Goal: Task Accomplishment & Management: Manage account settings

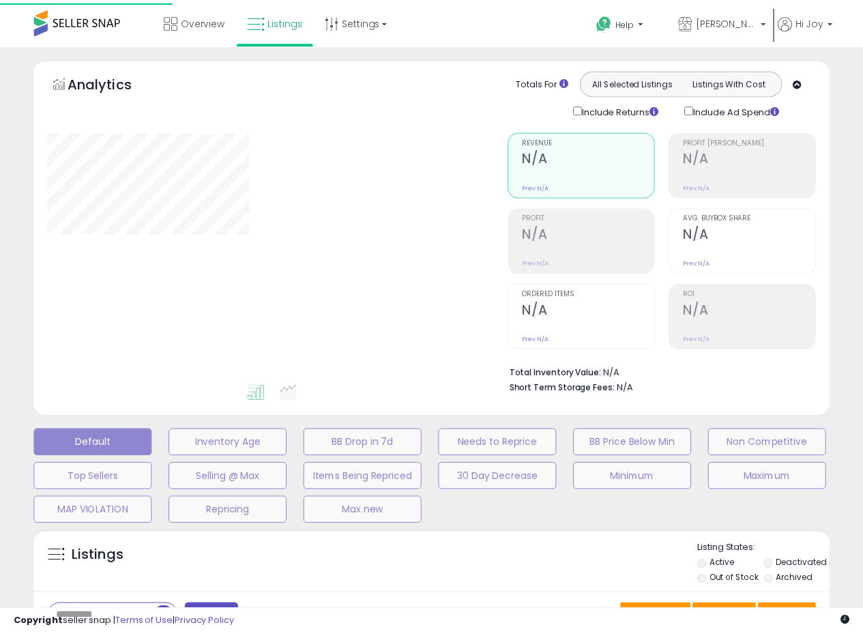
scroll to position [243, 0]
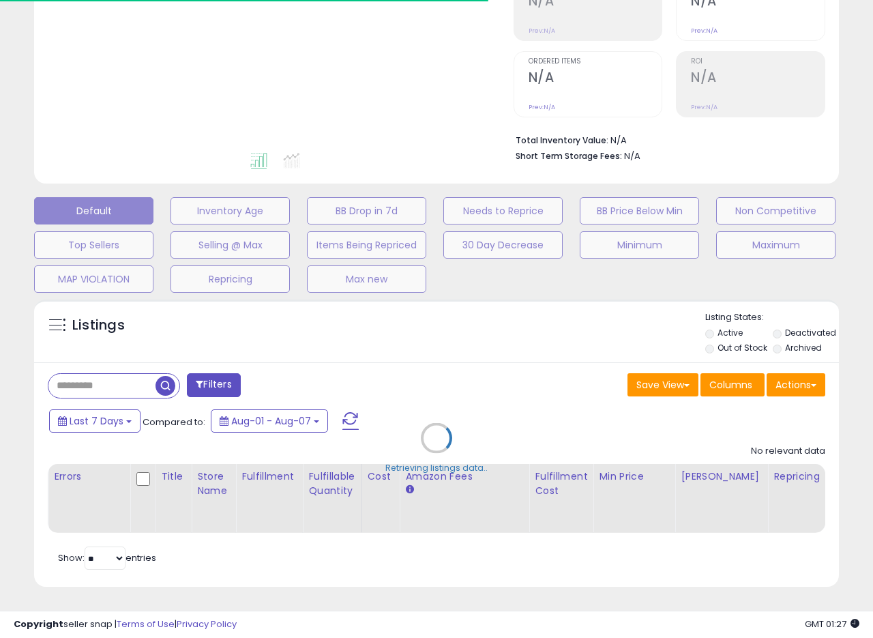
type input "**********"
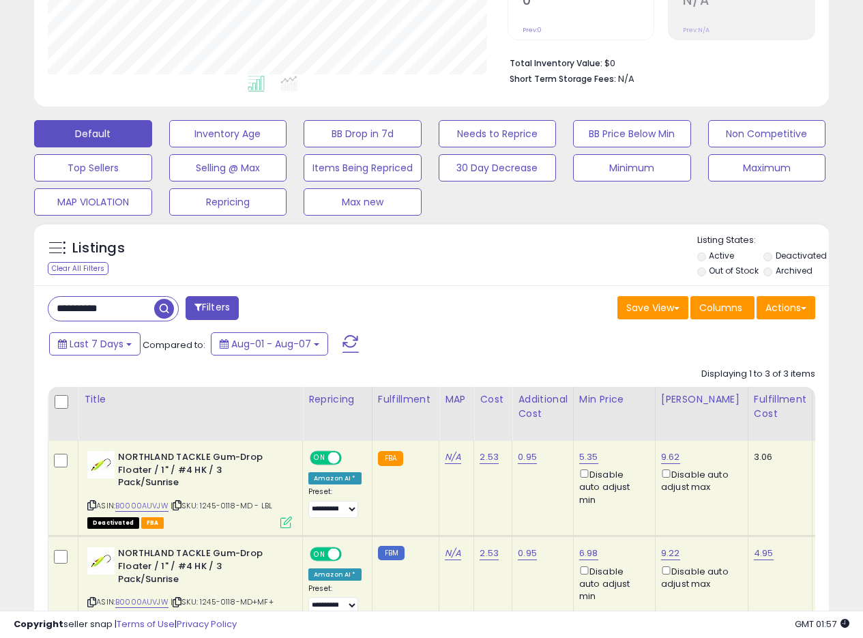
scroll to position [379, 0]
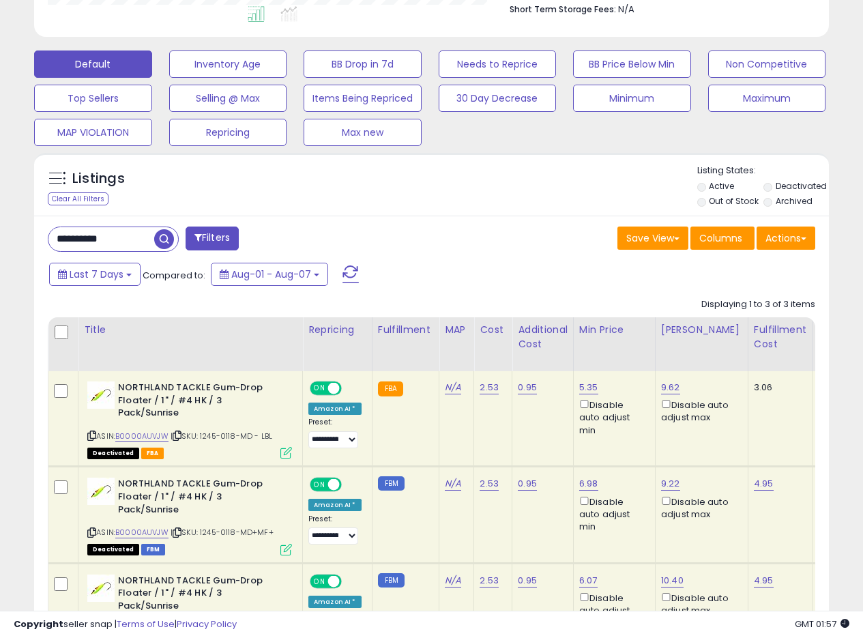
click at [791, 188] on label "Deactivated" at bounding box center [801, 186] width 51 height 12
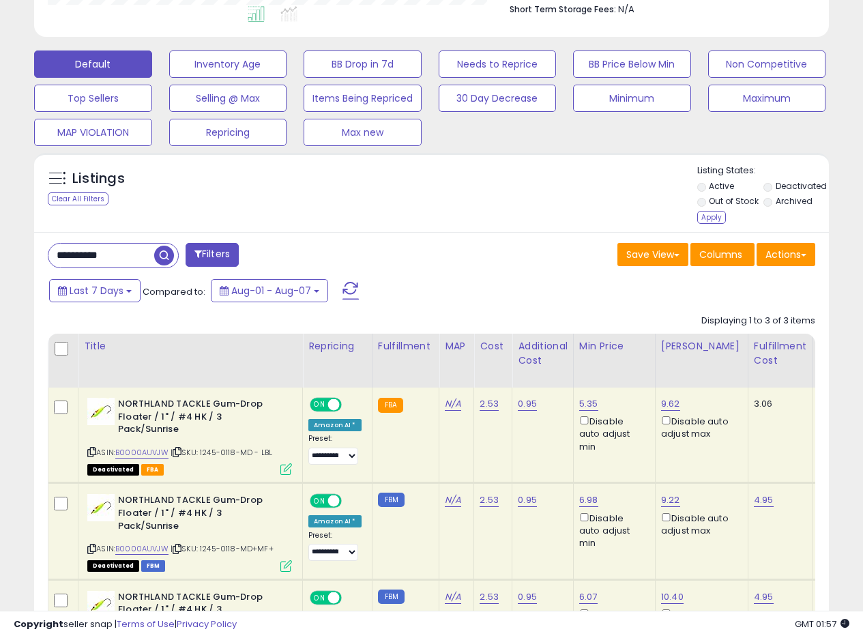
click at [742, 197] on label "Out of Stock" at bounding box center [734, 201] width 50 height 12
click at [716, 213] on div "Apply" at bounding box center [711, 217] width 29 height 13
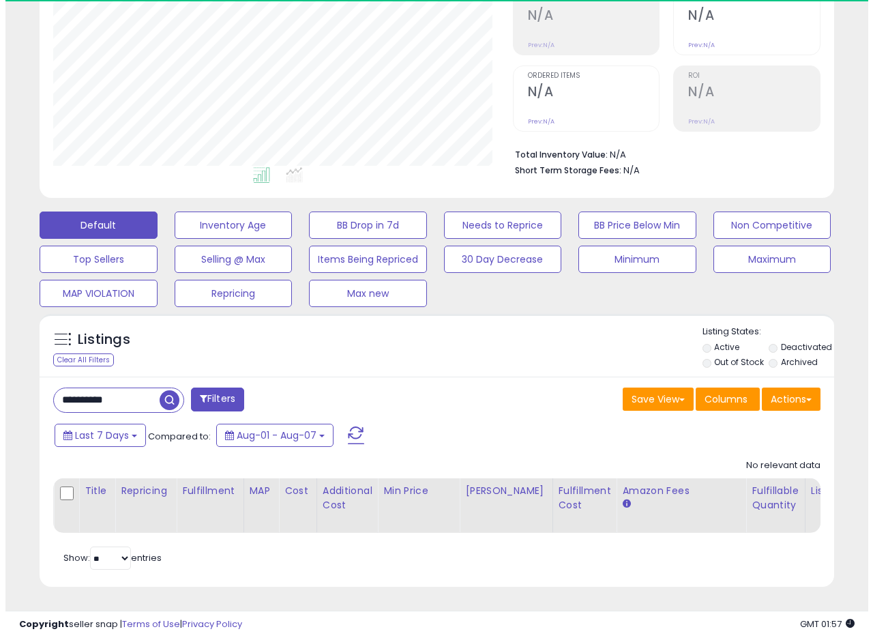
scroll to position [280, 460]
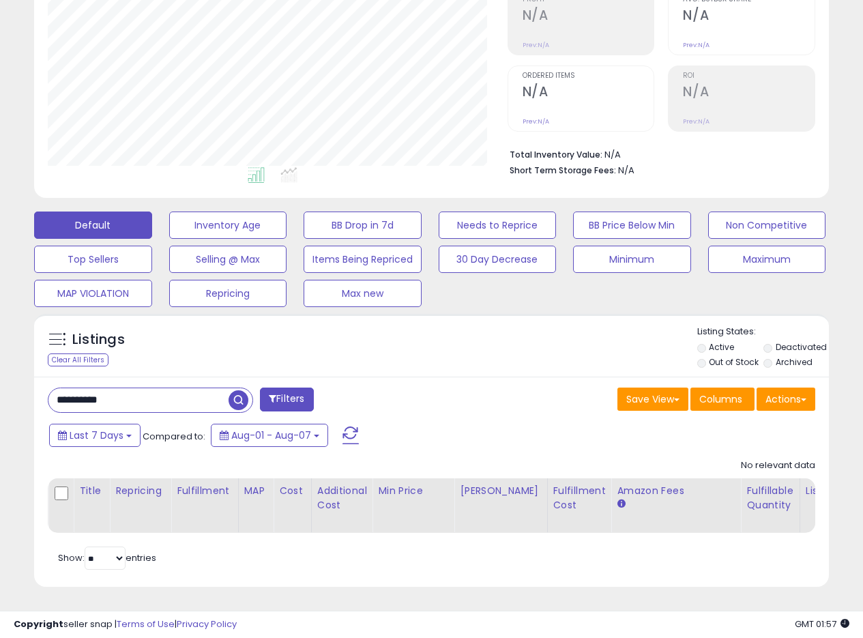
drag, startPoint x: 145, startPoint y: 385, endPoint x: 152, endPoint y: 381, distance: 8.2
click at [0, 387] on div "**********" at bounding box center [431, 232] width 863 height 812
click at [242, 392] on span "button" at bounding box center [239, 400] width 20 height 20
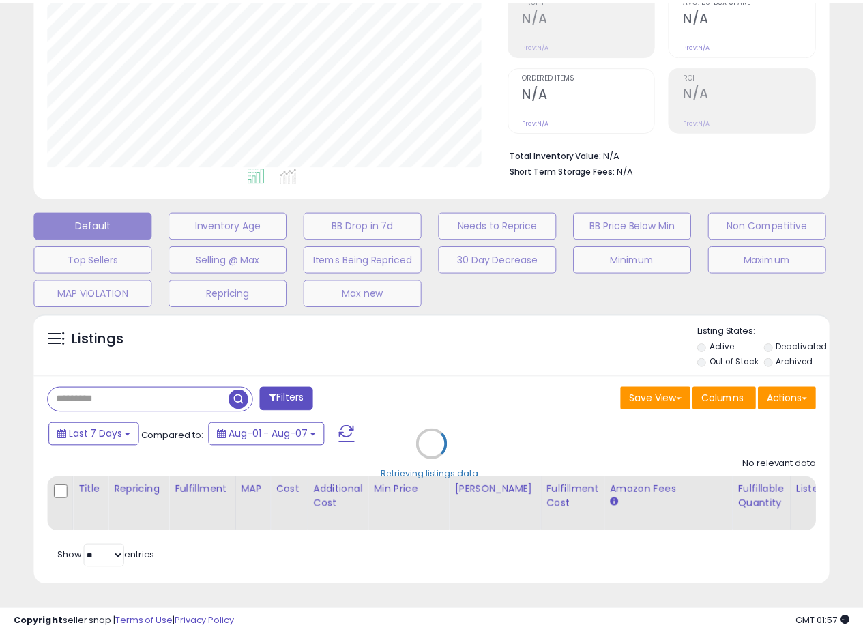
scroll to position [280, 465]
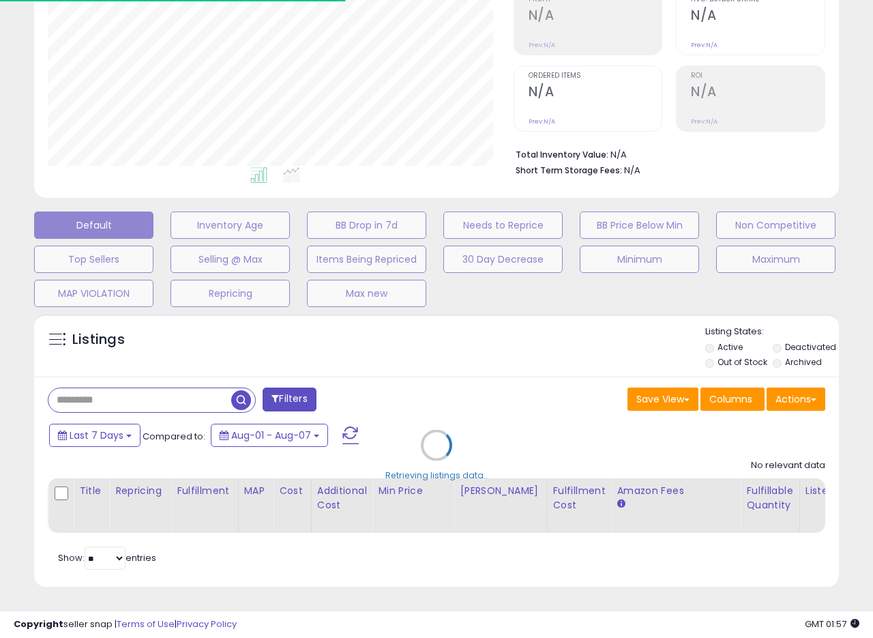
click at [417, 397] on div "Retrieving listings data.." at bounding box center [437, 455] width 826 height 297
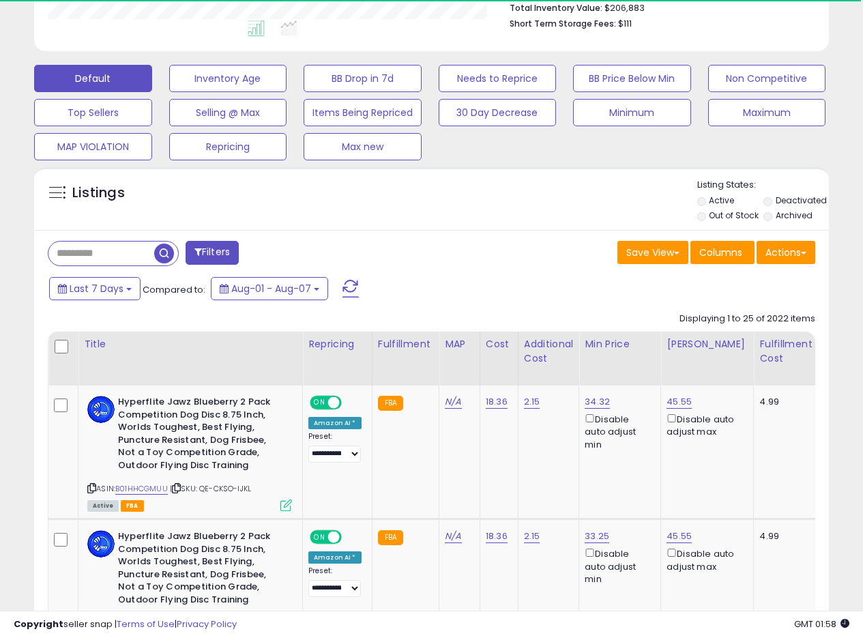
scroll to position [373, 0]
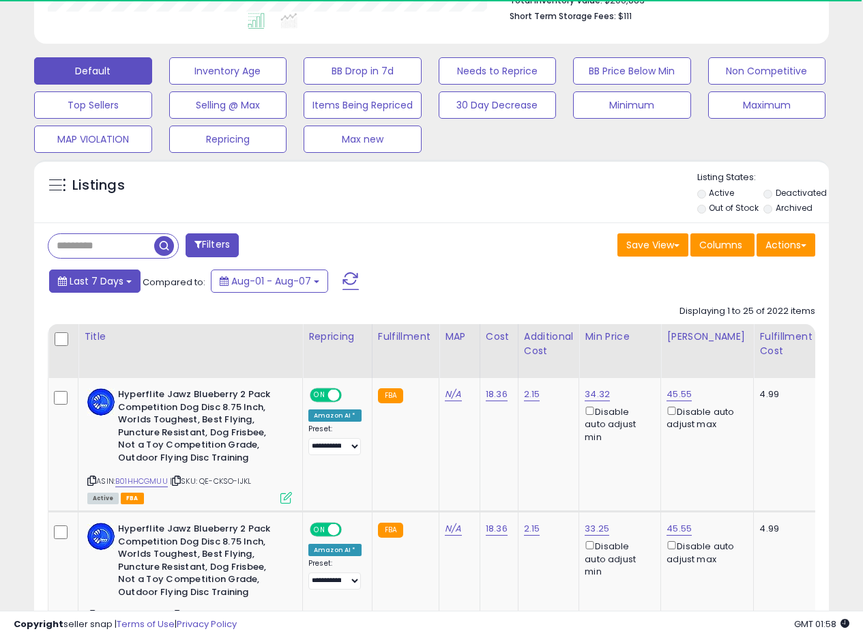
click at [121, 278] on button "Last 7 Days" at bounding box center [94, 280] width 91 height 23
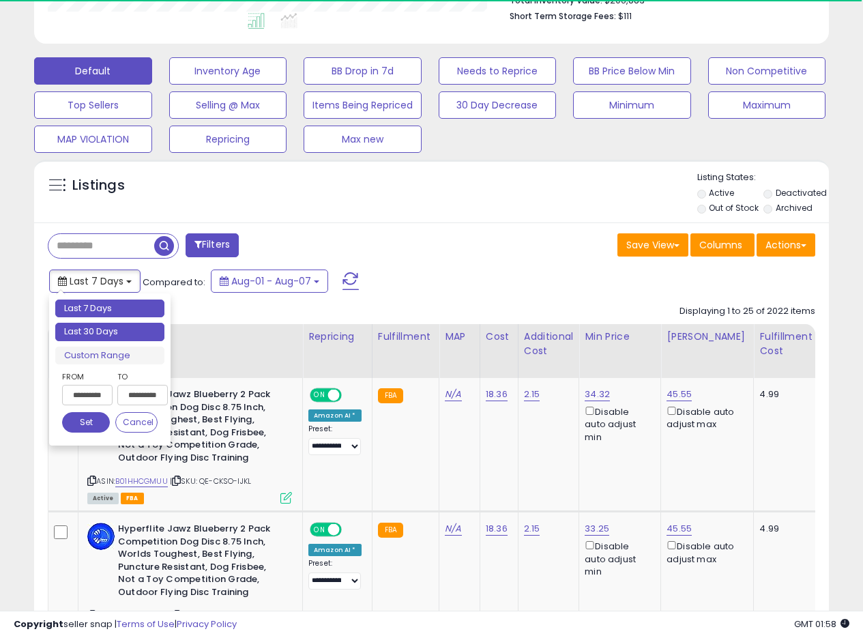
type input "**********"
click at [81, 325] on li "Last 30 Days" at bounding box center [109, 332] width 109 height 18
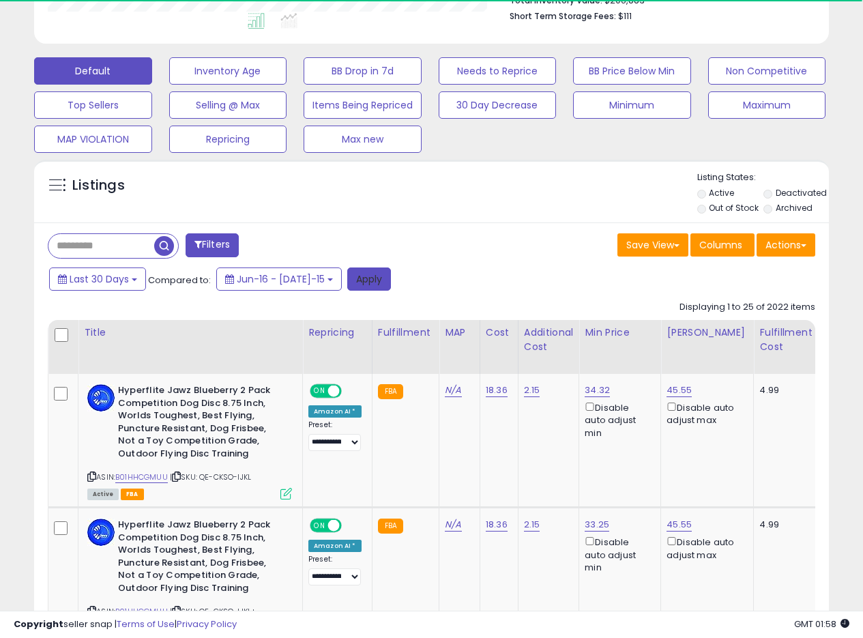
click at [359, 284] on button "Apply" at bounding box center [369, 278] width 44 height 23
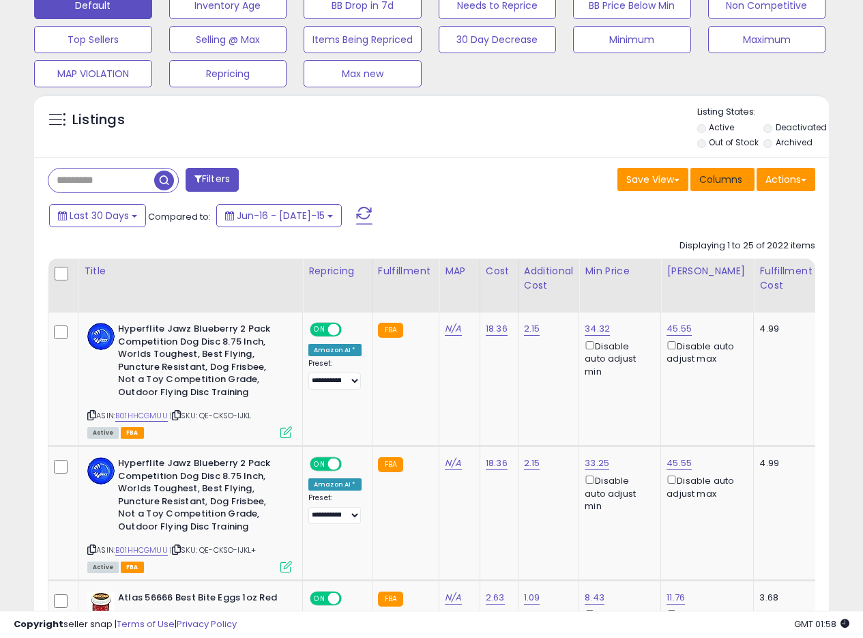
scroll to position [447, 0]
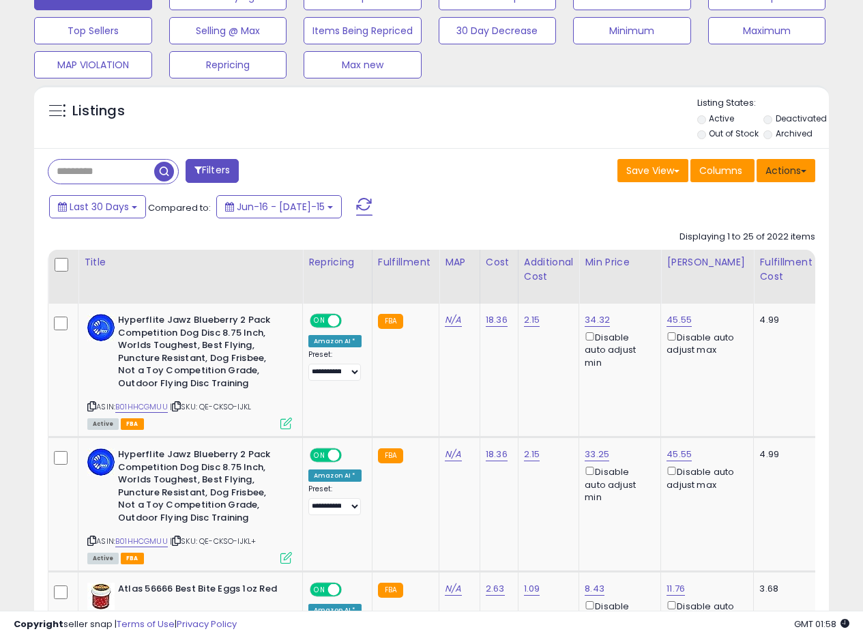
click at [810, 171] on button "Actions" at bounding box center [786, 170] width 59 height 23
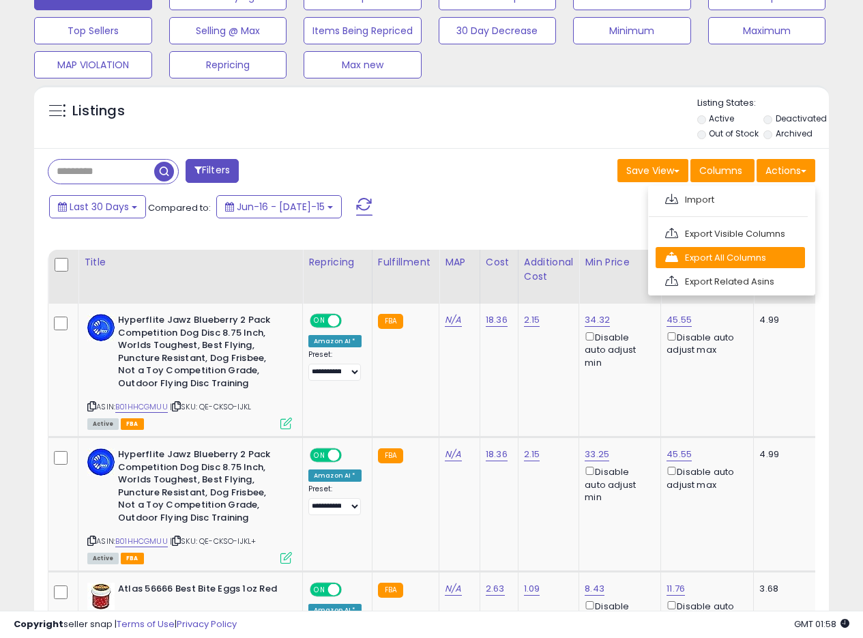
click at [736, 254] on link "Export All Columns" at bounding box center [730, 257] width 149 height 21
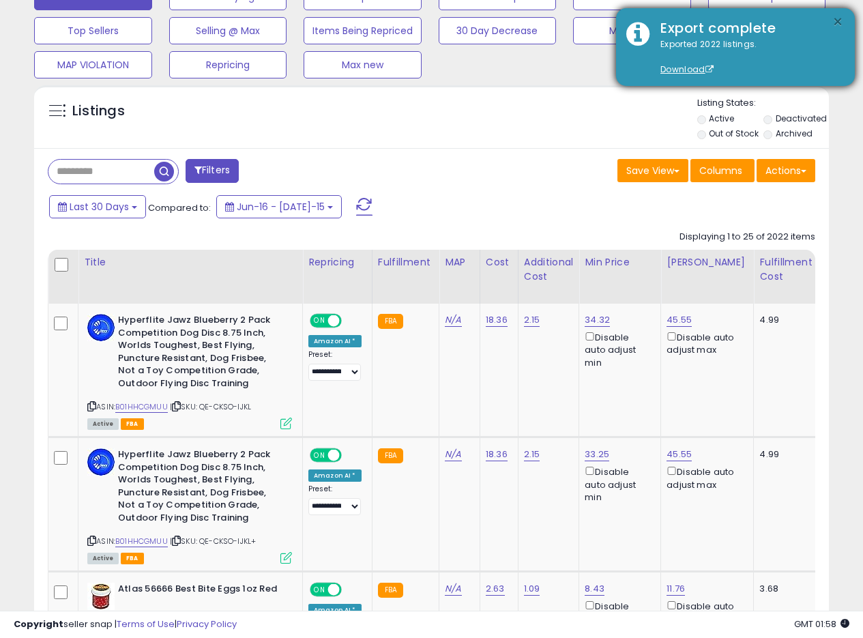
click at [838, 18] on button "×" at bounding box center [837, 22] width 11 height 17
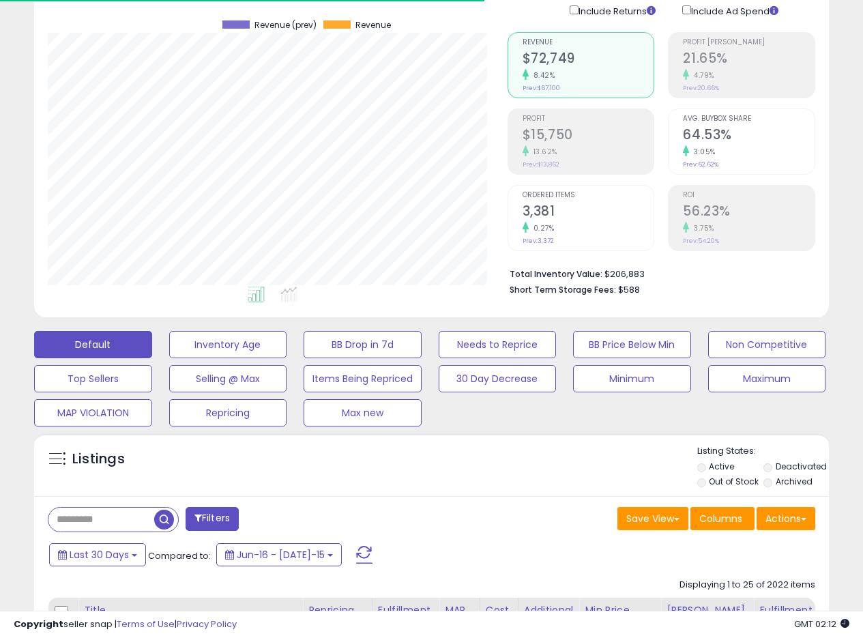
scroll to position [0, 0]
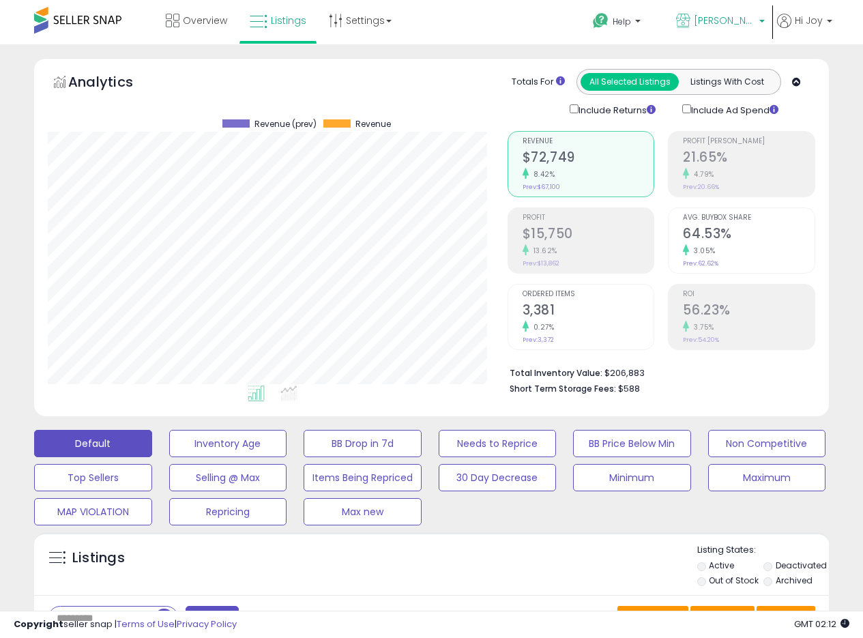
click at [744, 21] on span "[PERSON_NAME] [GEOGRAPHIC_DATA]" at bounding box center [724, 21] width 61 height 14
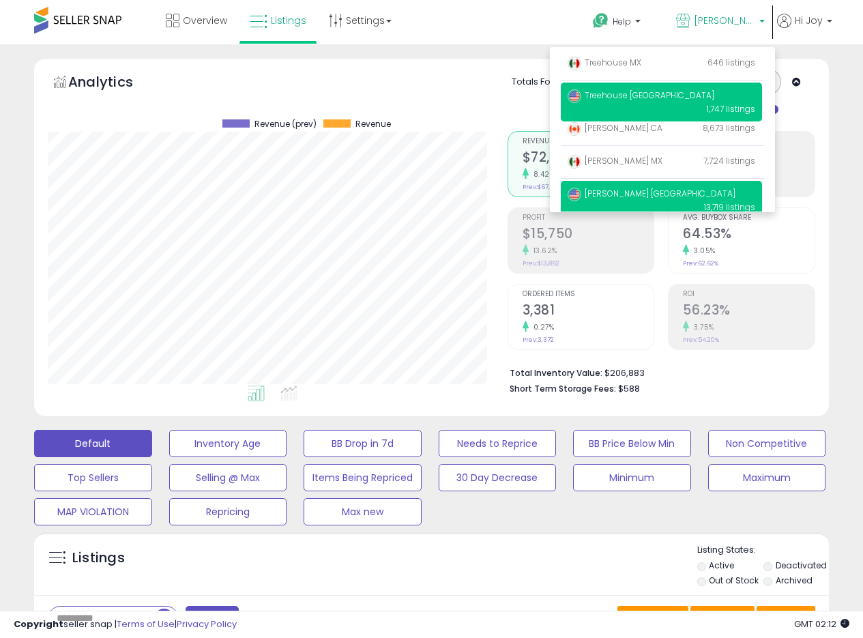
click at [626, 98] on span "Treehouse [GEOGRAPHIC_DATA]" at bounding box center [641, 95] width 147 height 12
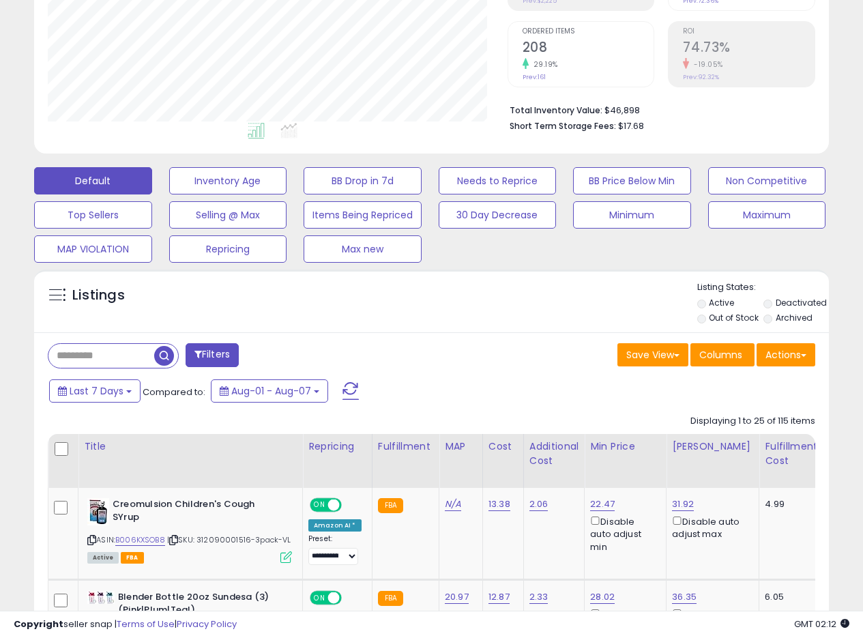
scroll to position [273, 0]
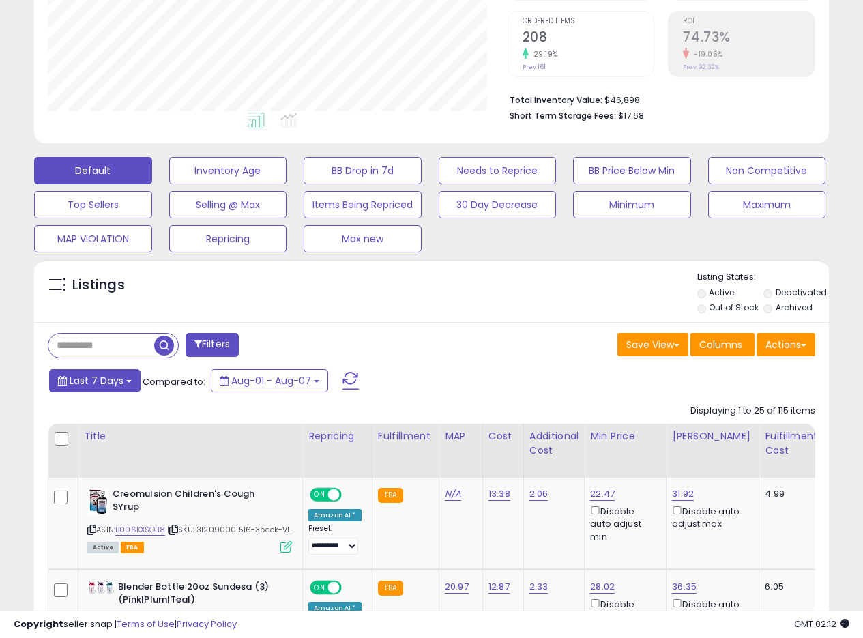
click at [111, 381] on span "Last 7 Days" at bounding box center [97, 381] width 54 height 14
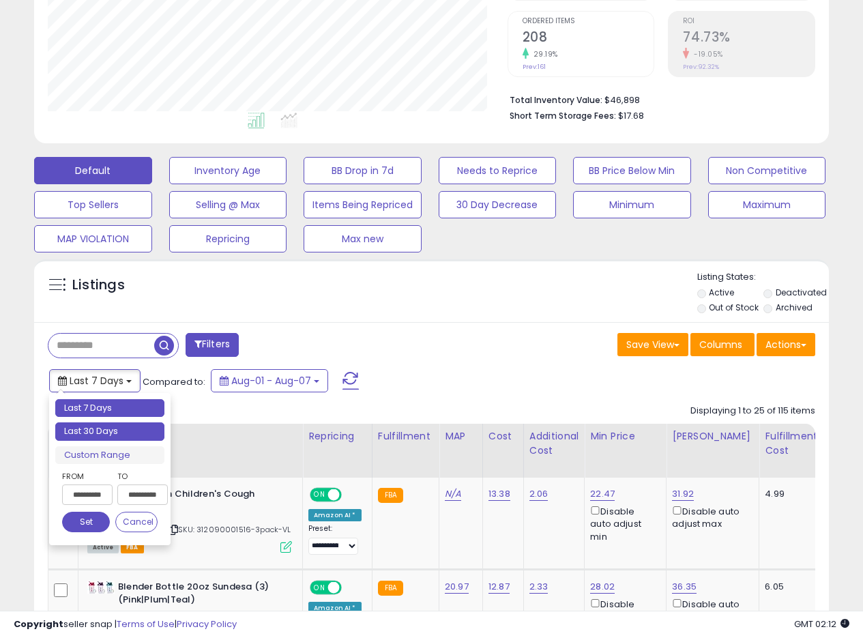
type input "**********"
click at [96, 426] on li "Last 30 Days" at bounding box center [109, 431] width 109 height 18
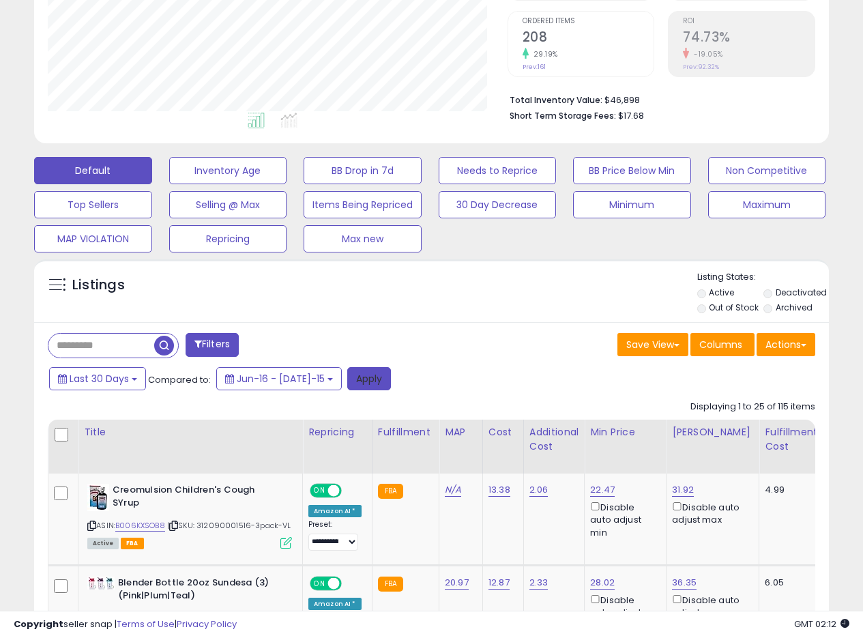
click at [357, 382] on button "Apply" at bounding box center [369, 378] width 44 height 23
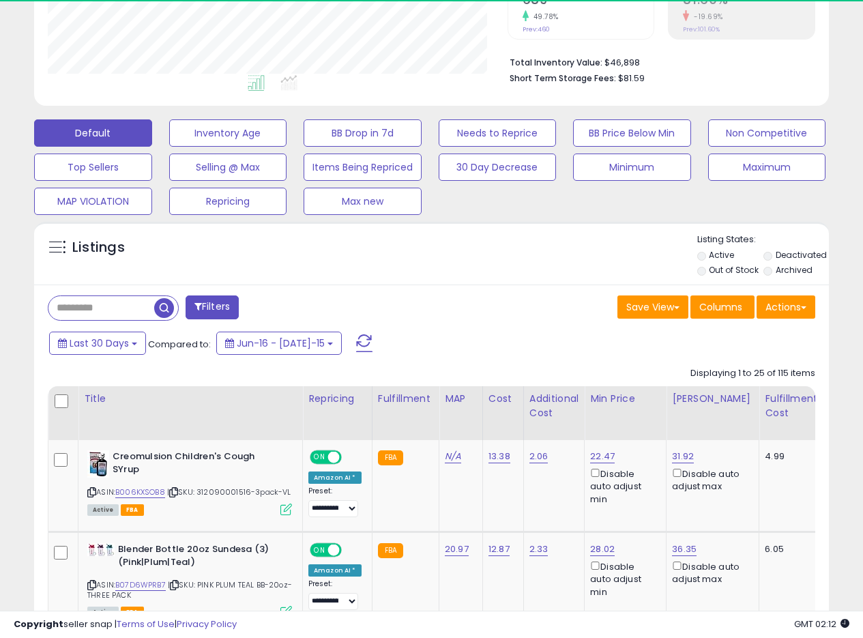
scroll to position [280, 460]
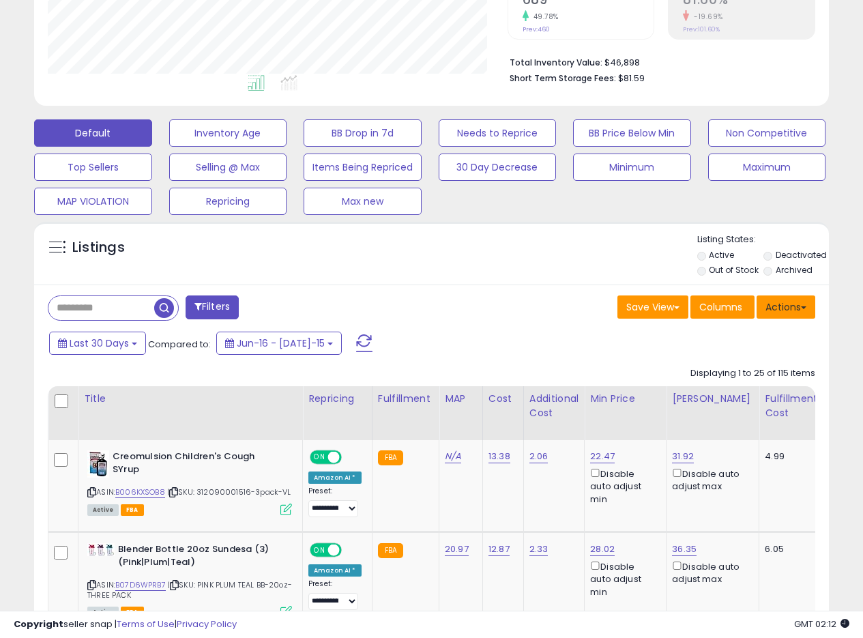
click at [802, 306] on span at bounding box center [803, 307] width 5 height 3
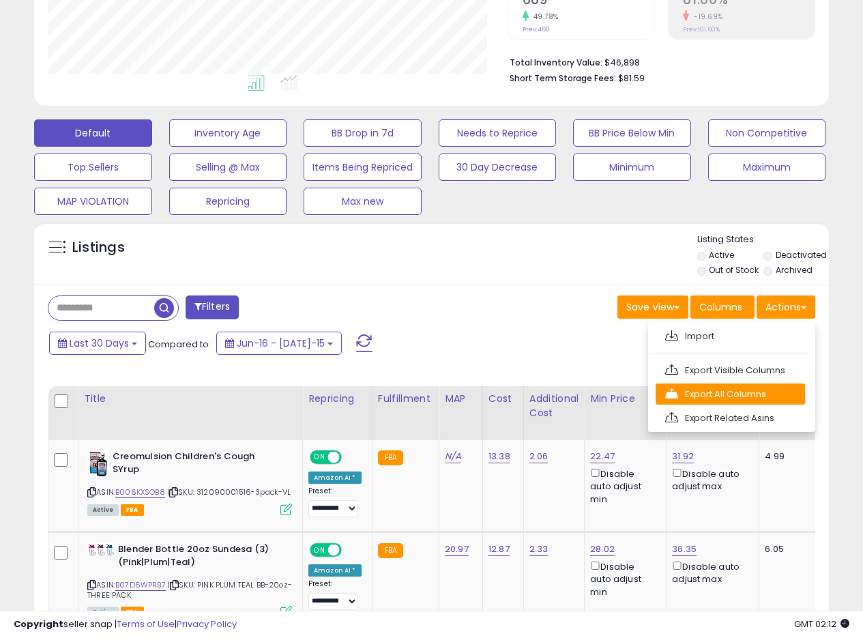
click at [738, 396] on link "Export All Columns" at bounding box center [730, 393] width 149 height 21
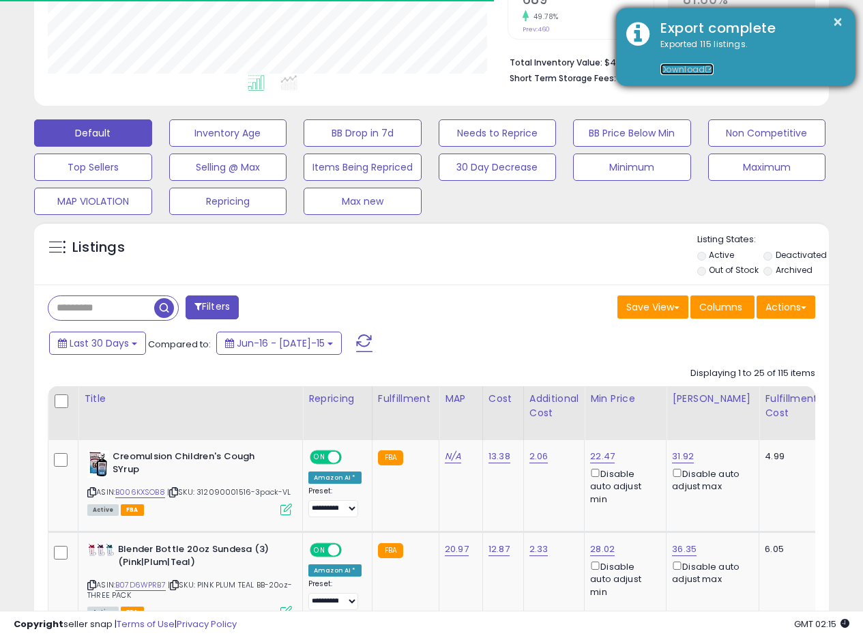
click at [682, 70] on link "Download" at bounding box center [686, 69] width 53 height 12
click at [841, 23] on button "×" at bounding box center [837, 22] width 11 height 17
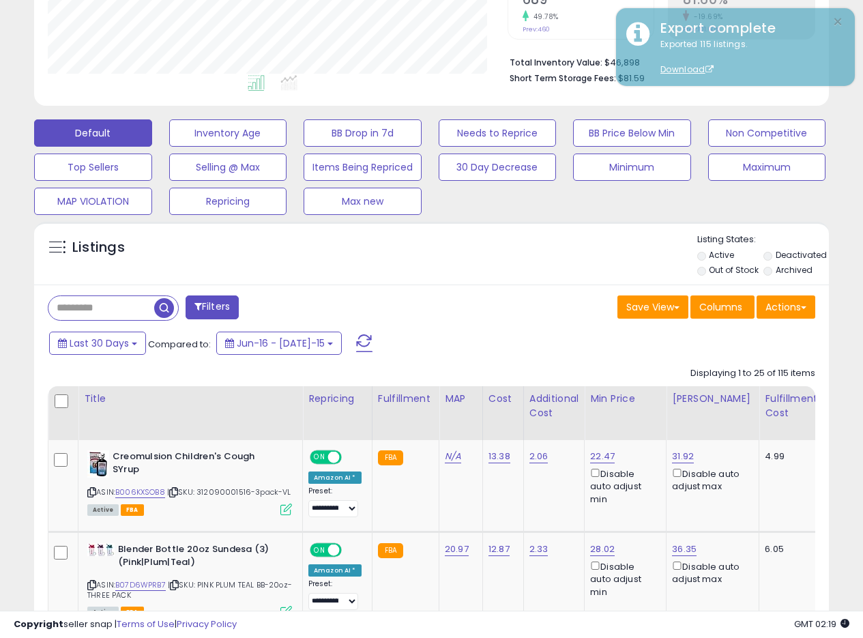
scroll to position [0, 0]
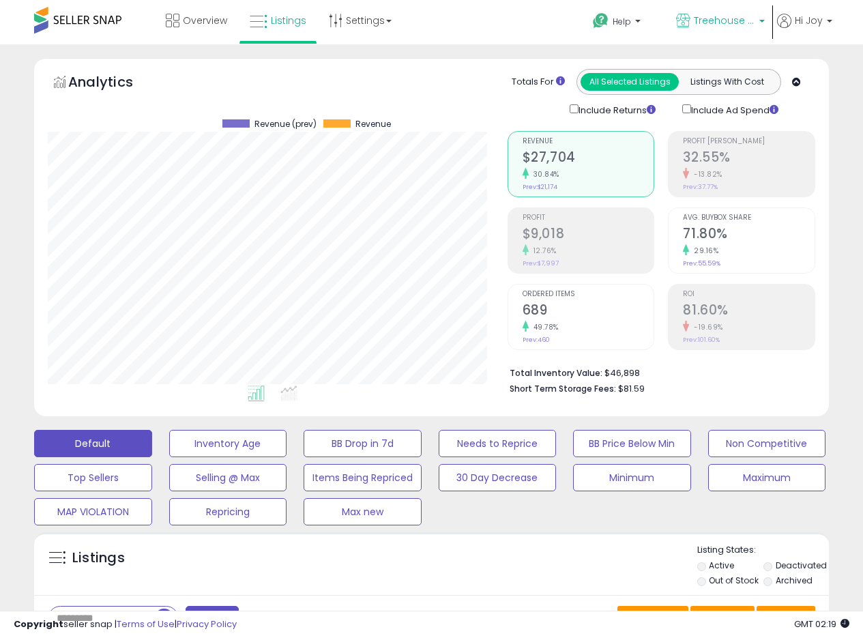
click at [745, 21] on span "Treehouse [GEOGRAPHIC_DATA]" at bounding box center [724, 21] width 61 height 14
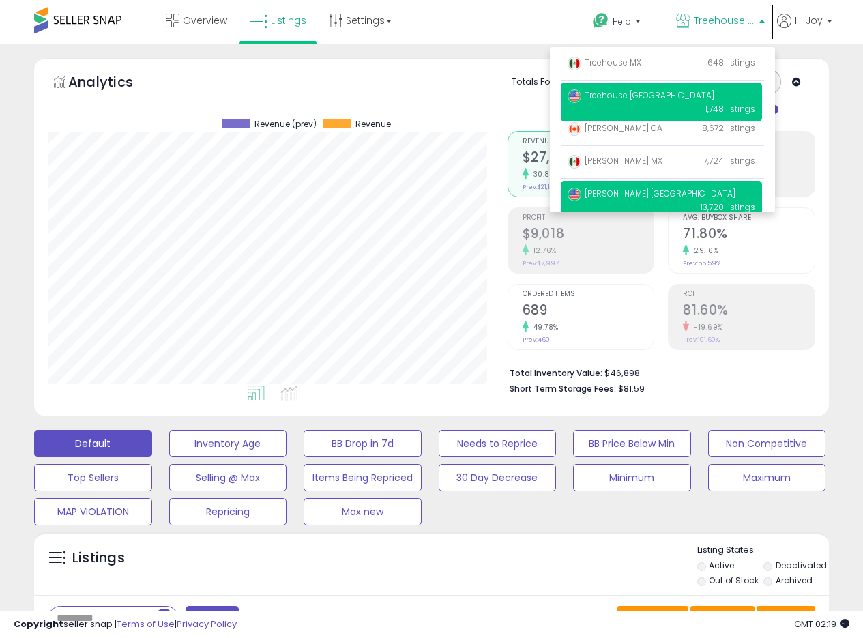
click at [629, 190] on p "[PERSON_NAME] [GEOGRAPHIC_DATA] 13,720 listings" at bounding box center [661, 200] width 201 height 39
click at [618, 194] on span "[PERSON_NAME] [GEOGRAPHIC_DATA]" at bounding box center [652, 194] width 168 height 12
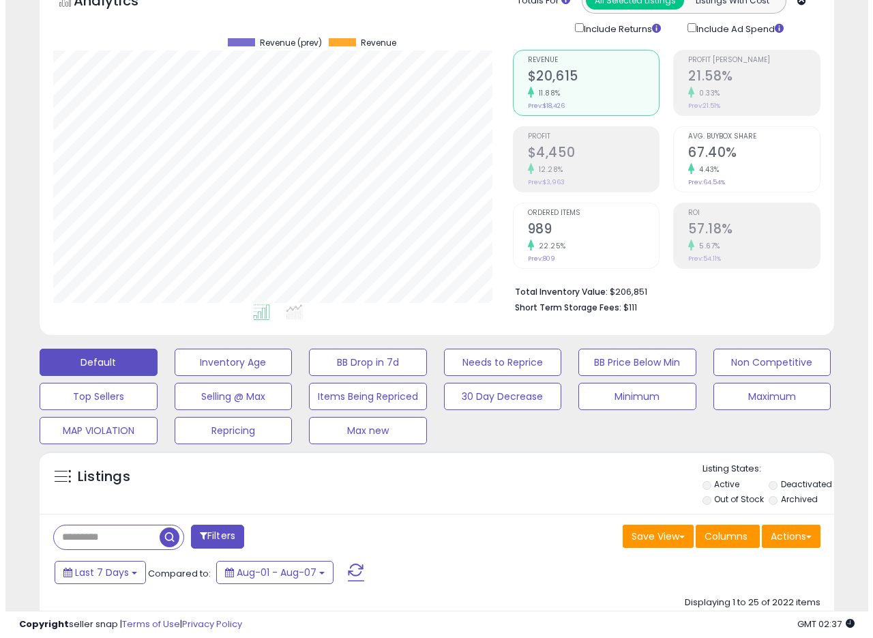
scroll to position [186, 0]
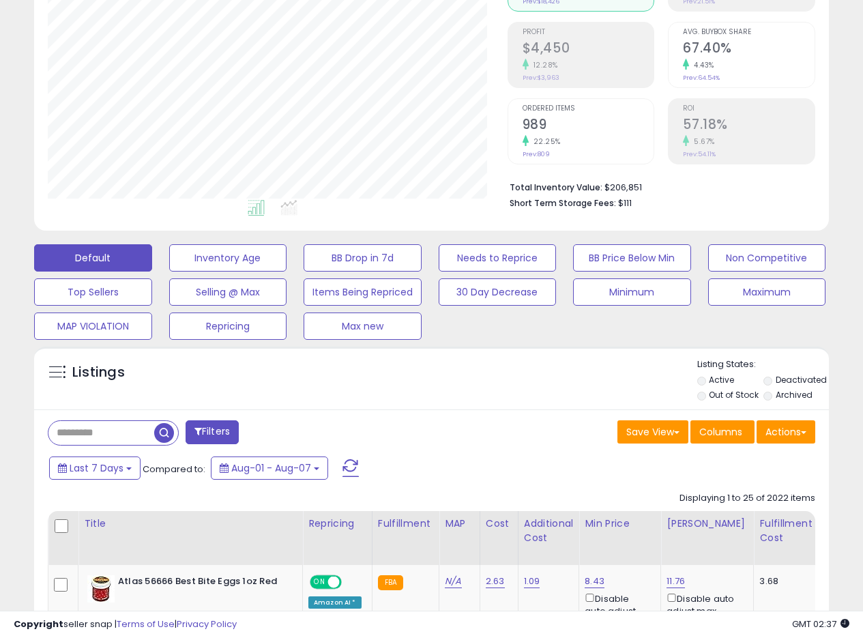
click at [727, 386] on li "Active" at bounding box center [729, 381] width 65 height 15
click at [805, 375] on label "Deactivated" at bounding box center [801, 380] width 51 height 12
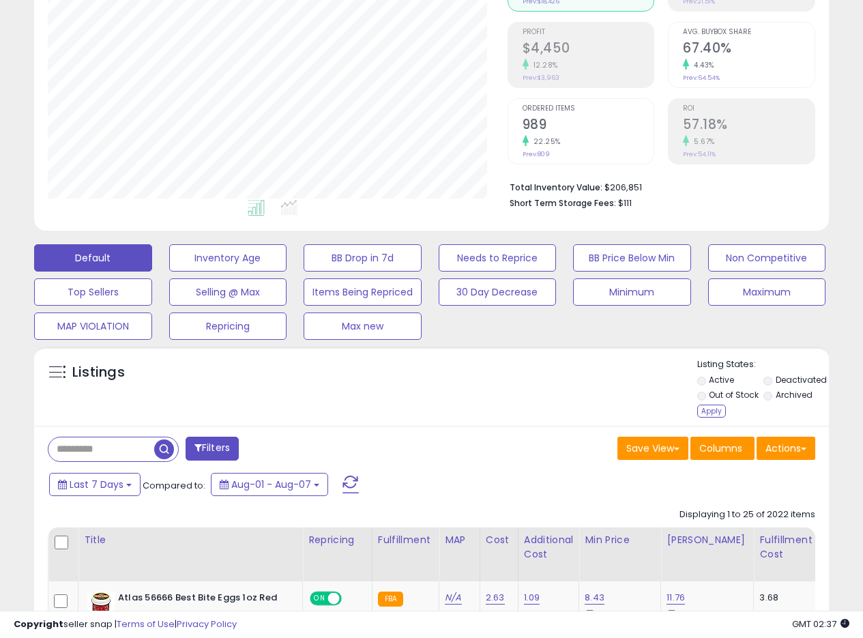
click at [729, 398] on label "Out of Stock" at bounding box center [734, 395] width 50 height 12
click at [712, 407] on div "Apply" at bounding box center [711, 411] width 29 height 13
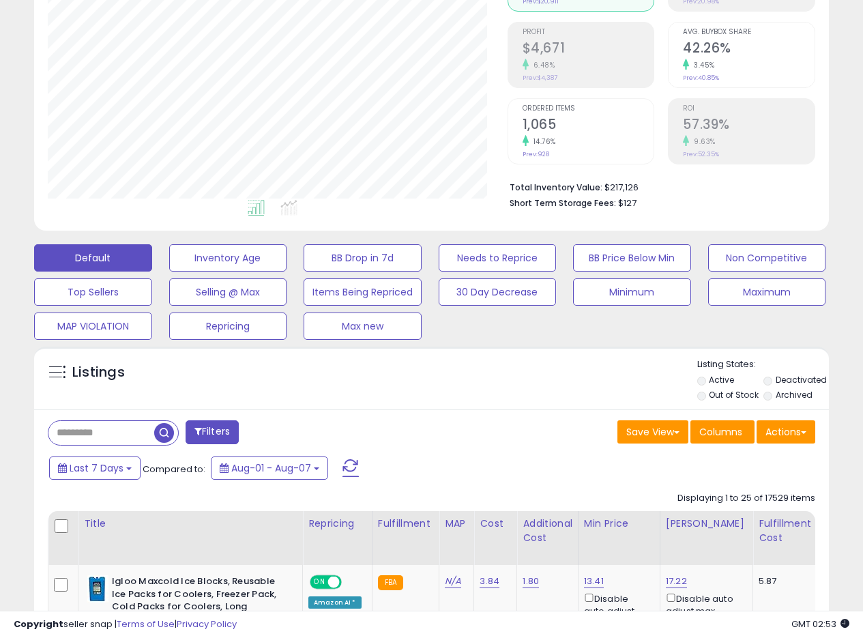
scroll to position [0, 0]
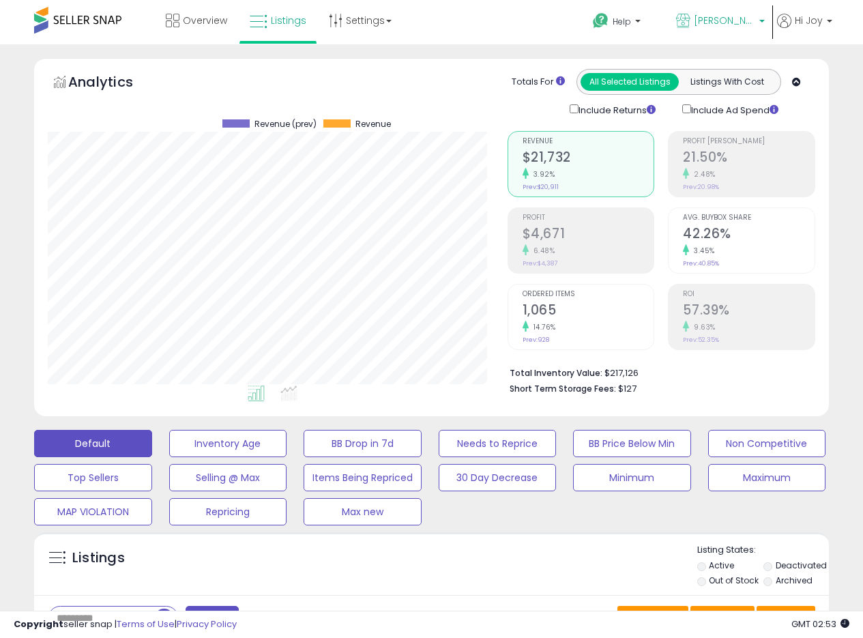
click at [736, 20] on span "[PERSON_NAME] [GEOGRAPHIC_DATA]" at bounding box center [724, 21] width 61 height 14
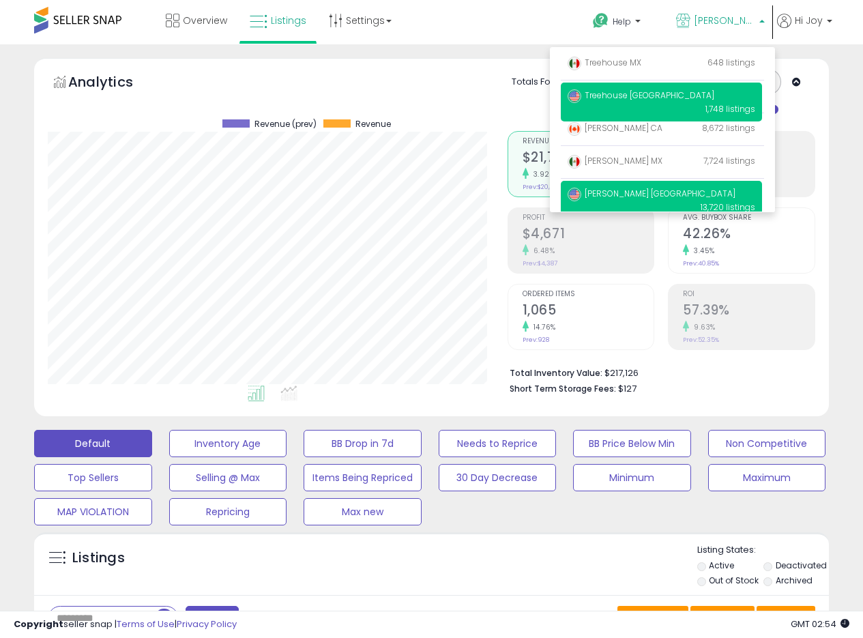
click at [608, 99] on span "Treehouse [GEOGRAPHIC_DATA]" at bounding box center [641, 95] width 147 height 12
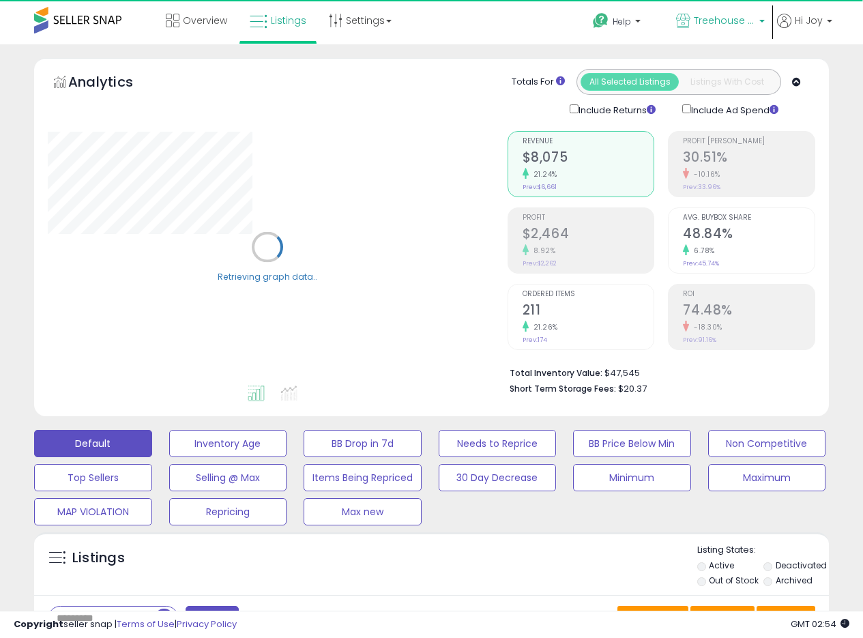
click at [728, 30] on link "Treehouse [GEOGRAPHIC_DATA]" at bounding box center [720, 22] width 109 height 44
click at [0, 0] on p "[PERSON_NAME] [GEOGRAPHIC_DATA] 13,720 listings" at bounding box center [0, 0] width 0 height 0
click at [0, 0] on span "[PERSON_NAME] [GEOGRAPHIC_DATA]" at bounding box center [0, 0] width 0 height 0
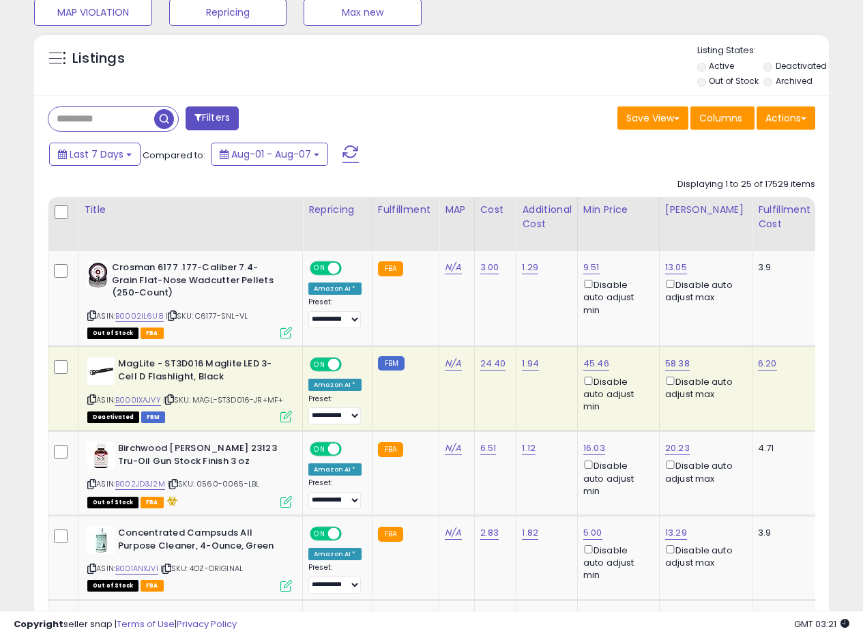
scroll to position [292, 0]
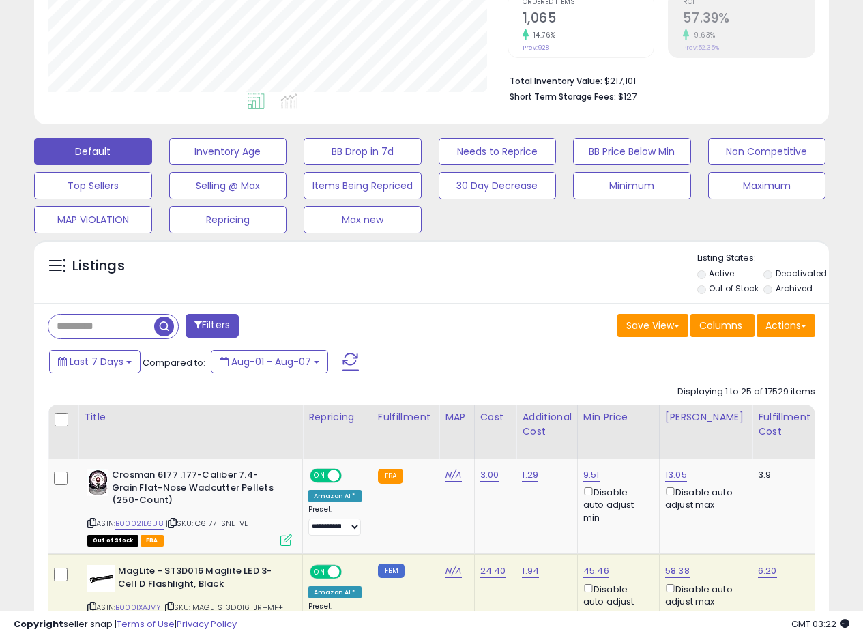
click at [111, 320] on input "text" at bounding box center [138, 327] width 180 height 24
paste input "**********"
click at [247, 325] on span "button" at bounding box center [239, 327] width 20 height 20
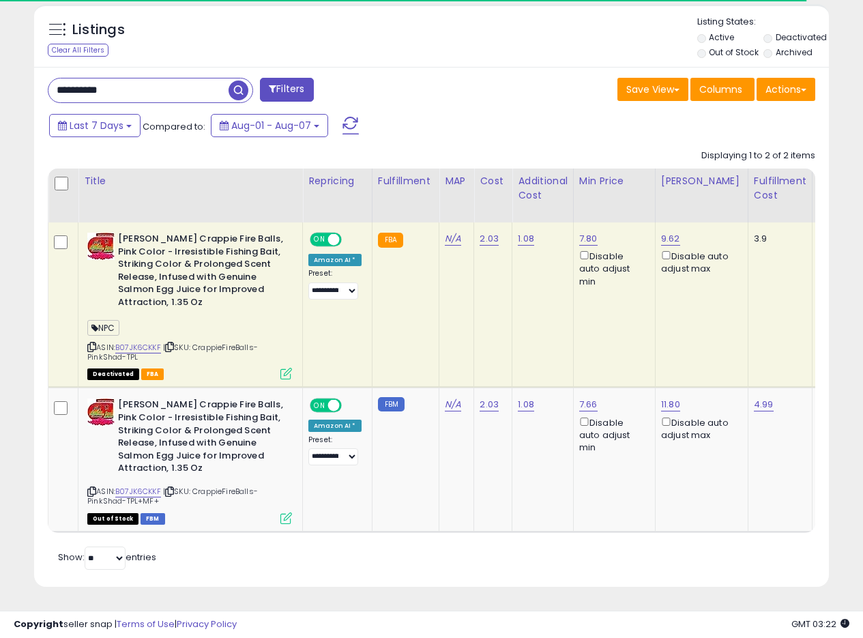
scroll to position [280, 460]
drag, startPoint x: 603, startPoint y: 228, endPoint x: 575, endPoint y: 231, distance: 28.2
click at [575, 231] on td "7.80 Disable auto adjust min" at bounding box center [614, 304] width 82 height 165
copy link "7.80"
drag, startPoint x: 153, startPoint y: 78, endPoint x: 0, endPoint y: 70, distance: 153.1
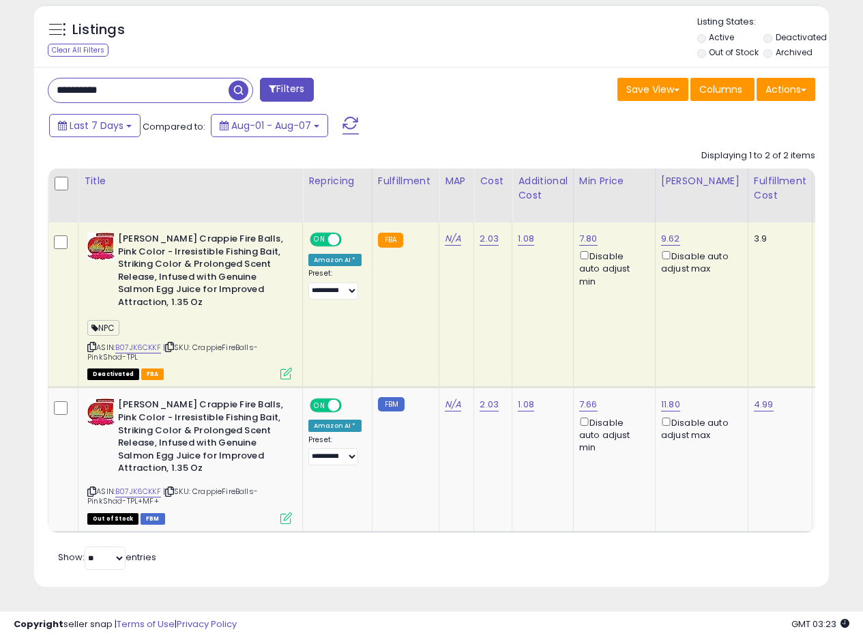
click at [0, 70] on div "**********" at bounding box center [431, 77] width 863 height 1122
paste input "text"
type input "**********"
click at [238, 81] on span "button" at bounding box center [239, 91] width 20 height 20
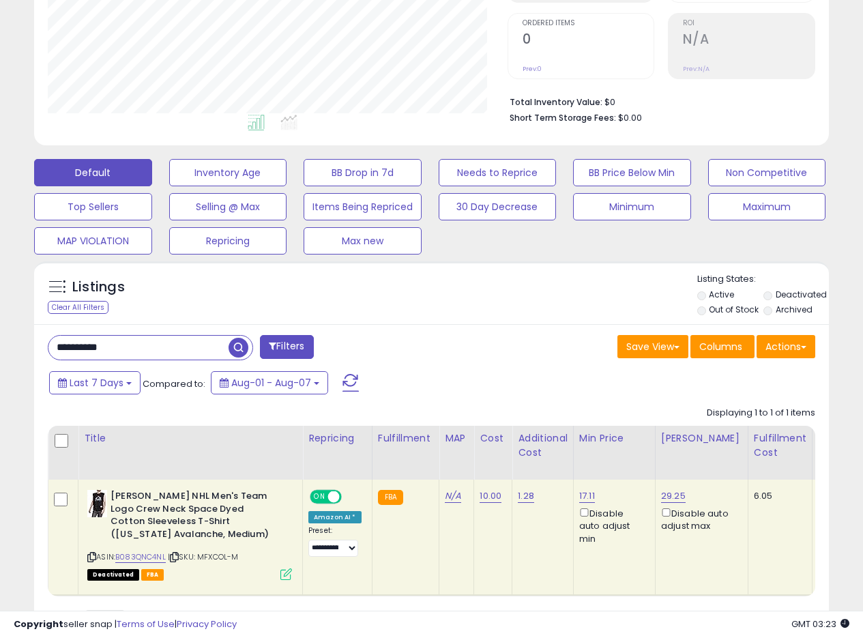
scroll to position [345, 0]
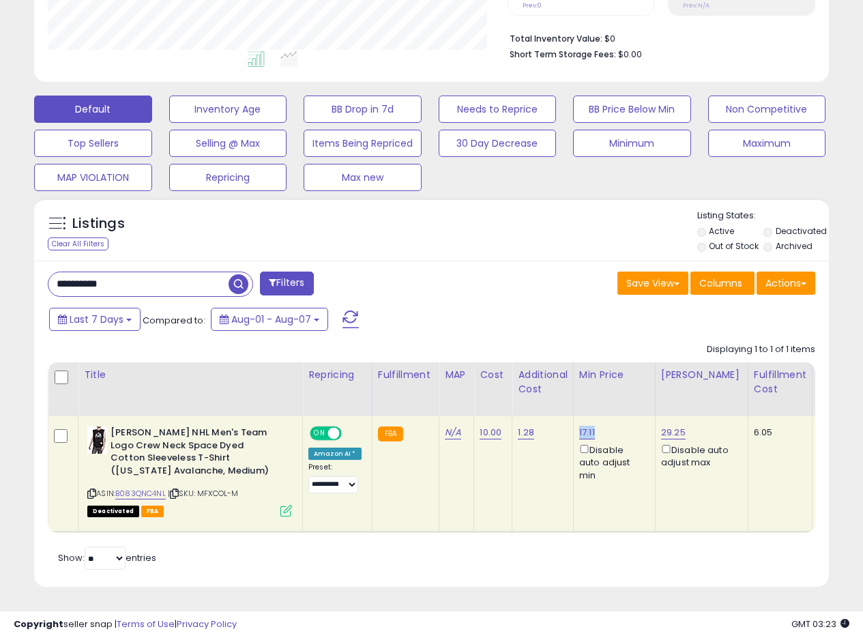
drag, startPoint x: 595, startPoint y: 419, endPoint x: 577, endPoint y: 422, distance: 18.1
click at [579, 426] on div "17.11 Disable auto adjust min" at bounding box center [611, 453] width 65 height 55
copy link "17.11"
drag, startPoint x: 158, startPoint y: 279, endPoint x: 41, endPoint y: 267, distance: 117.2
click at [5, 272] on div "**********" at bounding box center [431, 174] width 863 height 928
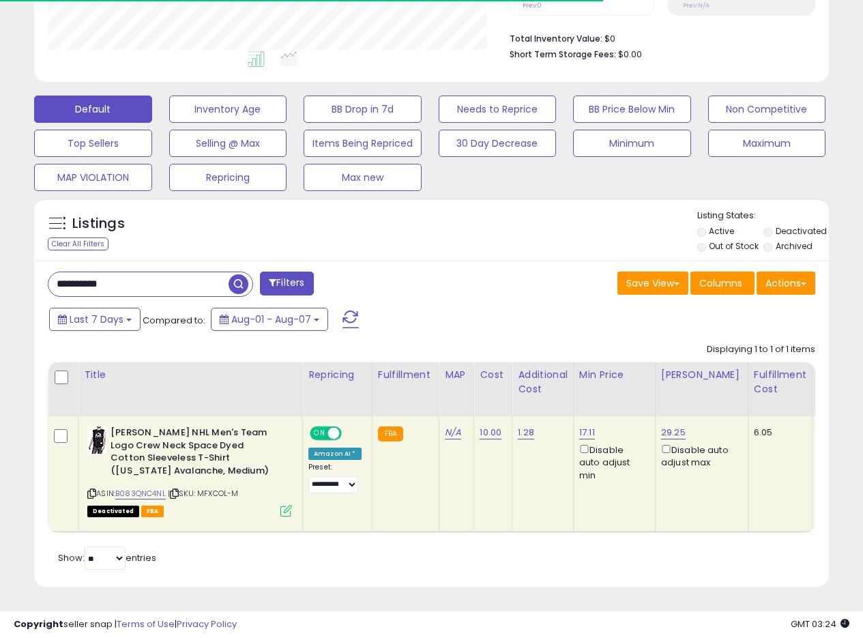
paste input "text"
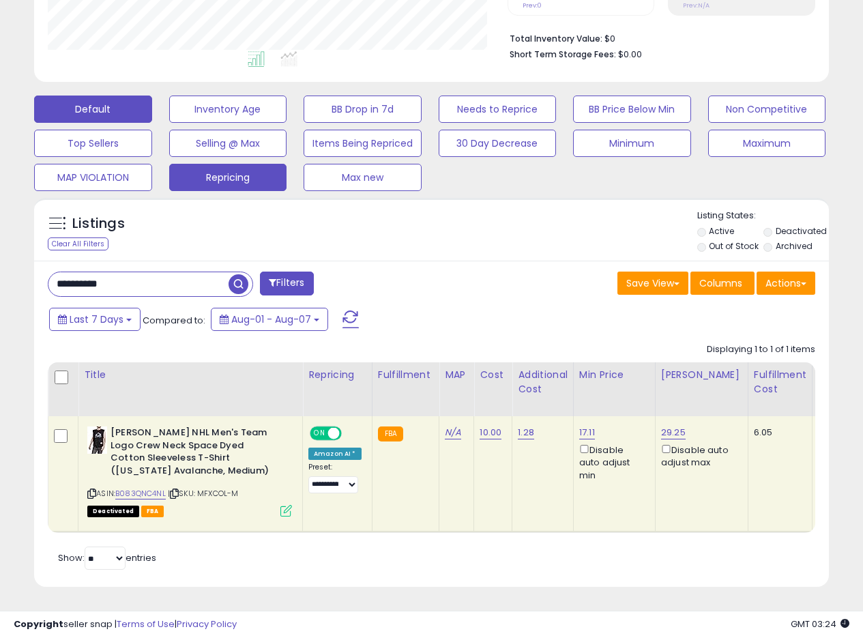
click at [240, 274] on span "button" at bounding box center [239, 284] width 20 height 20
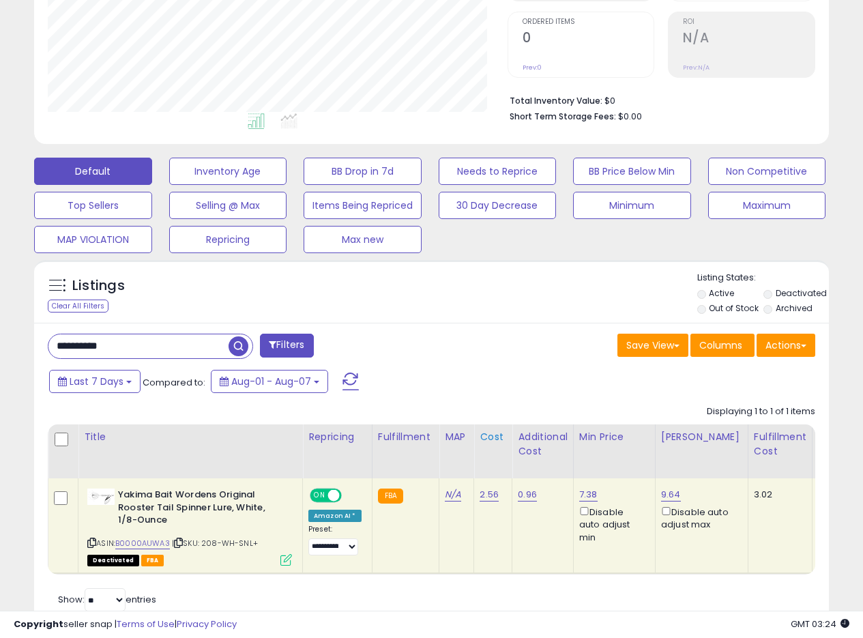
scroll to position [324, 0]
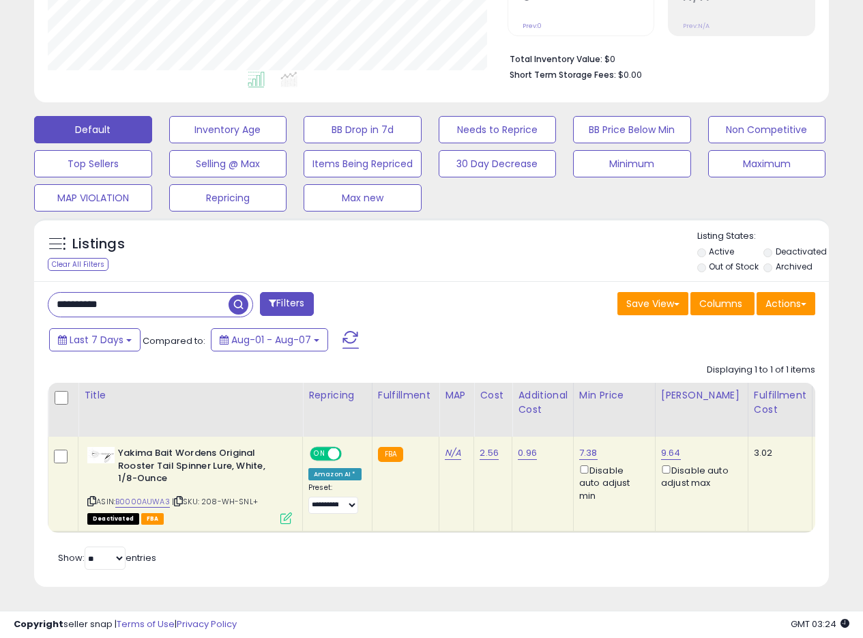
drag, startPoint x: 55, startPoint y: 287, endPoint x: 24, endPoint y: 284, distance: 31.5
click at [24, 284] on div "Listings Clear All Filters" at bounding box center [431, 407] width 815 height 393
click at [447, 292] on div "Save View Save As New View Update Current View Columns Actions Import Export Vi…" at bounding box center [629, 305] width 394 height 27
click at [446, 281] on div "**********" at bounding box center [431, 434] width 795 height 306
drag, startPoint x: 471, startPoint y: 275, endPoint x: 480, endPoint y: 276, distance: 9.0
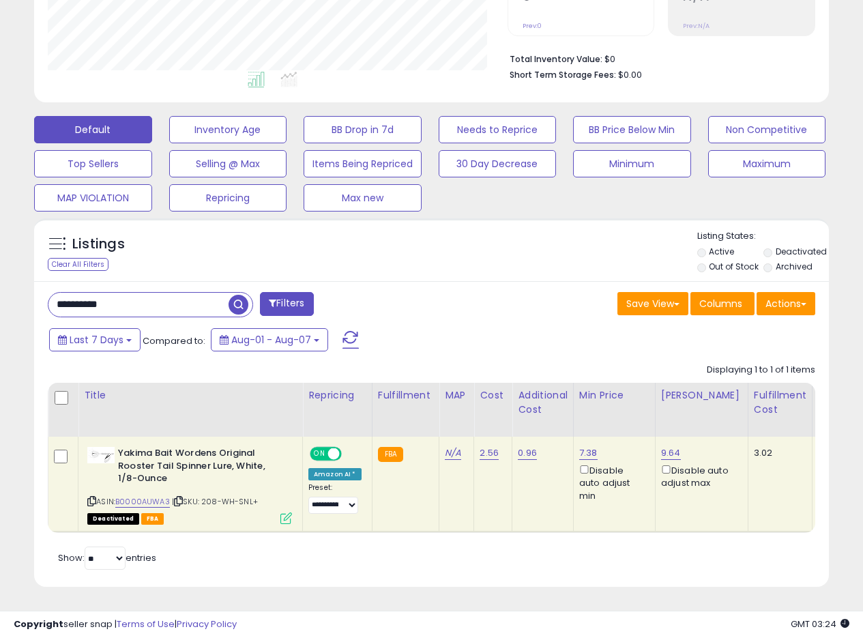
click at [471, 281] on div "**********" at bounding box center [431, 434] width 795 height 306
click at [480, 281] on div "**********" at bounding box center [431, 434] width 795 height 306
drag, startPoint x: 597, startPoint y: 446, endPoint x: 576, endPoint y: 445, distance: 20.5
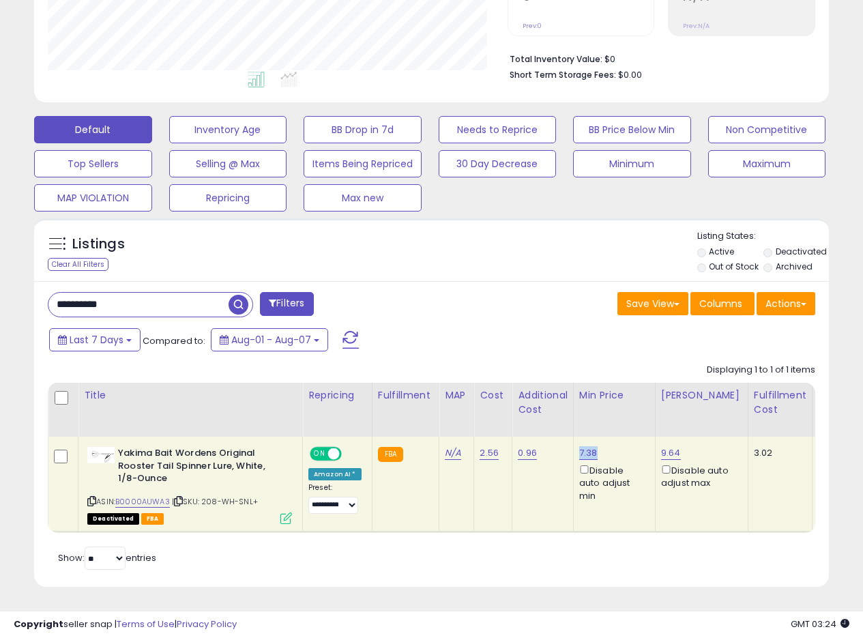
click at [579, 447] on div "7.38 Disable auto adjust min" at bounding box center [611, 474] width 65 height 55
copy link "7.38"
drag, startPoint x: 60, startPoint y: 291, endPoint x: 85, endPoint y: 262, distance: 38.3
click at [0, 283] on div "**********" at bounding box center [431, 184] width 863 height 907
paste input "text"
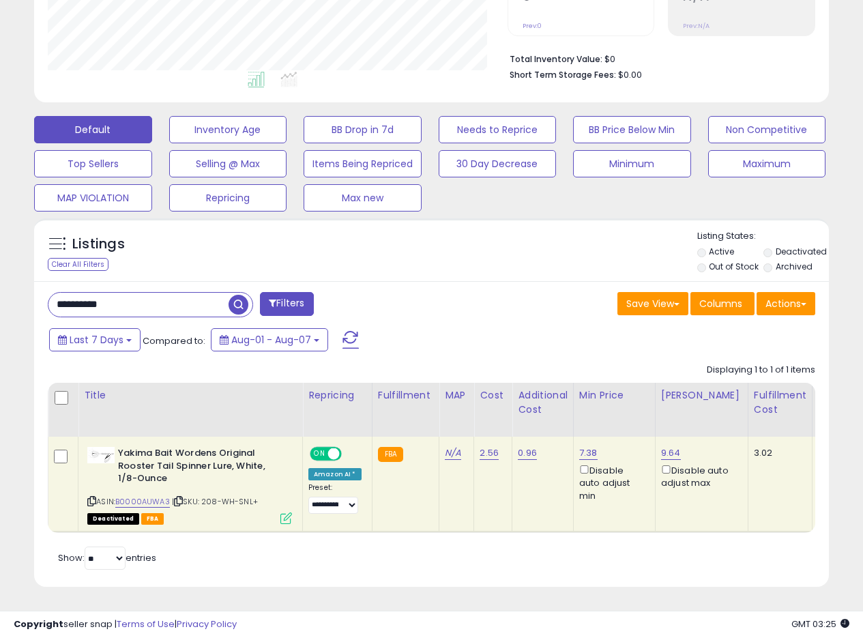
click at [241, 295] on span "button" at bounding box center [239, 305] width 20 height 20
drag, startPoint x: 566, startPoint y: 443, endPoint x: 595, endPoint y: 443, distance: 28.7
copy tr "10.63"
drag, startPoint x: 128, startPoint y: 294, endPoint x: 10, endPoint y: 276, distance: 118.8
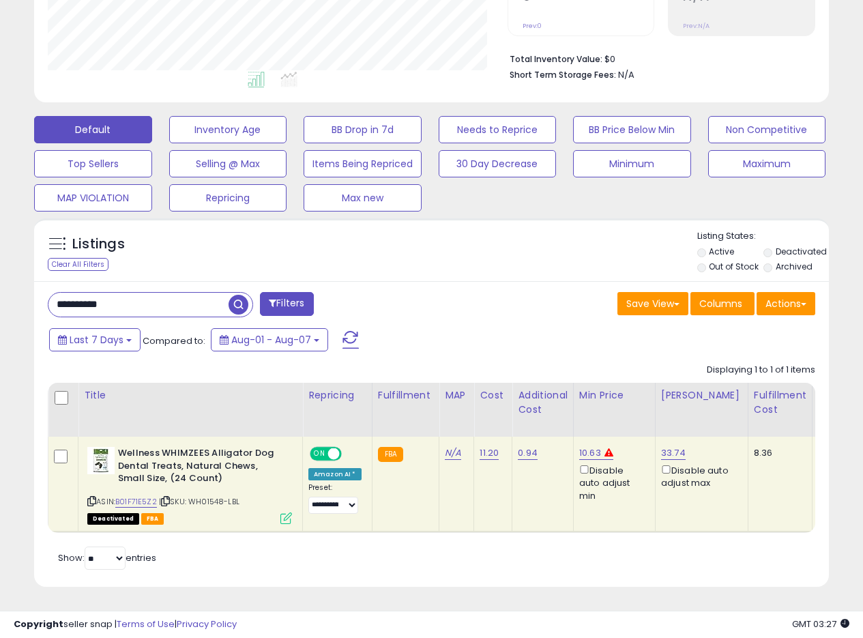
click at [29, 285] on div "Listings Clear All Filters" at bounding box center [431, 407] width 815 height 393
paste input "text"
click at [237, 295] on span "button" at bounding box center [239, 305] width 20 height 20
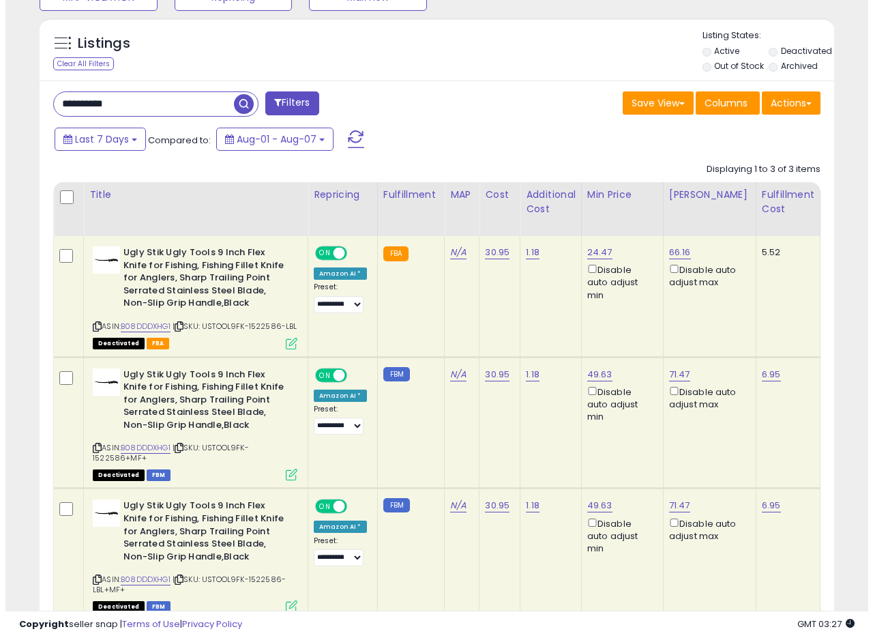
scroll to position [622, 0]
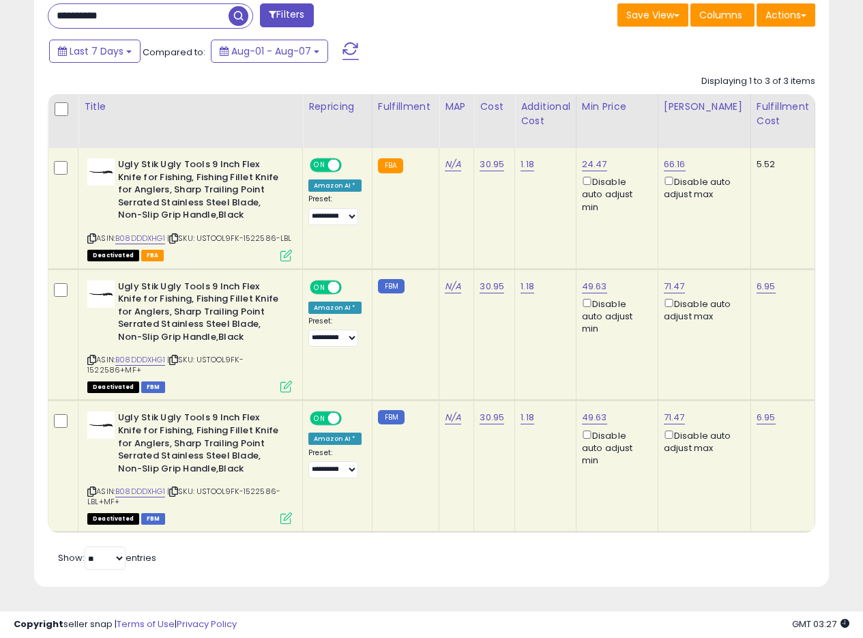
click at [282, 512] on icon at bounding box center [286, 518] width 12 height 12
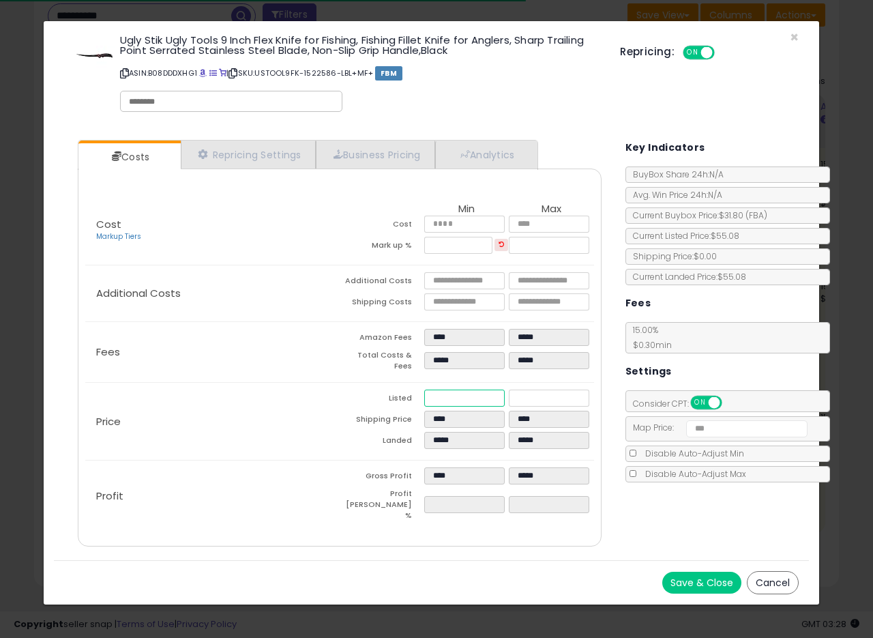
drag, startPoint x: 462, startPoint y: 397, endPoint x: 367, endPoint y: 384, distance: 95.7
click at [368, 384] on div "Price Listed ***** ***** Shipping Price **** **** Landed ***** *****" at bounding box center [339, 421] width 508 height 77
click at [792, 35] on span "×" at bounding box center [794, 37] width 9 height 20
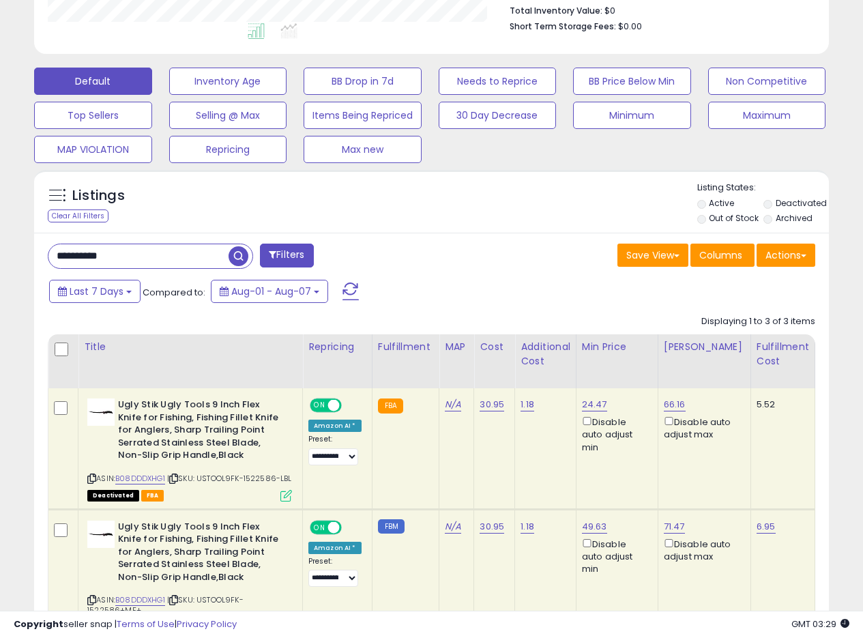
scroll to position [349, 0]
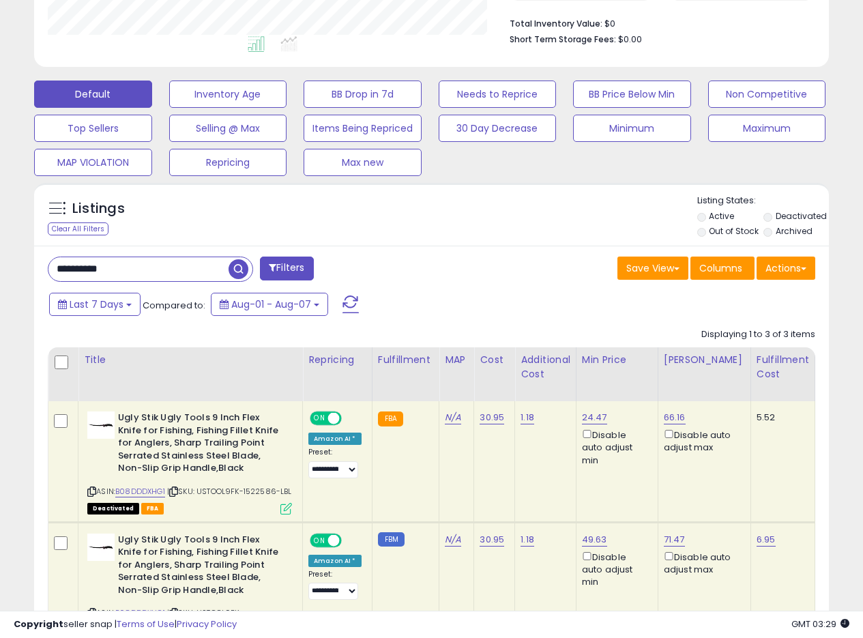
drag, startPoint x: 136, startPoint y: 269, endPoint x: 0, endPoint y: 255, distance: 136.4
click at [0, 257] on div "**********" at bounding box center [431, 293] width 863 height 1196
paste input "text"
click at [237, 270] on span "button" at bounding box center [239, 269] width 20 height 20
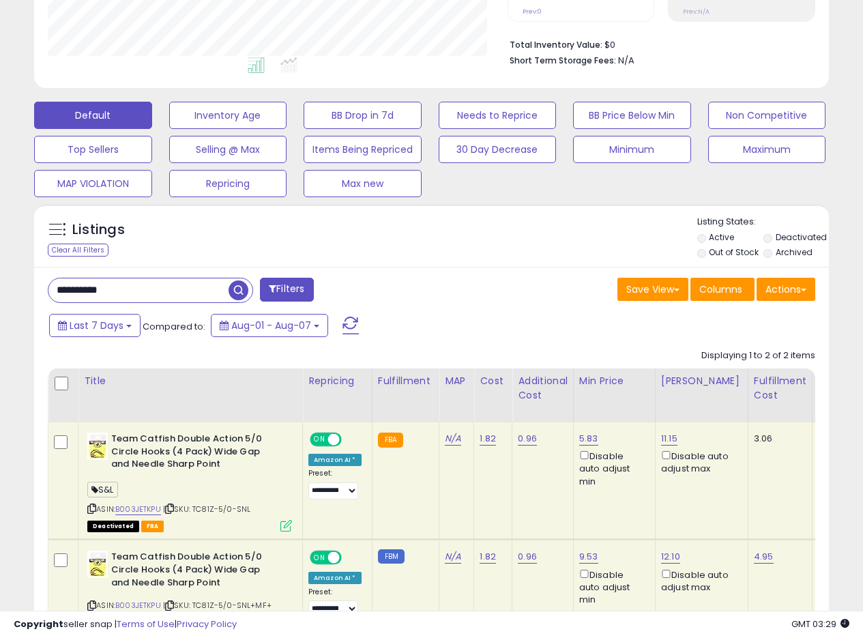
scroll to position [443, 0]
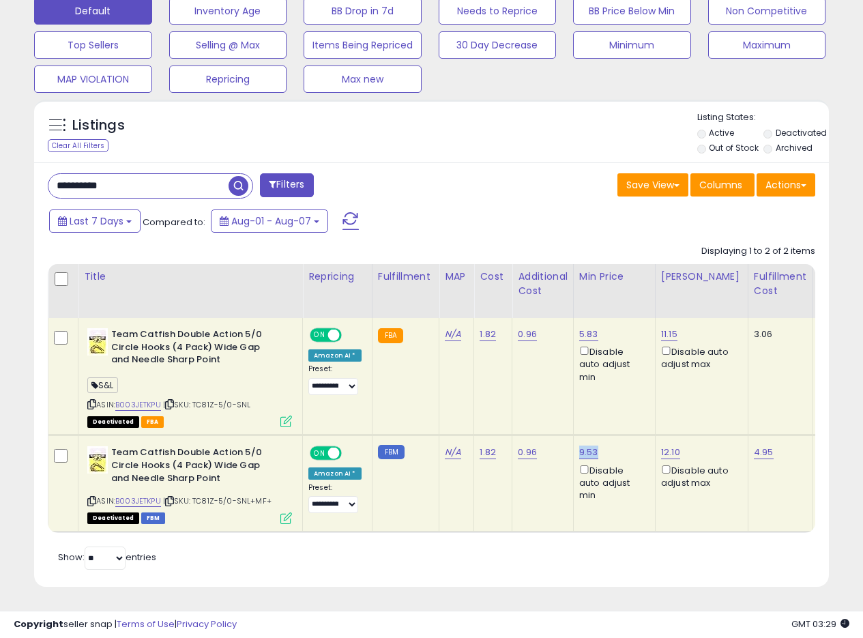
drag, startPoint x: 592, startPoint y: 440, endPoint x: 576, endPoint y: 442, distance: 15.1
click at [579, 446] on div "9.53 Disable auto adjust min" at bounding box center [611, 473] width 65 height 55
copy link "9.53"
drag, startPoint x: 163, startPoint y: 179, endPoint x: 0, endPoint y: 164, distance: 163.7
click at [0, 164] on div "**********" at bounding box center [431, 125] width 863 height 1026
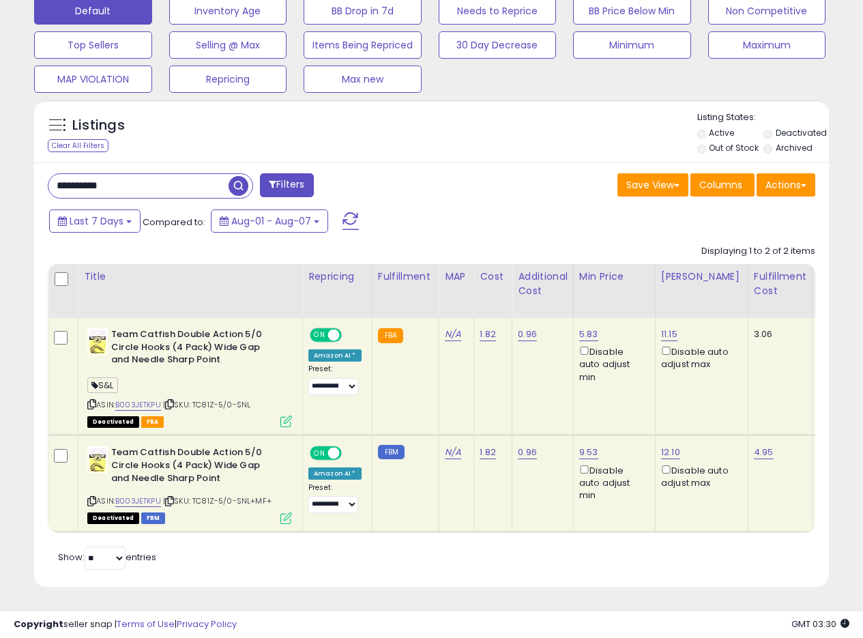
paste input "text"
drag, startPoint x: 231, startPoint y: 177, endPoint x: 544, endPoint y: 57, distance: 336.0
click at [231, 178] on span "button" at bounding box center [239, 186] width 20 height 20
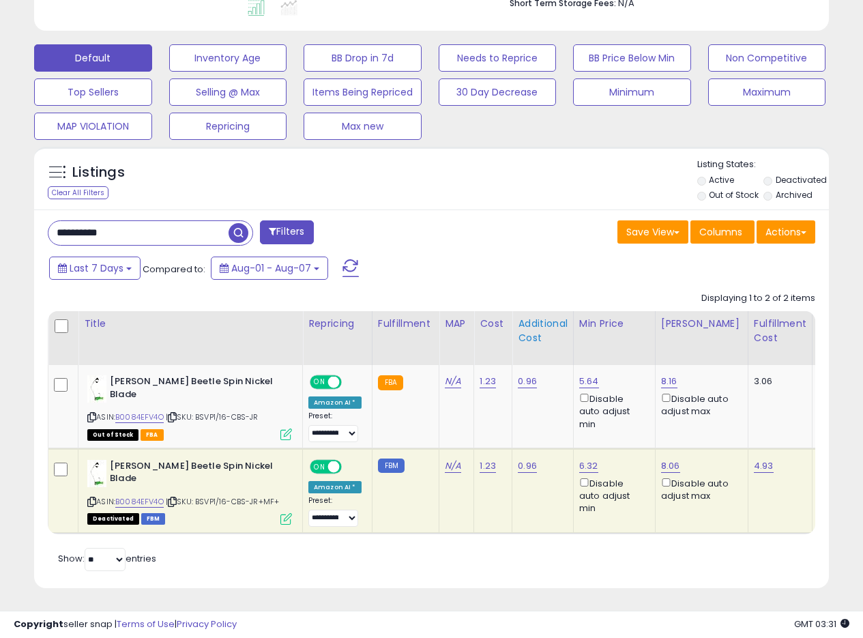
scroll to position [397, 0]
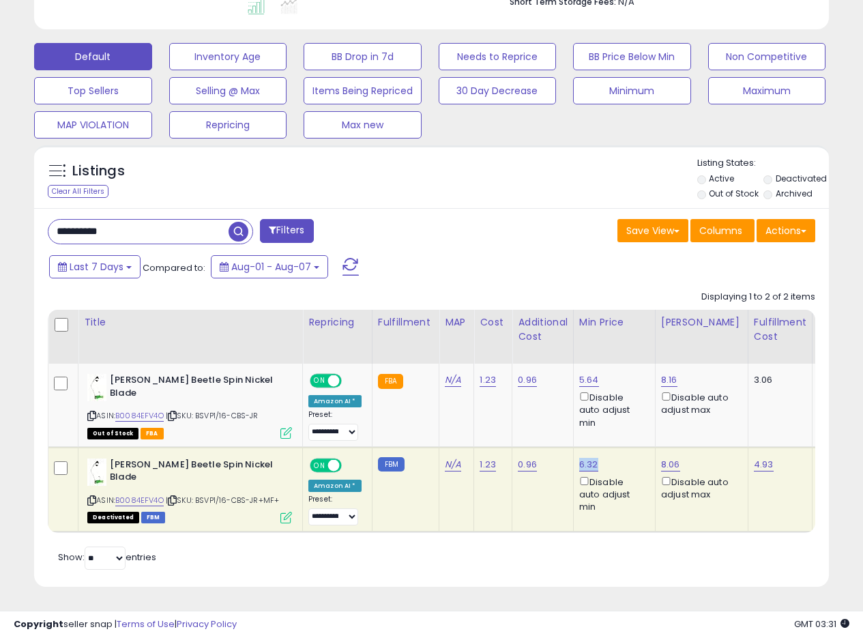
drag, startPoint x: 599, startPoint y: 454, endPoint x: 579, endPoint y: 458, distance: 20.9
click at [579, 458] on div "6.32 Disable auto adjust min" at bounding box center [611, 485] width 65 height 55
copy link "6.32"
click at [484, 222] on div "Save View Save As New View Update Current View Columns Actions Import Export Vi…" at bounding box center [629, 232] width 394 height 27
drag, startPoint x: 145, startPoint y: 214, endPoint x: 10, endPoint y: 209, distance: 135.8
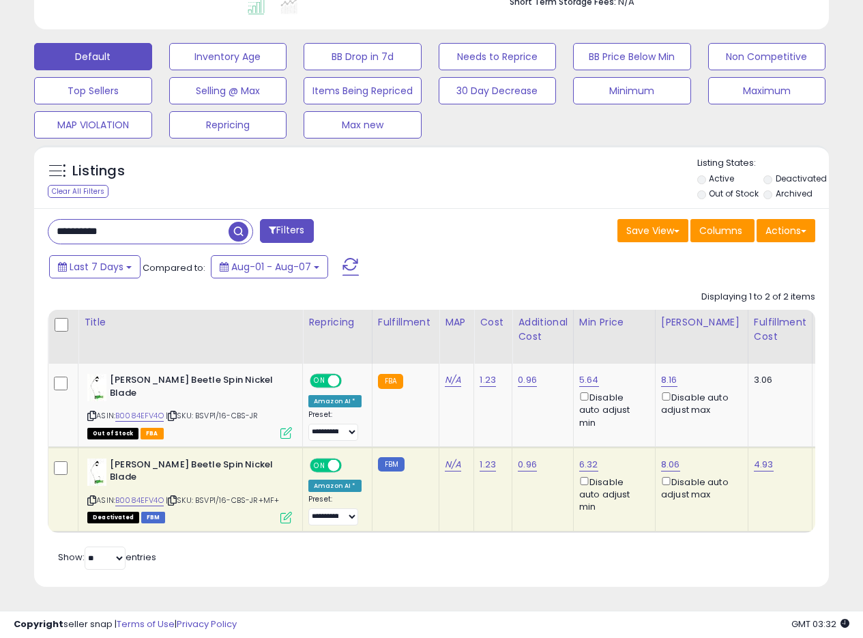
click at [10, 209] on div "**********" at bounding box center [431, 137] width 849 height 933
paste input "text"
drag, startPoint x: 231, startPoint y: 219, endPoint x: 241, endPoint y: 219, distance: 10.2
click at [233, 222] on span "button" at bounding box center [239, 232] width 20 height 20
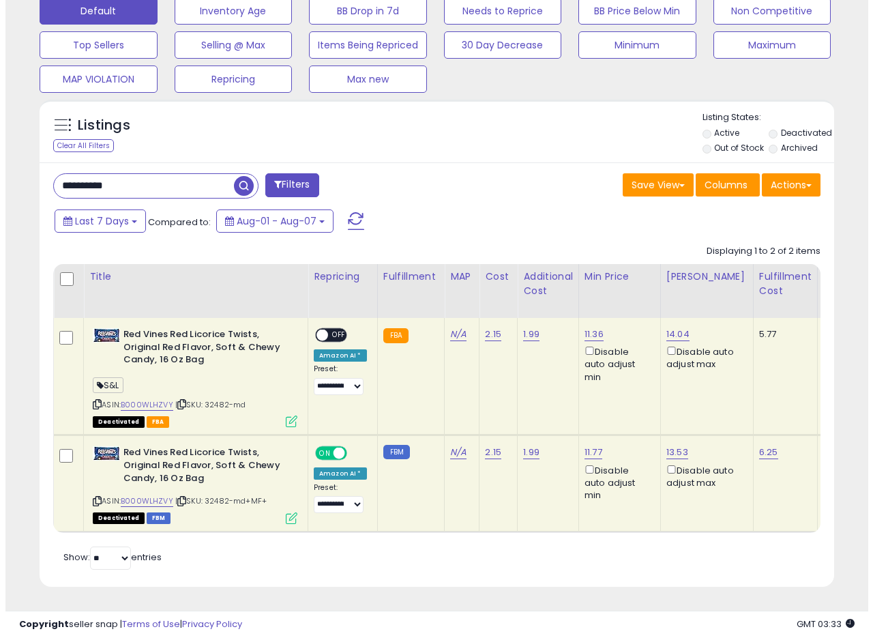
scroll to position [443, 0]
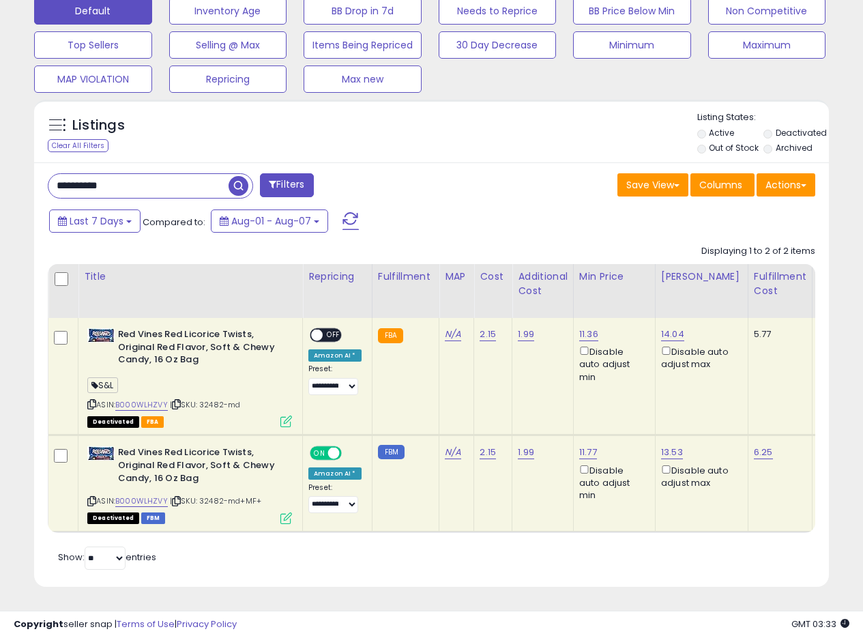
click at [286, 512] on icon at bounding box center [286, 518] width 12 height 12
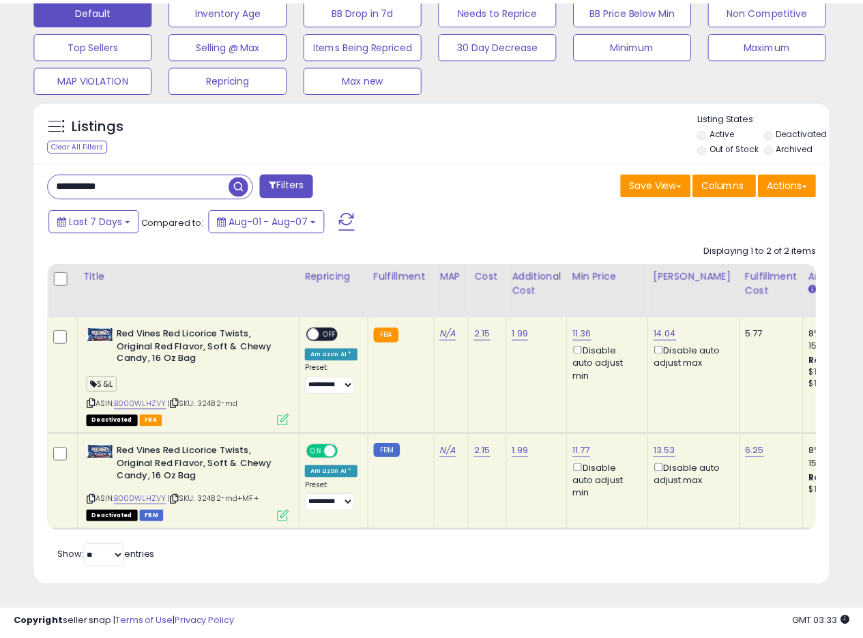
scroll to position [280, 465]
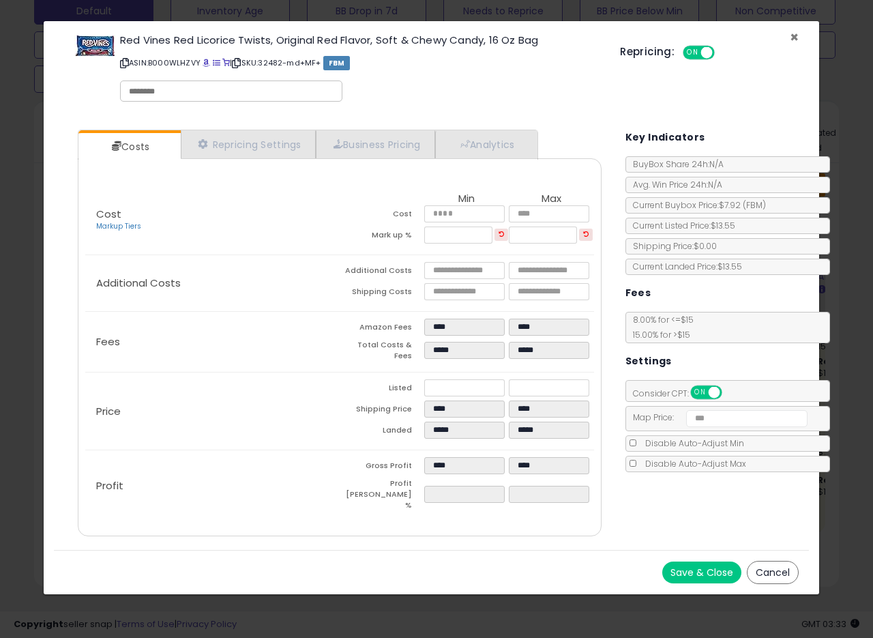
click at [797, 36] on span "×" at bounding box center [794, 37] width 9 height 20
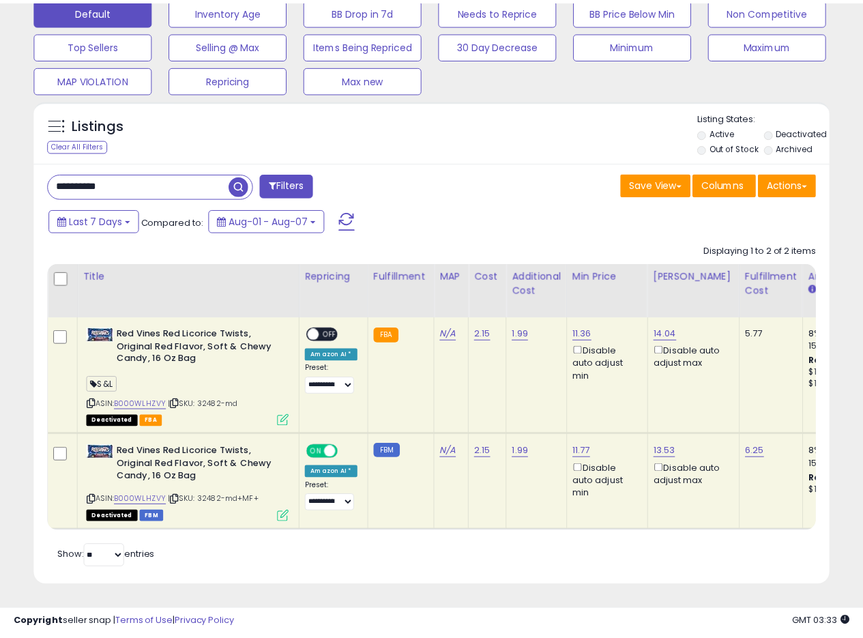
scroll to position [681959, 681779]
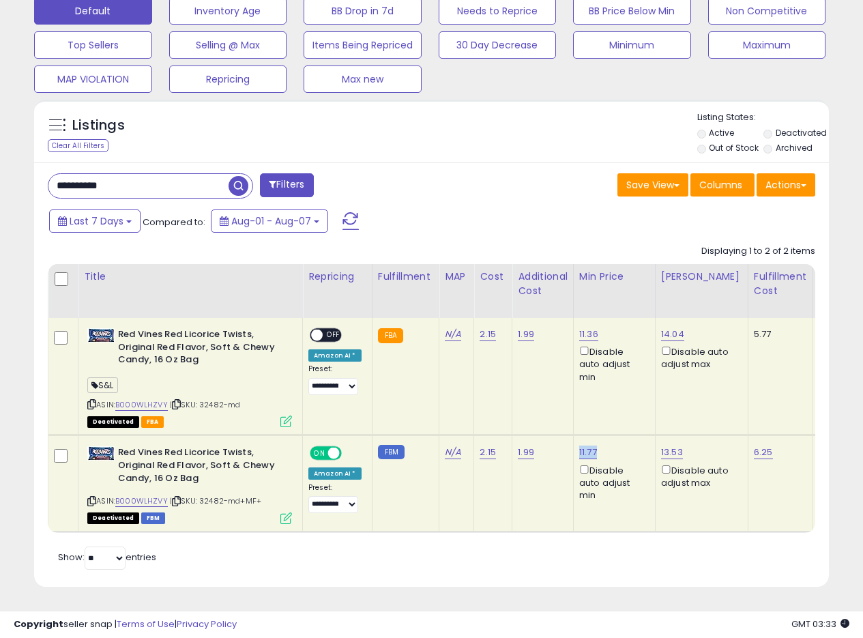
drag, startPoint x: 596, startPoint y: 445, endPoint x: 573, endPoint y: 446, distance: 22.5
click at [573, 446] on td "11.77 Disable auto adjust min" at bounding box center [614, 483] width 82 height 96
copy link "11.77"
drag, startPoint x: 88, startPoint y: 171, endPoint x: 39, endPoint y: 161, distance: 50.0
click at [50, 174] on input "**********" at bounding box center [138, 186] width 180 height 24
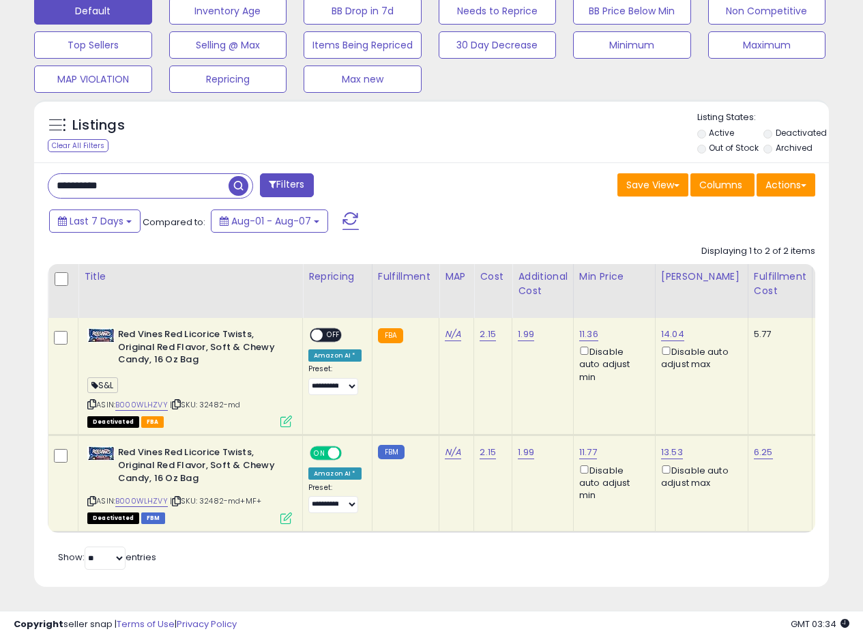
paste input "text"
type input "**********"
click at [237, 176] on span "button" at bounding box center [239, 186] width 20 height 20
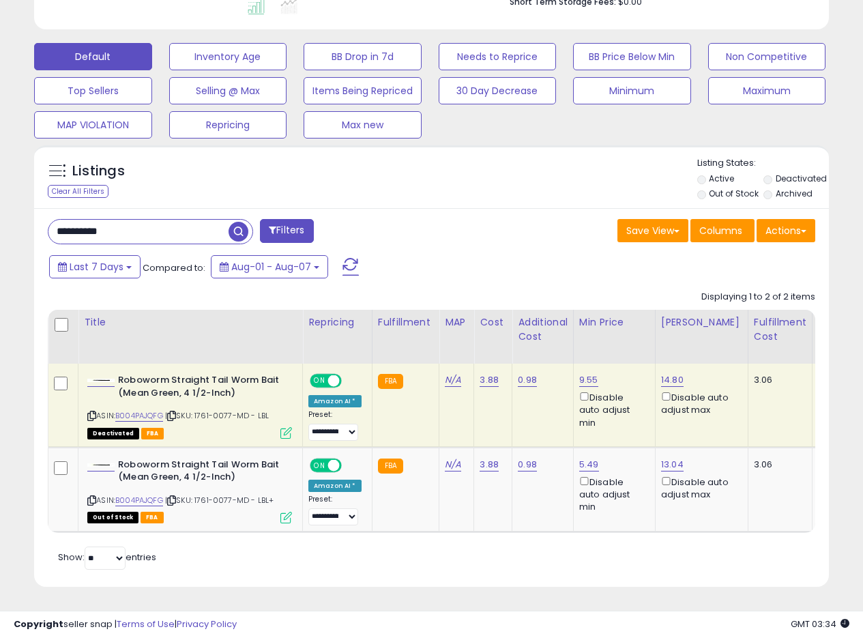
scroll to position [280, 460]
click at [495, 220] on div "Save View Save As New View Update Current View Columns Actions Import Export Vi…" at bounding box center [629, 232] width 394 height 27
click at [491, 219] on div "Save View Save As New View Update Current View Columns Actions Import Export Vi…" at bounding box center [629, 232] width 394 height 27
click at [556, 208] on div "**********" at bounding box center [431, 397] width 795 height 379
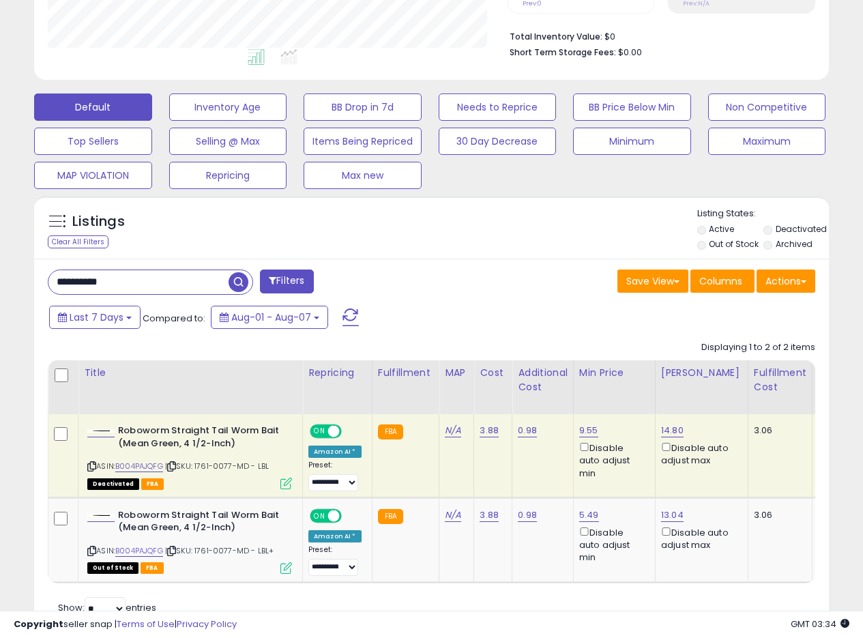
scroll to position [334, 0]
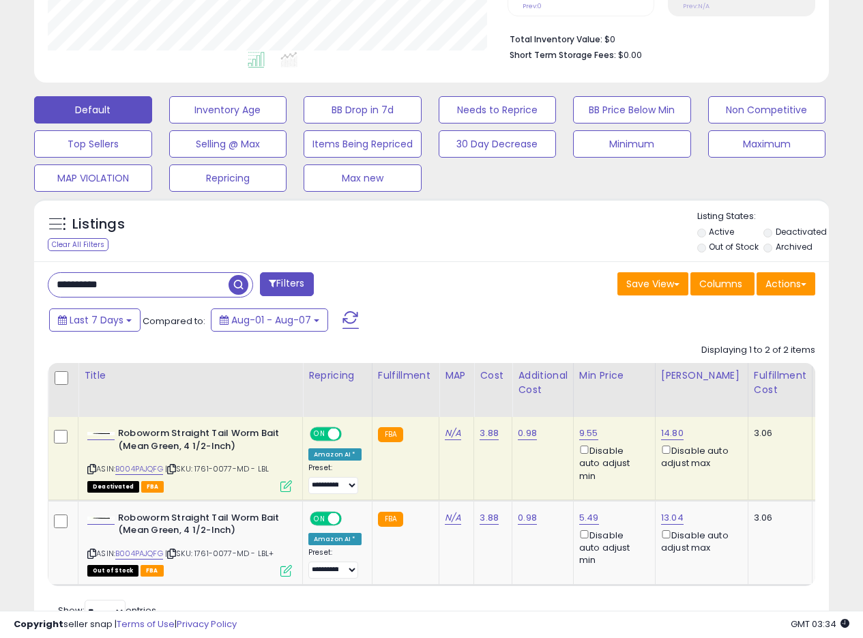
click at [529, 240] on div "Listings Clear All Filters Listing States:" at bounding box center [431, 233] width 795 height 46
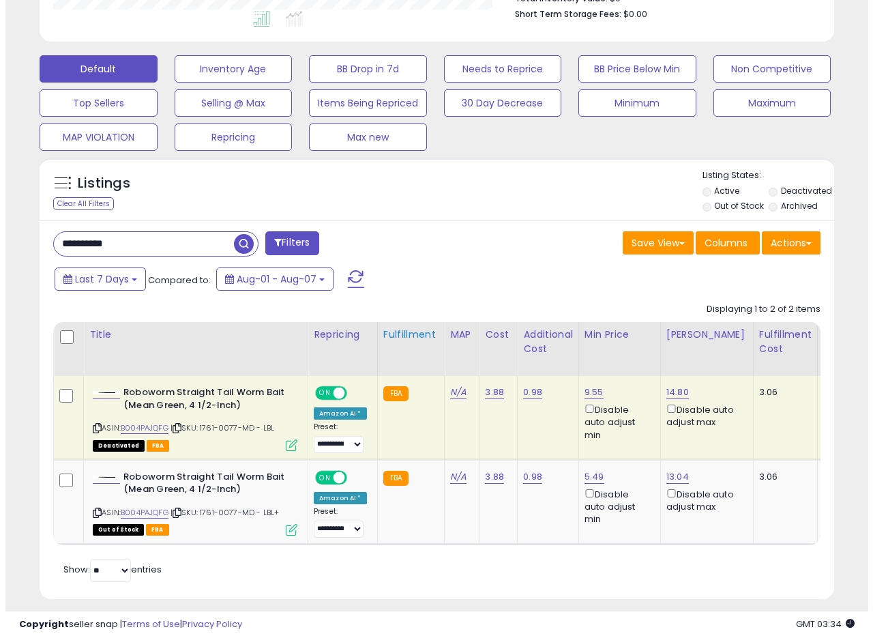
scroll to position [397, 0]
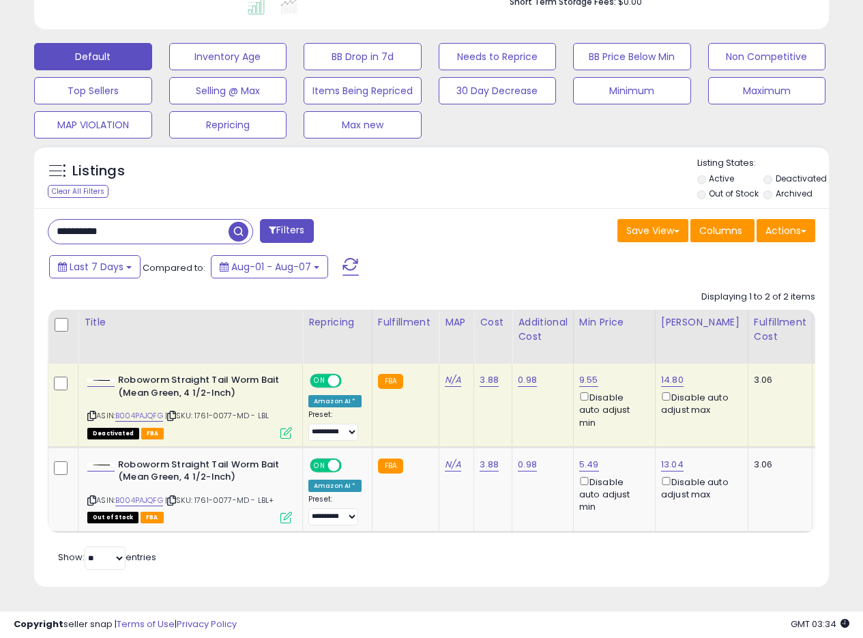
click at [284, 427] on icon at bounding box center [286, 433] width 12 height 12
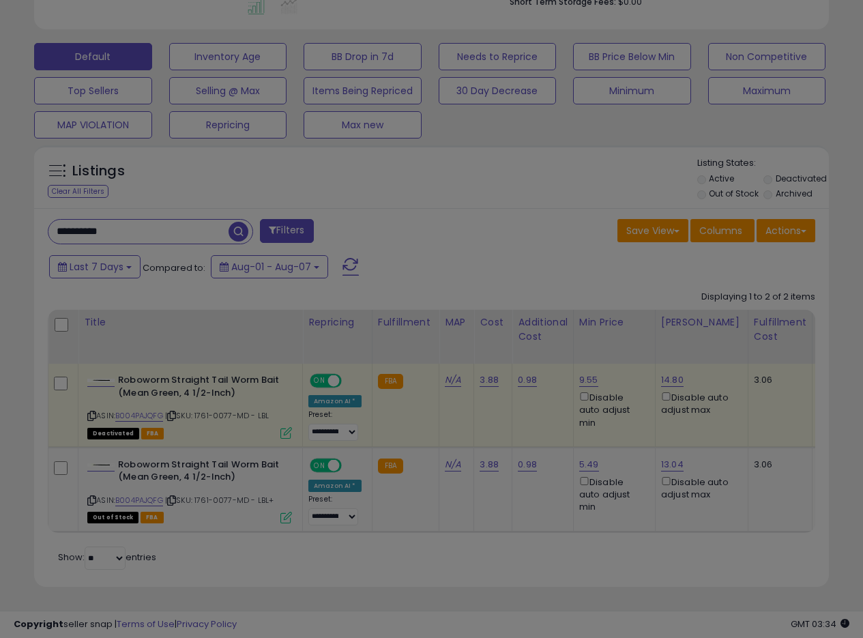
scroll to position [280, 465]
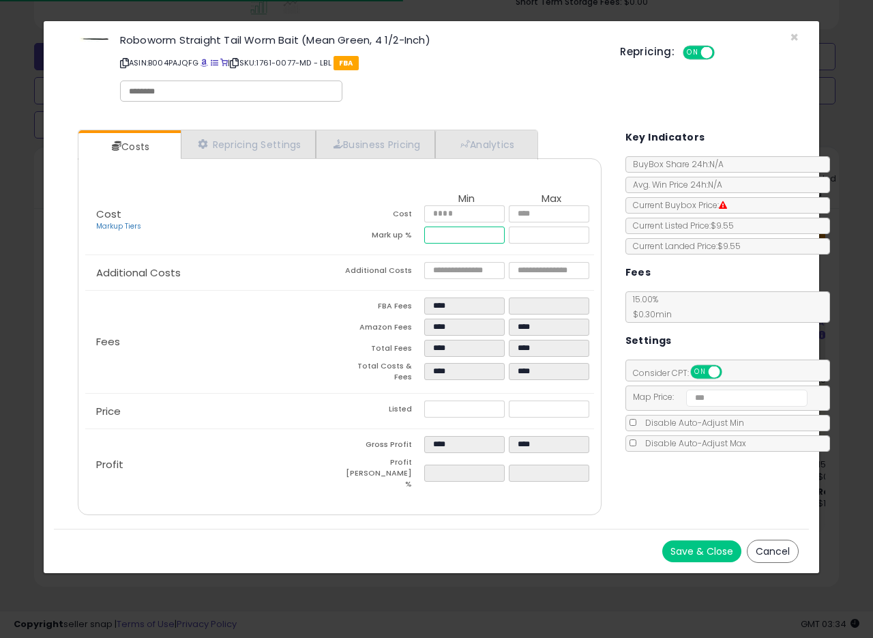
click at [451, 233] on input "*****" at bounding box center [464, 235] width 81 height 17
type input "*****"
type input "****"
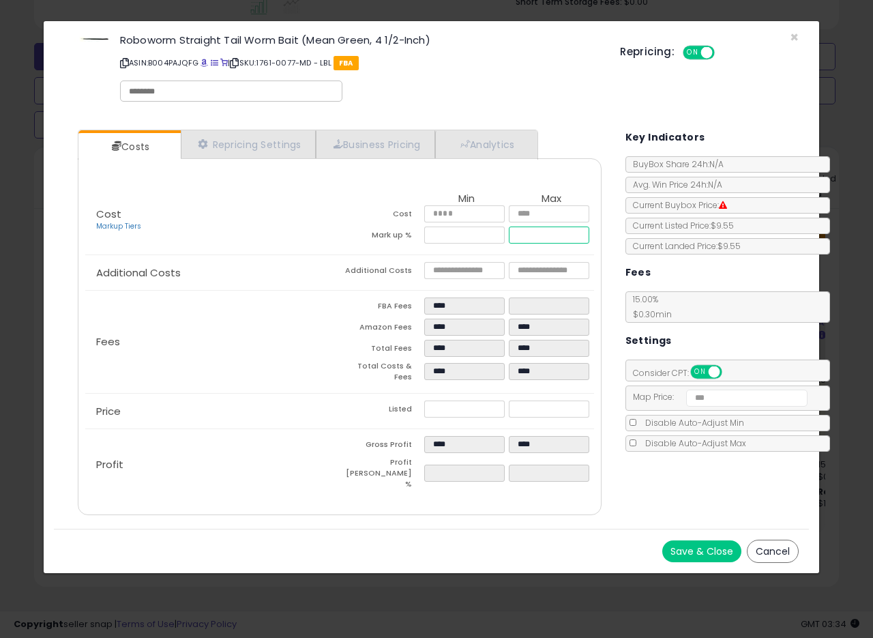
type input "****"
drag, startPoint x: 551, startPoint y: 234, endPoint x: 405, endPoint y: 230, distance: 146.1
click at [405, 230] on tr "Mark up % ***** ******" at bounding box center [467, 237] width 254 height 21
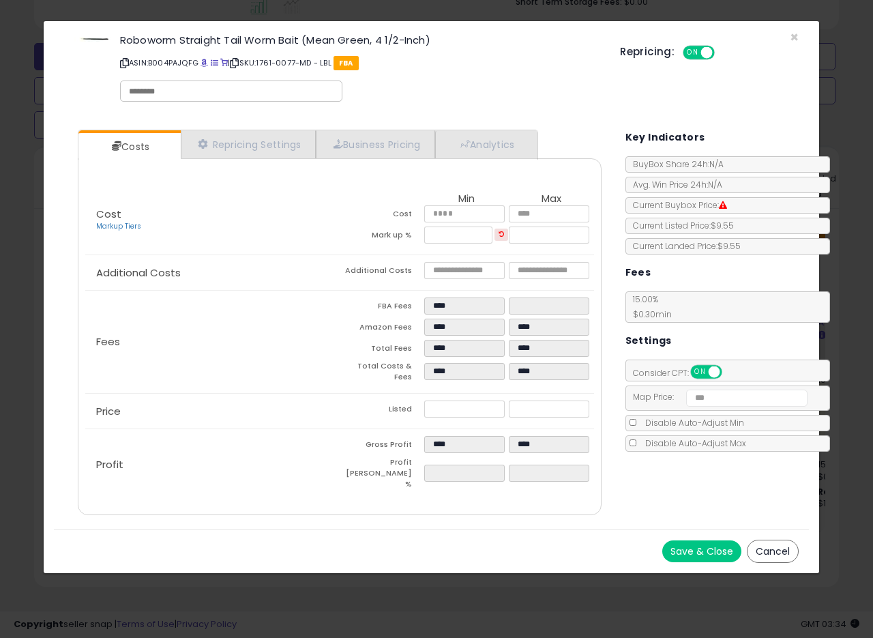
type input "*****"
type input "****"
type input "*****"
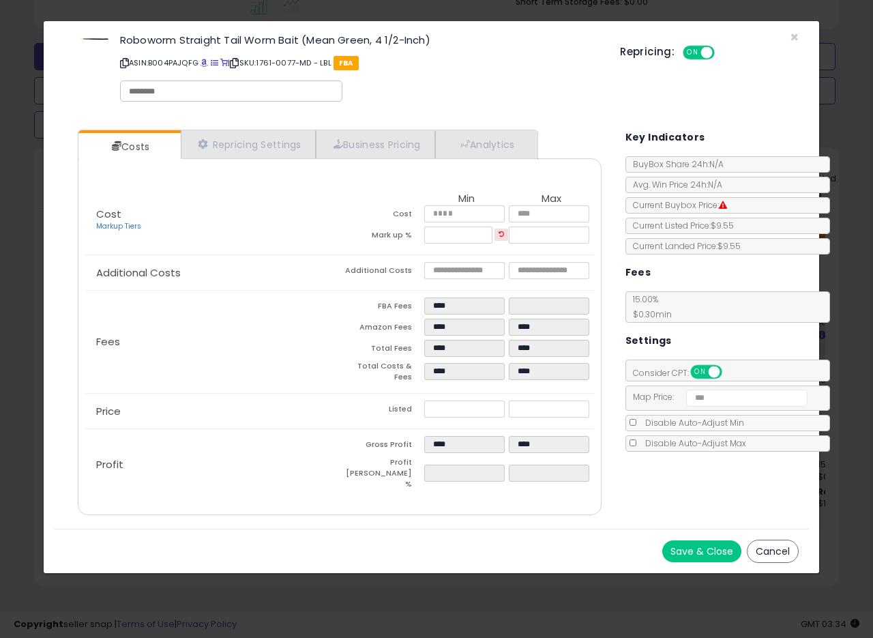
type input "****"
type input "*****"
click at [332, 306] on div "Fees FBA Fees **** **** Amazon Fees **** **** Total Fees **** **** Total Costs …" at bounding box center [339, 342] width 508 height 102
drag, startPoint x: 454, startPoint y: 407, endPoint x: 377, endPoint y: 398, distance: 77.6
click at [359, 400] on tr "Listed **** *****" at bounding box center [467, 410] width 254 height 21
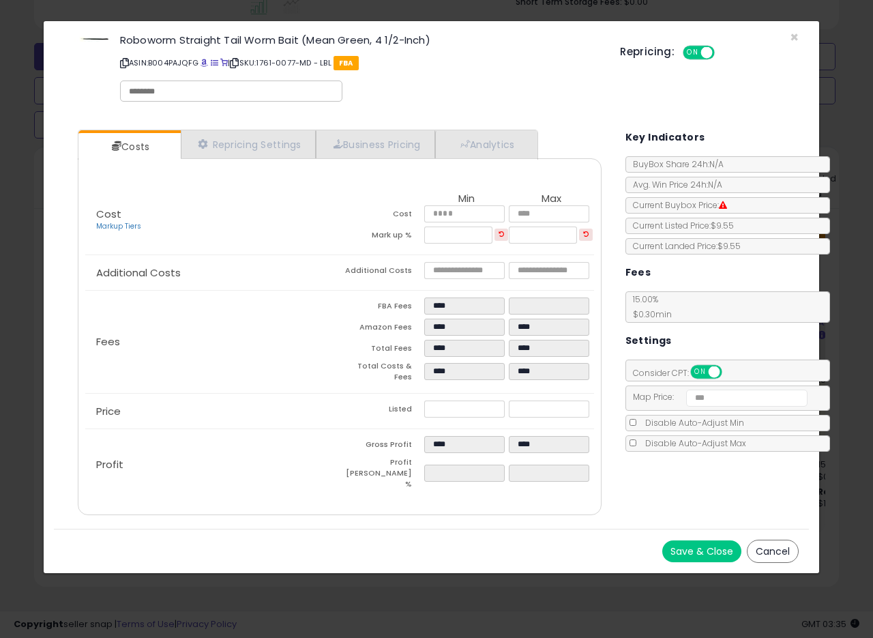
click at [699, 540] on button "Save & Close" at bounding box center [701, 551] width 79 height 22
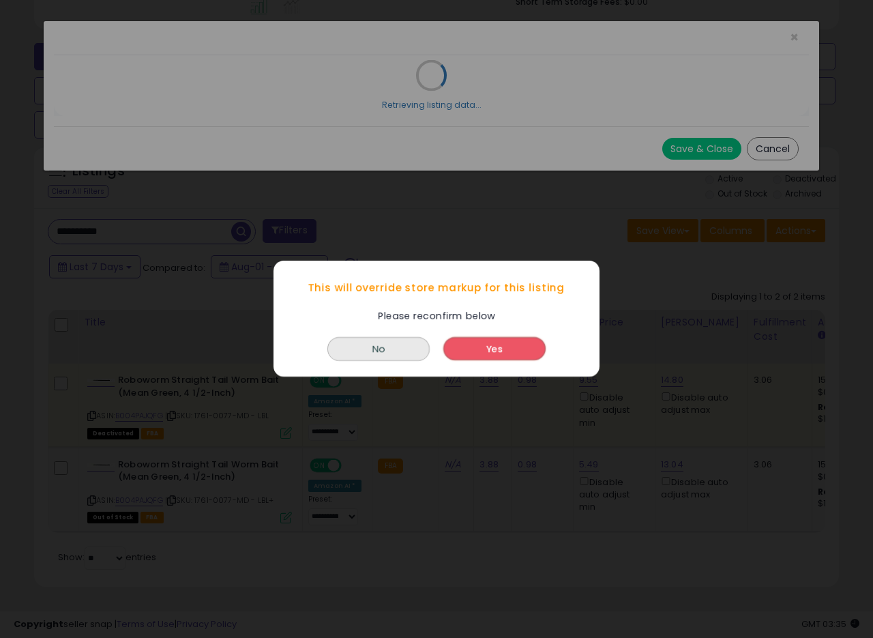
drag, startPoint x: 497, startPoint y: 330, endPoint x: 491, endPoint y: 347, distance: 18.8
click at [496, 332] on div "Yes" at bounding box center [494, 345] width 109 height 37
click at [491, 347] on button "Yes" at bounding box center [494, 349] width 102 height 23
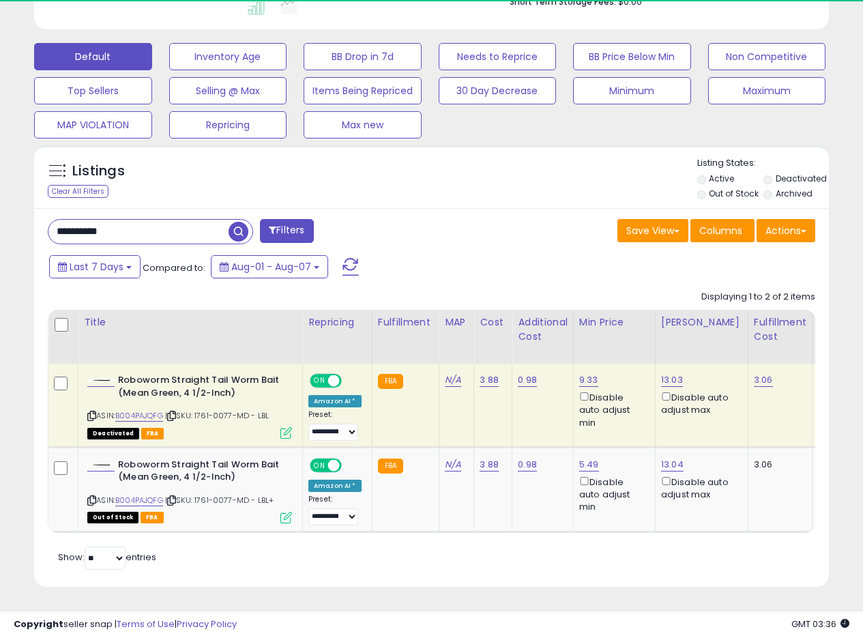
scroll to position [681959, 681779]
drag, startPoint x: 136, startPoint y: 222, endPoint x: 0, endPoint y: 216, distance: 136.6
click at [14, 218] on div "**********" at bounding box center [431, 137] width 849 height 933
paste input "text"
type input "**********"
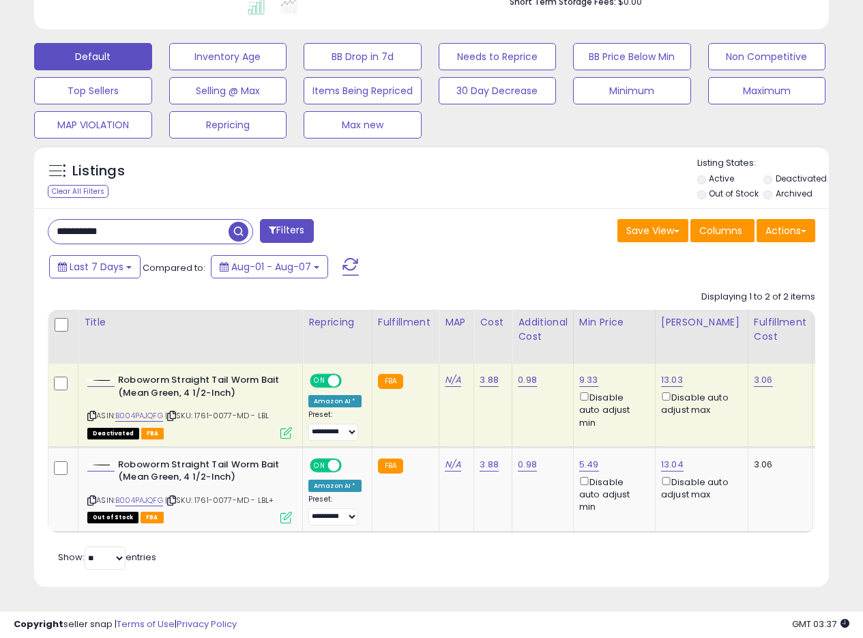
click at [246, 222] on span "button" at bounding box center [239, 232] width 20 height 20
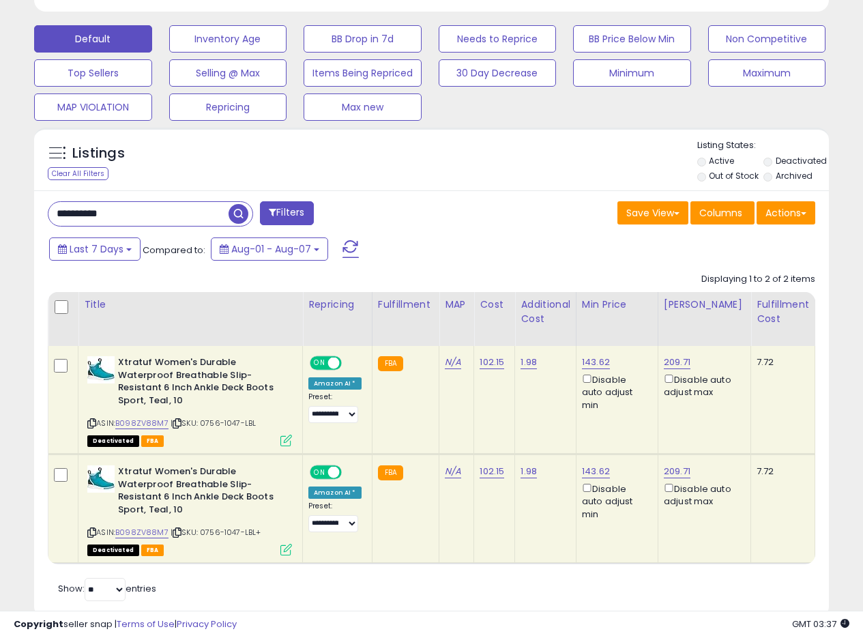
scroll to position [446, 0]
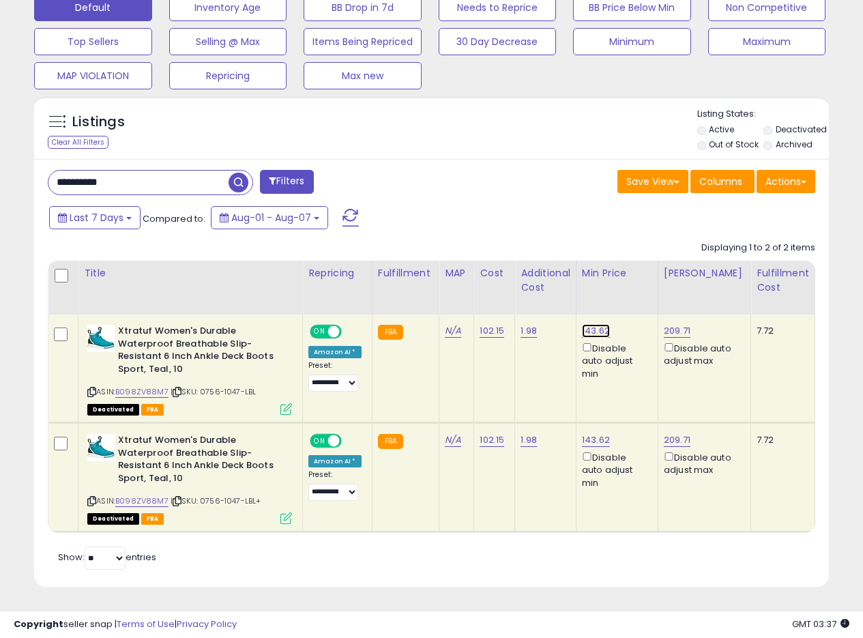
click at [599, 324] on link "143.62" at bounding box center [596, 331] width 28 height 14
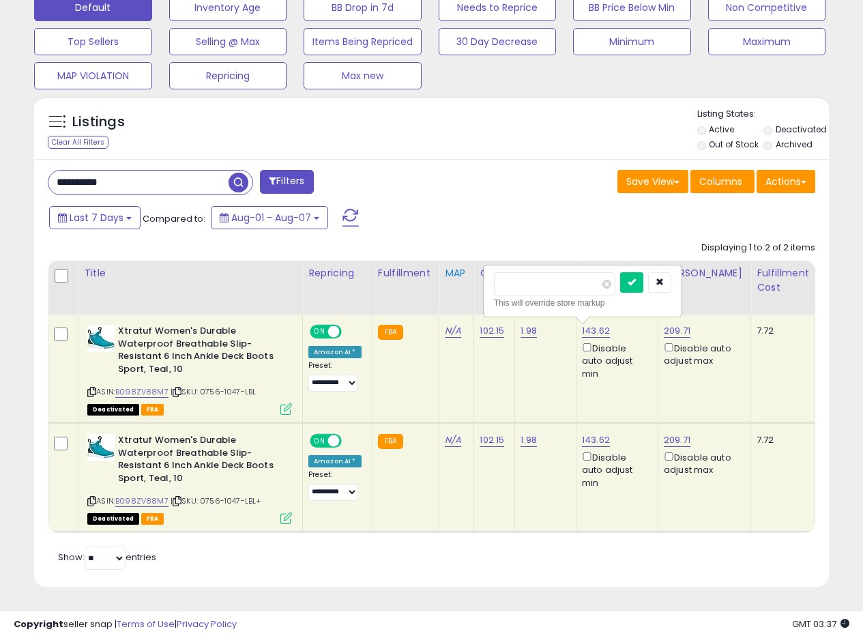
drag, startPoint x: 506, startPoint y: 268, endPoint x: 457, endPoint y: 266, distance: 48.5
type input "******"
click at [636, 278] on icon "submit" at bounding box center [632, 282] width 8 height 8
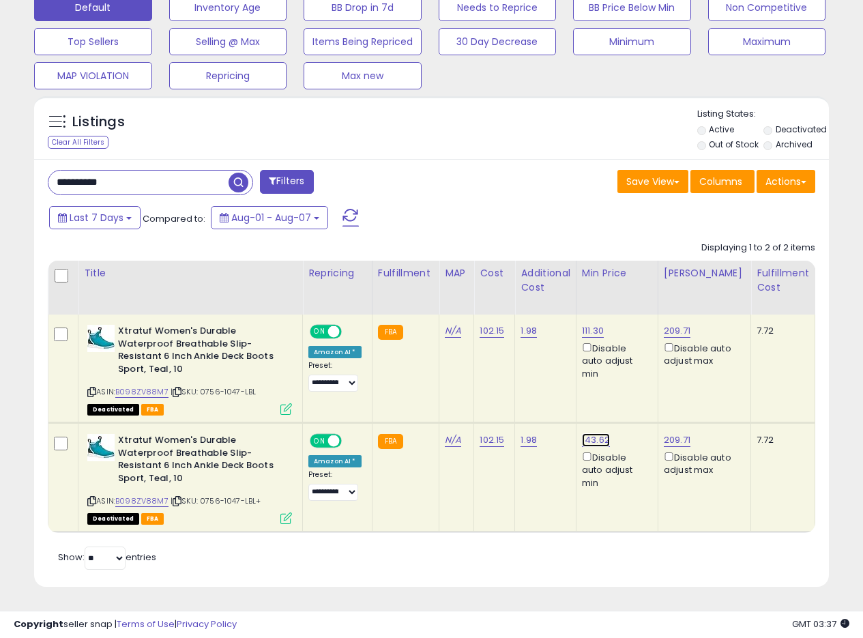
click at [600, 338] on link "143.62" at bounding box center [593, 331] width 22 height 14
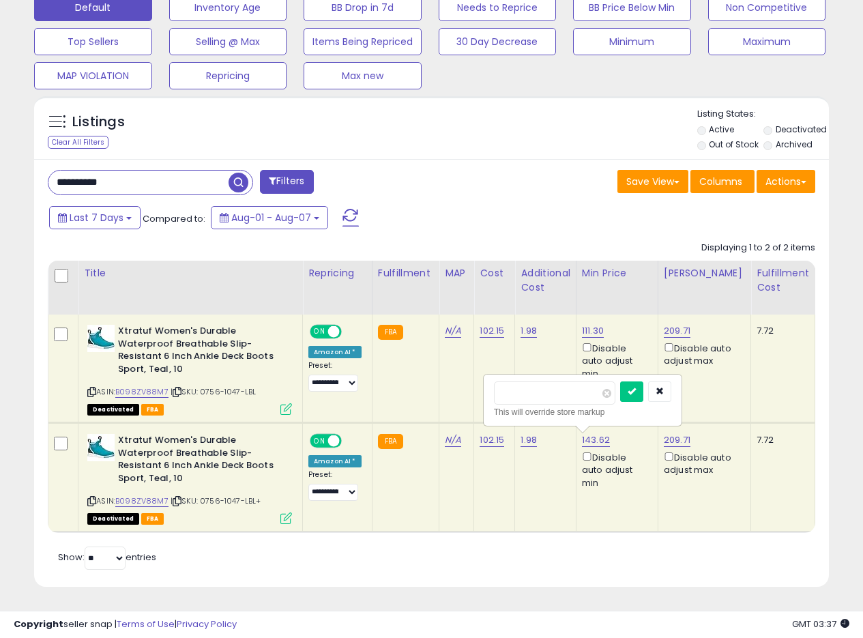
drag, startPoint x: 561, startPoint y: 377, endPoint x: 428, endPoint y: 370, distance: 132.5
type input "******"
click at [636, 387] on icon "submit" at bounding box center [632, 391] width 8 height 8
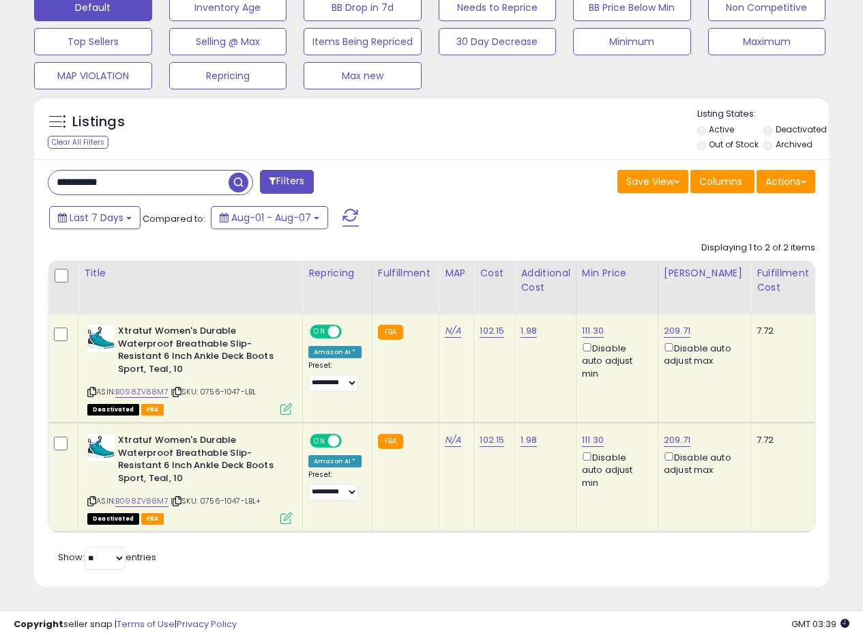
drag, startPoint x: 149, startPoint y: 176, endPoint x: 25, endPoint y: 175, distance: 123.5
click at [1, 173] on div "**********" at bounding box center [431, 122] width 863 height 1029
paste input "text"
click at [244, 173] on span "button" at bounding box center [239, 183] width 20 height 20
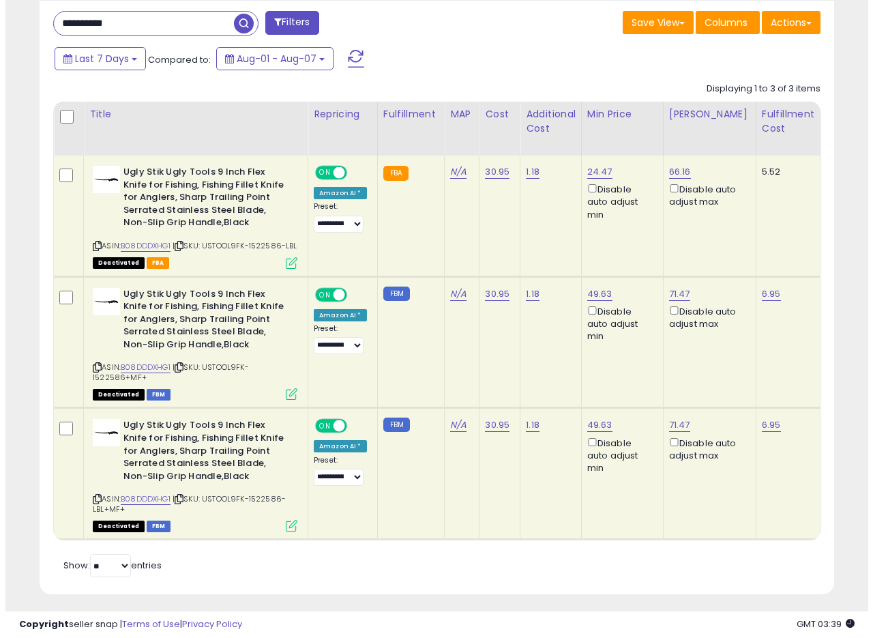
scroll to position [622, 0]
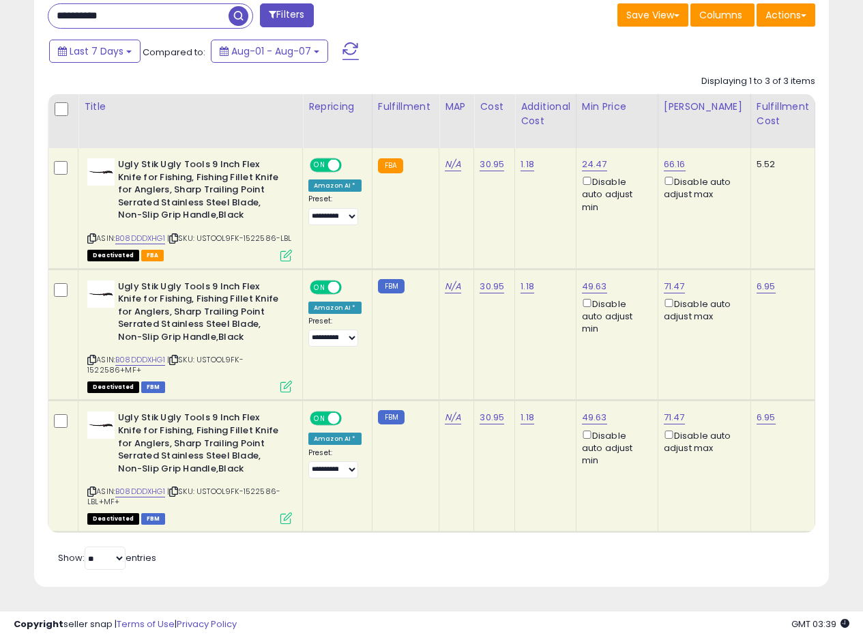
click at [284, 381] on icon at bounding box center [286, 387] width 12 height 12
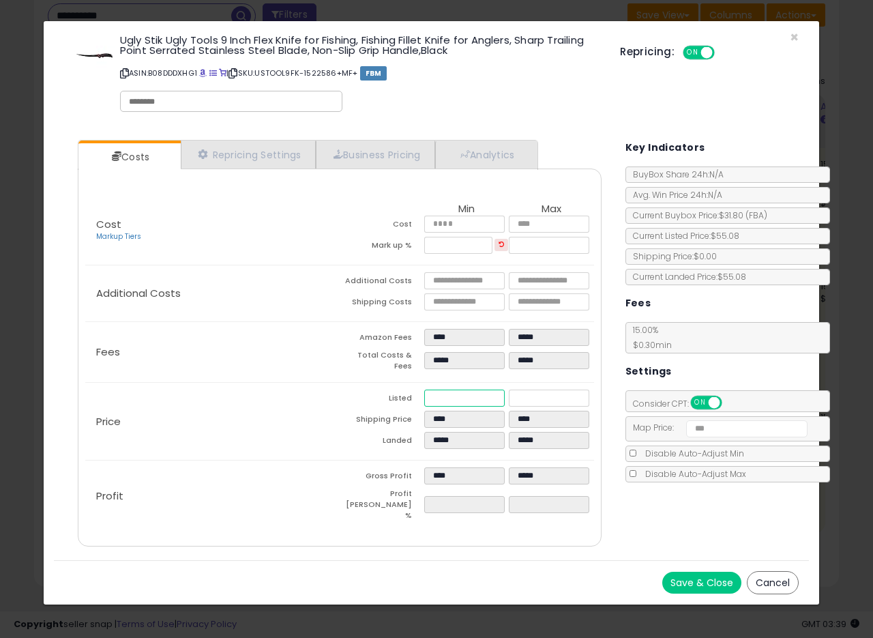
drag, startPoint x: 456, startPoint y: 397, endPoint x: 387, endPoint y: 390, distance: 70.0
click at [387, 390] on tr "Listed ***** *****" at bounding box center [467, 400] width 254 height 21
click at [789, 35] on div "Ugly Stik Ugly Tools 9 Inch Flex Knife for Fishing, Fishing Fillet Knife for An…" at bounding box center [431, 75] width 755 height 88
click at [798, 39] on span "×" at bounding box center [794, 37] width 9 height 20
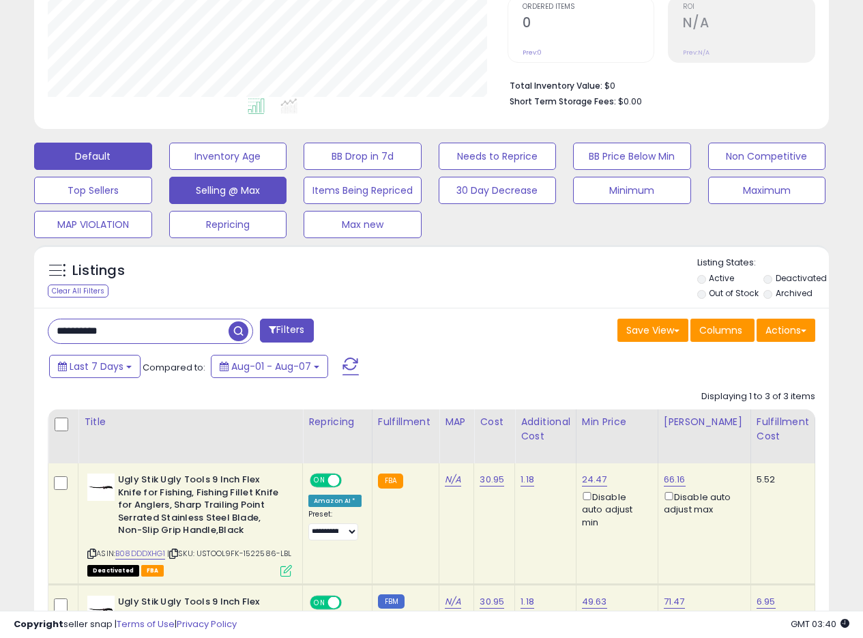
scroll to position [281, 0]
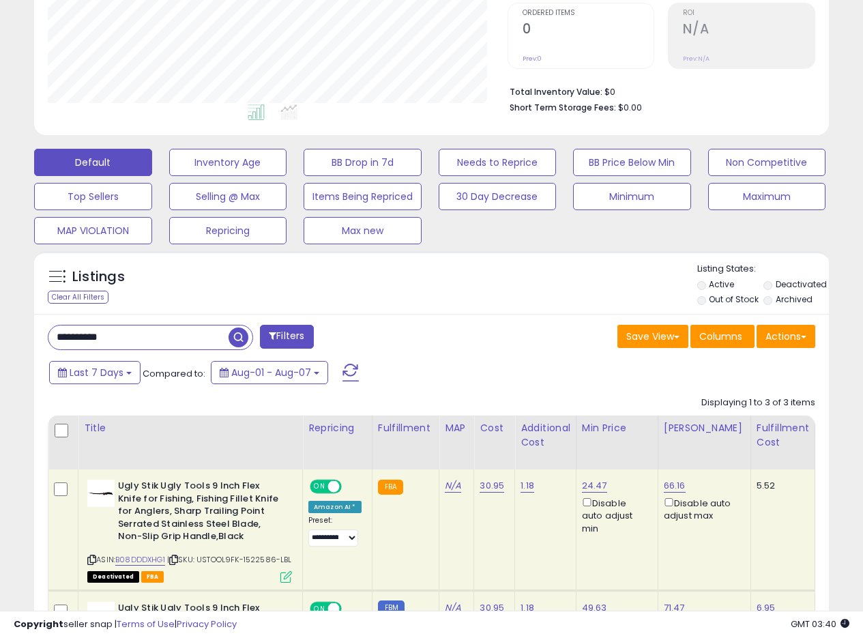
drag, startPoint x: 27, startPoint y: 327, endPoint x: 1, endPoint y: 324, distance: 26.1
click at [1, 324] on div "**********" at bounding box center [431, 361] width 863 height 1196
paste input "text"
click at [237, 338] on span "button" at bounding box center [239, 337] width 20 height 20
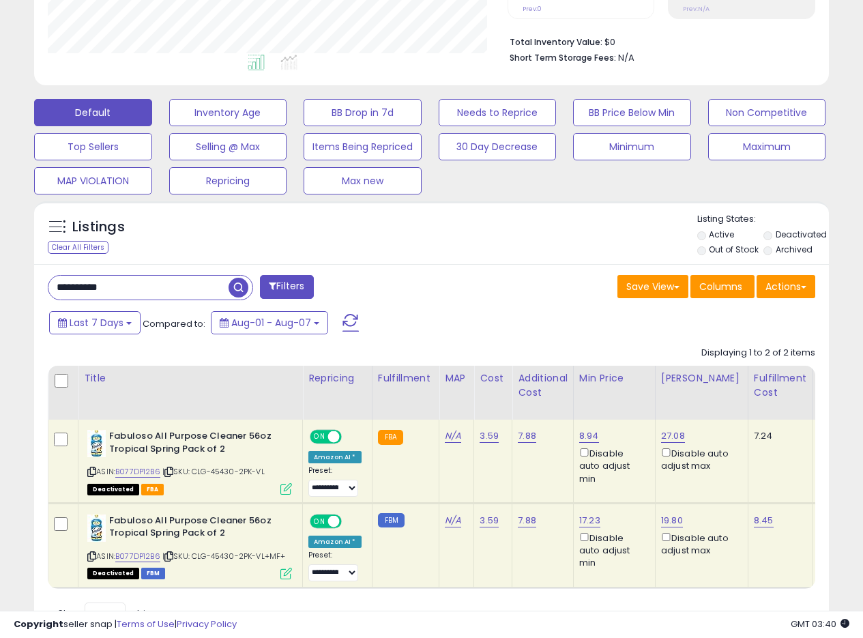
scroll to position [297, 0]
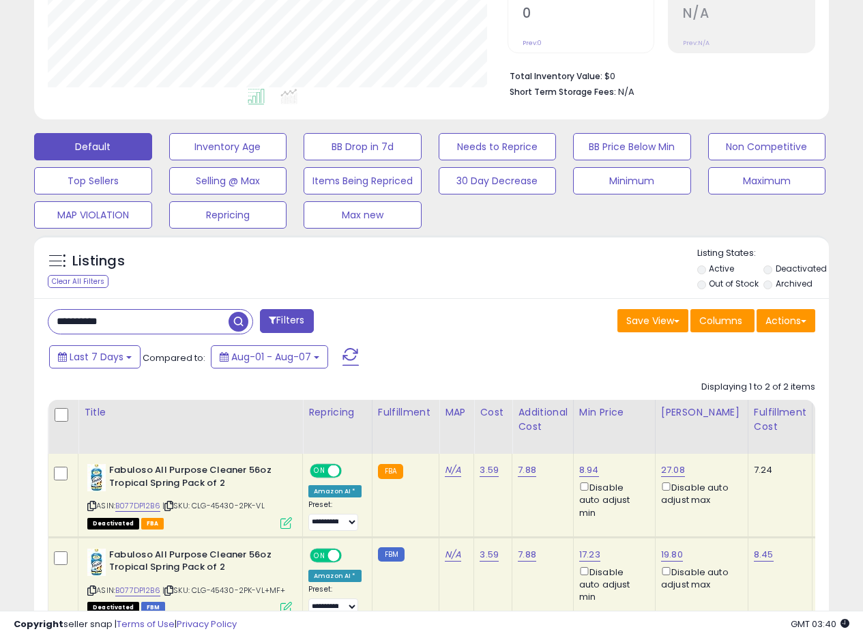
drag, startPoint x: 145, startPoint y: 329, endPoint x: 0, endPoint y: 310, distance: 146.5
click at [0, 310] on div "**********" at bounding box center [431, 238] width 863 height 980
paste input "text"
type input "**********"
click at [236, 323] on span "button" at bounding box center [239, 322] width 20 height 20
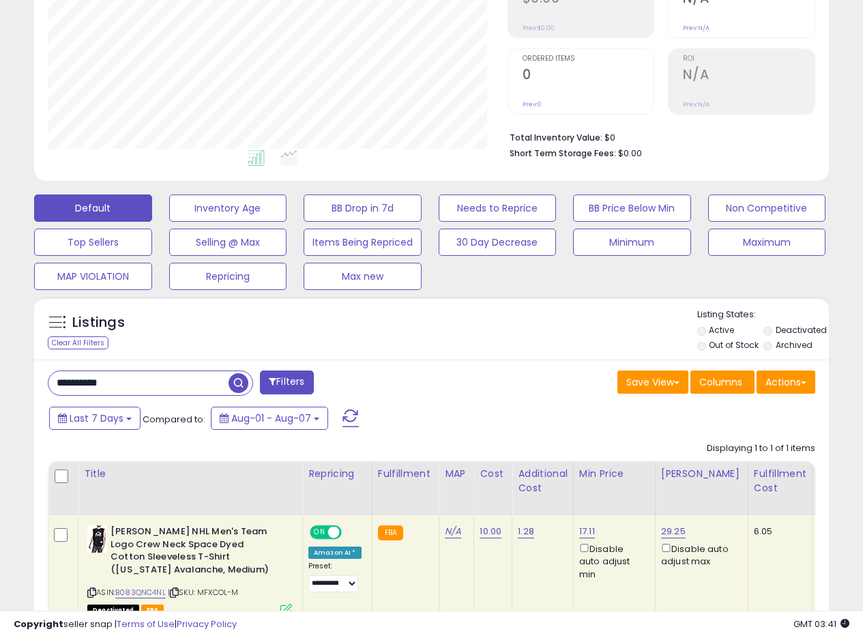
scroll to position [259, 0]
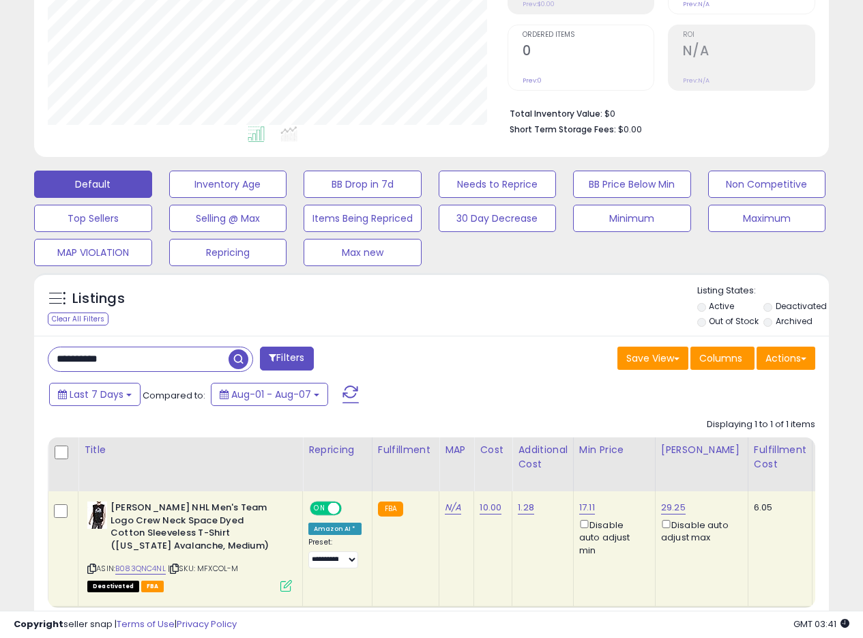
click at [503, 333] on div "Listings Clear All Filters" at bounding box center [431, 304] width 795 height 63
click at [508, 326] on div "Listings Clear All Filters Listing States:" at bounding box center [431, 307] width 795 height 46
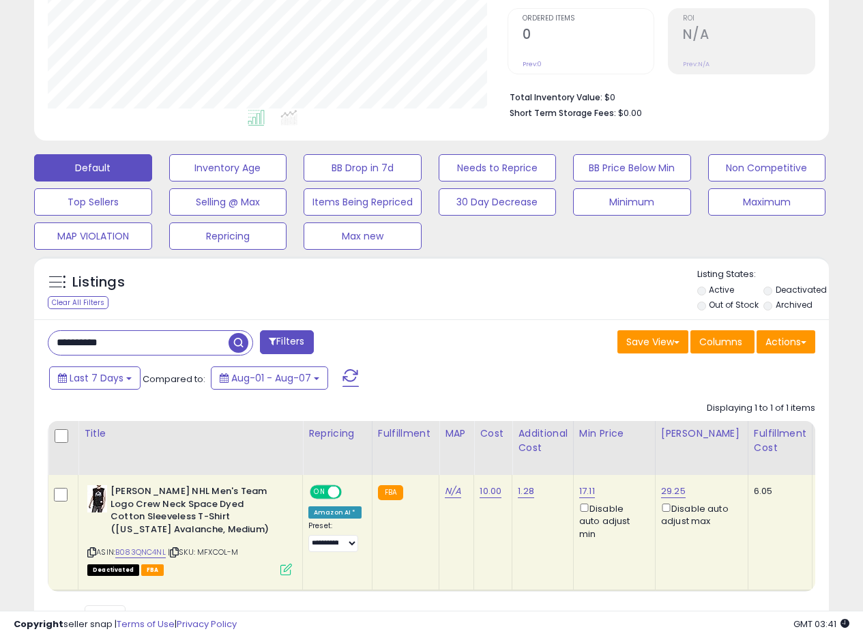
scroll to position [265, 0]
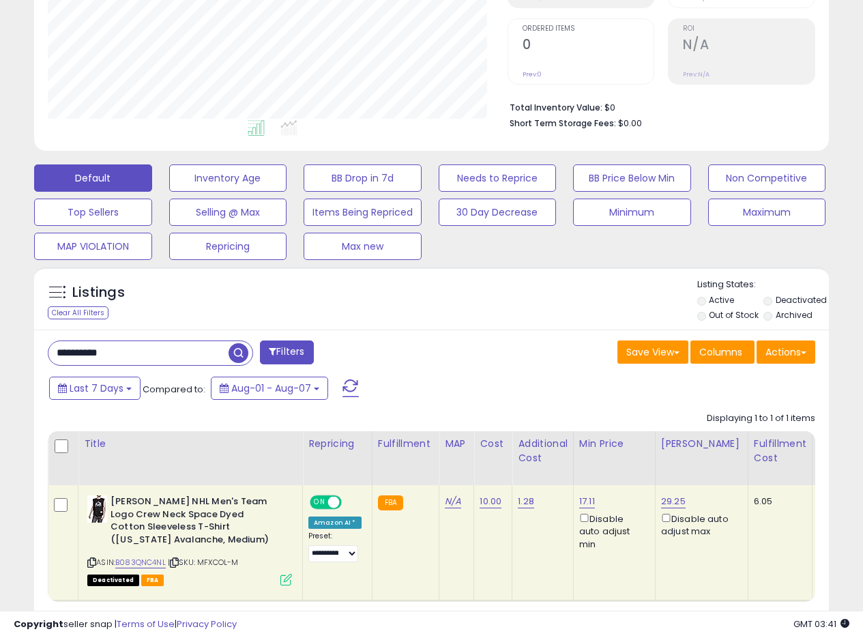
click at [469, 336] on div "**********" at bounding box center [431, 493] width 795 height 327
drag, startPoint x: 494, startPoint y: 348, endPoint x: 509, endPoint y: 347, distance: 15.1
click at [498, 348] on div "Save View Save As New View Update Current View Columns Actions Import Export Vi…" at bounding box center [629, 353] width 394 height 27
click at [509, 347] on div "Save View Save As New View Update Current View Columns Actions Import Export Vi…" at bounding box center [629, 353] width 394 height 27
drag, startPoint x: 510, startPoint y: 347, endPoint x: 519, endPoint y: 347, distance: 8.9
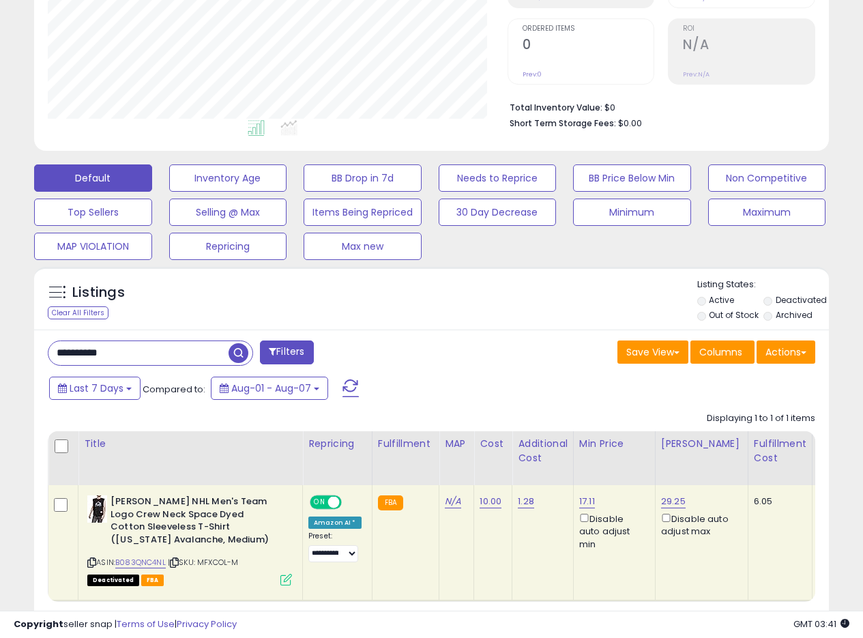
click at [514, 347] on div "Save View Save As New View Update Current View Columns Actions Import Export Vi…" at bounding box center [629, 353] width 394 height 27
click at [521, 347] on div "Save View Save As New View Update Current View Columns Actions Import Export Vi…" at bounding box center [629, 353] width 394 height 27
click at [524, 349] on div "Save View Save As New View Update Current View Columns Actions Import Export Vi…" at bounding box center [629, 353] width 394 height 27
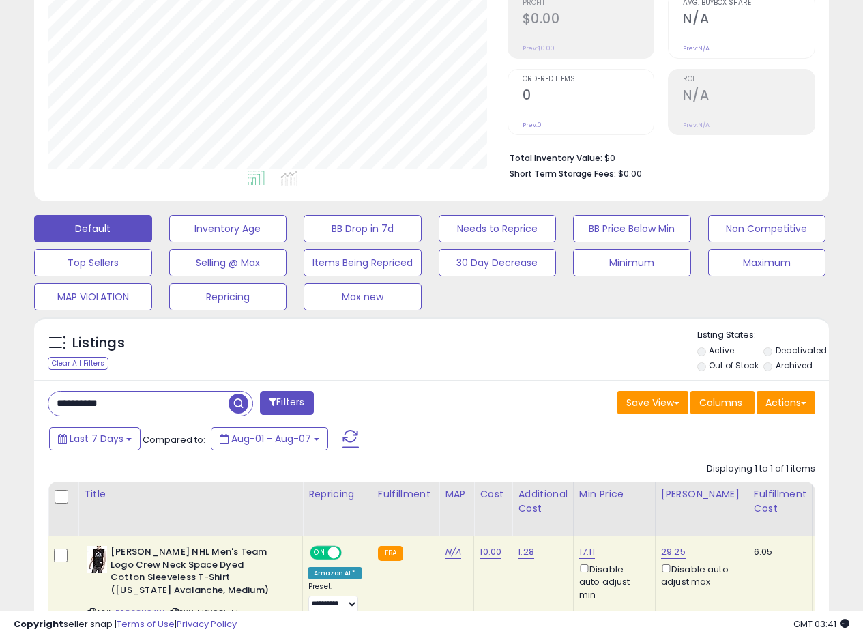
scroll to position [213, 0]
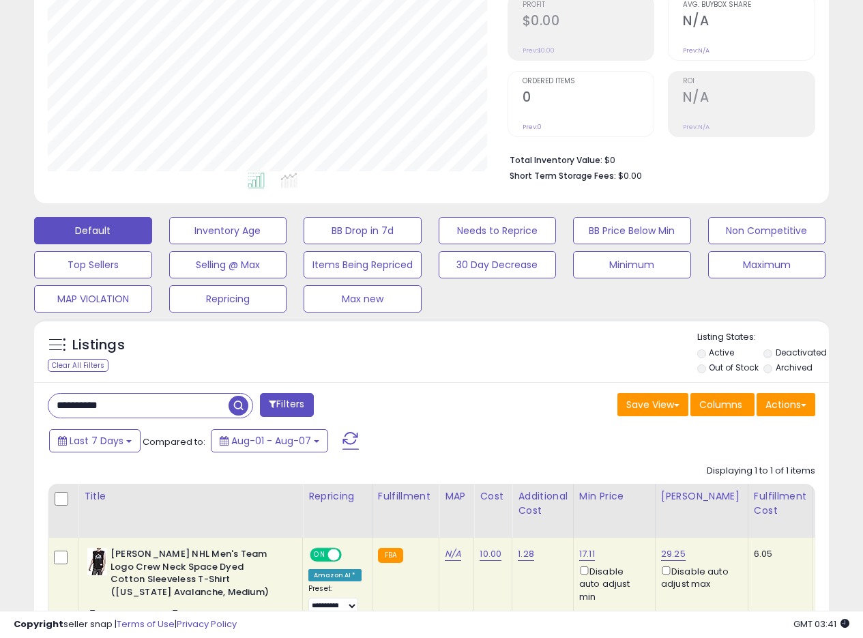
click at [515, 360] on div "Listings Clear All Filters Listing States:" at bounding box center [431, 354] width 795 height 46
click at [518, 361] on div "Listings Clear All Filters Listing States:" at bounding box center [431, 354] width 795 height 46
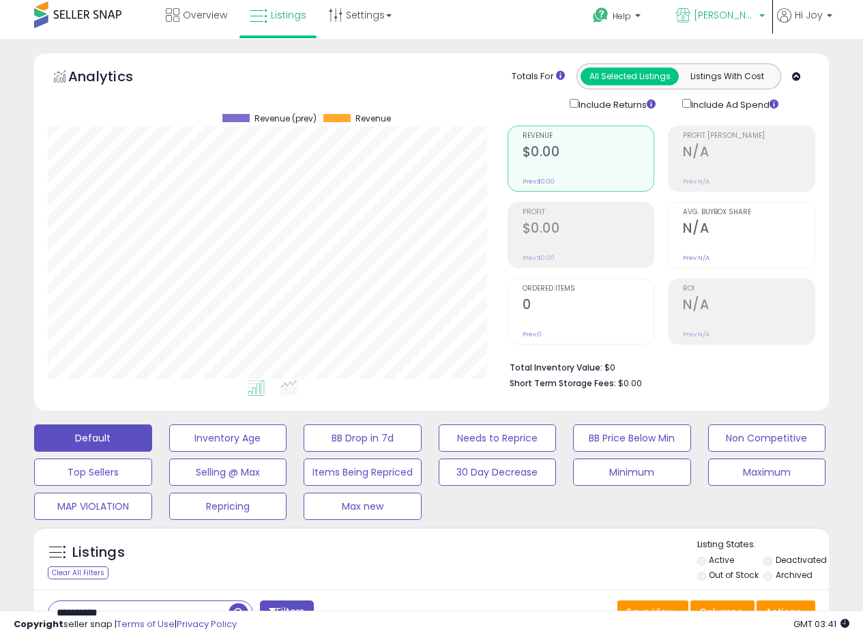
click at [748, 18] on span "[PERSON_NAME] [GEOGRAPHIC_DATA]" at bounding box center [724, 15] width 61 height 14
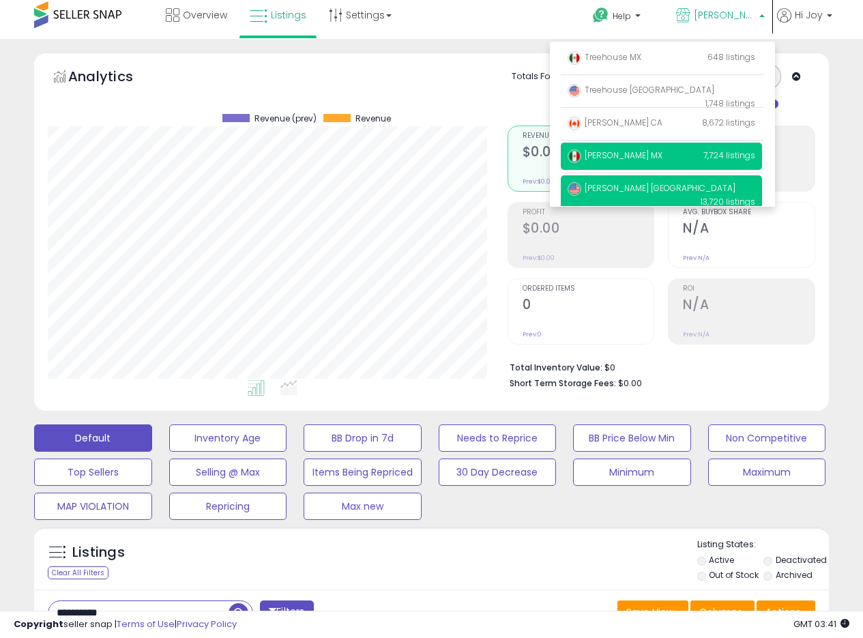
click at [610, 158] on span "[PERSON_NAME] MX" at bounding box center [615, 155] width 95 height 12
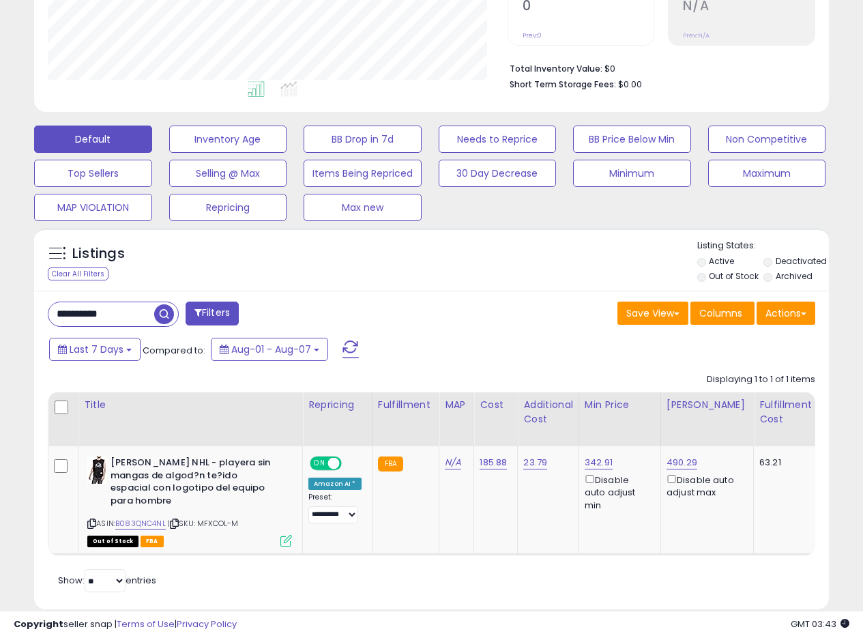
scroll to position [324, 0]
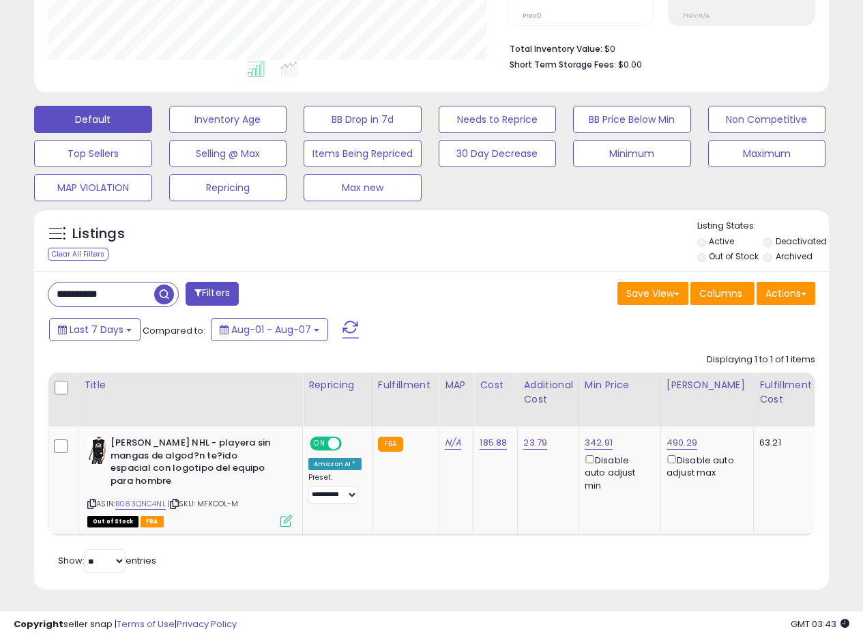
drag, startPoint x: 398, startPoint y: 284, endPoint x: 413, endPoint y: 282, distance: 14.4
click at [400, 283] on div "**********" at bounding box center [235, 295] width 394 height 27
click at [431, 278] on div "**********" at bounding box center [431, 430] width 795 height 319
click at [452, 289] on div "Save View Save As New View Update Current View Columns Actions Import Export Vi…" at bounding box center [629, 295] width 394 height 27
click at [453, 282] on div "Save View Save As New View Update Current View Columns Actions Import Export Vi…" at bounding box center [629, 295] width 394 height 27
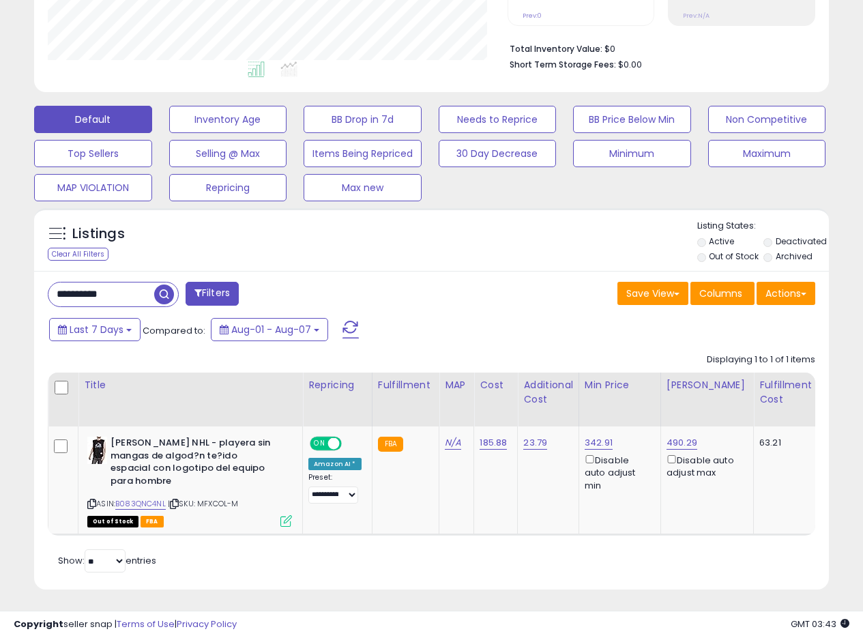
click at [456, 282] on div "Save View Save As New View Update Current View Columns Actions Import Export Vi…" at bounding box center [629, 295] width 394 height 27
click at [467, 293] on div "Save View Save As New View Update Current View Columns Actions Import Export Vi…" at bounding box center [629, 295] width 394 height 27
click at [466, 293] on div "Save View Save As New View Update Current View Columns Actions Import Export Vi…" at bounding box center [629, 295] width 394 height 27
drag, startPoint x: 141, startPoint y: 288, endPoint x: 0, endPoint y: 270, distance: 141.7
click at [0, 270] on div "**********" at bounding box center [431, 180] width 863 height 920
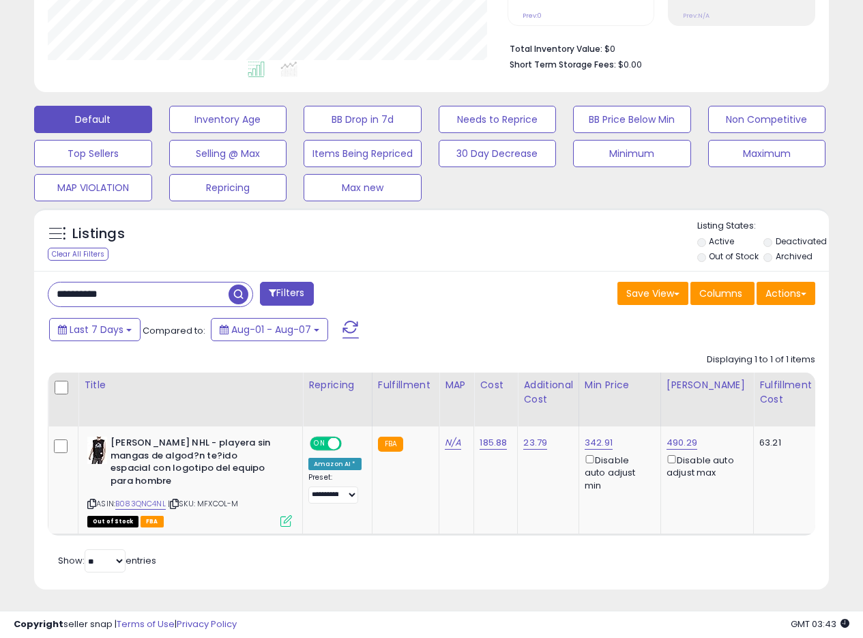
paste input "text"
click at [239, 300] on span "button" at bounding box center [239, 294] width 20 height 20
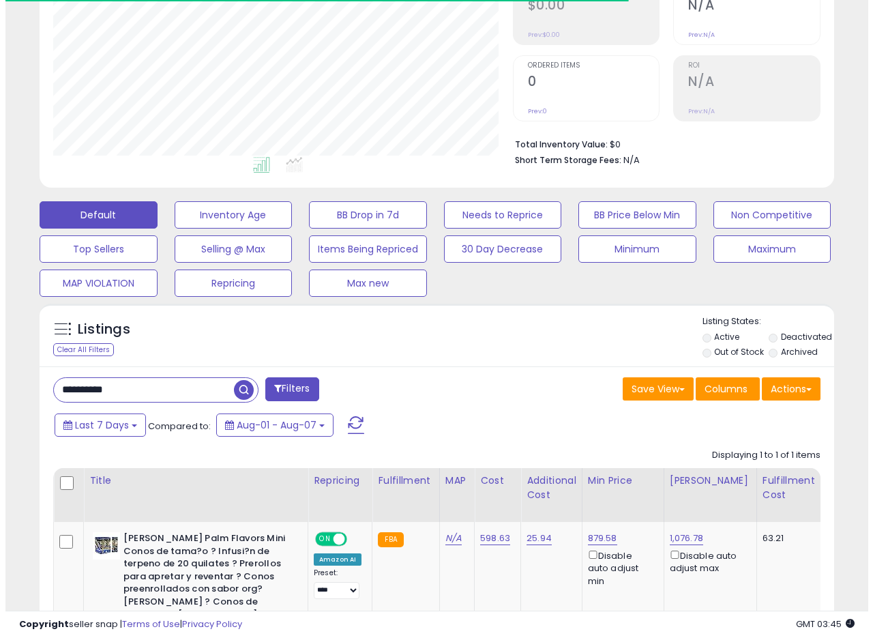
scroll to position [280, 460]
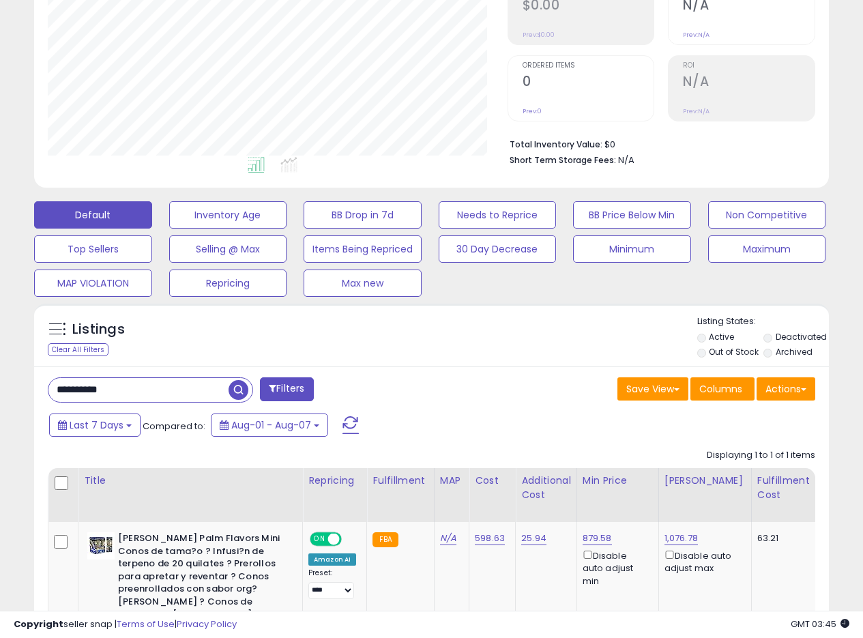
drag, startPoint x: 139, startPoint y: 390, endPoint x: 15, endPoint y: 379, distance: 124.7
click at [15, 379] on div "**********" at bounding box center [431, 290] width 849 height 923
paste input "text"
click at [234, 390] on span "button" at bounding box center [239, 390] width 20 height 20
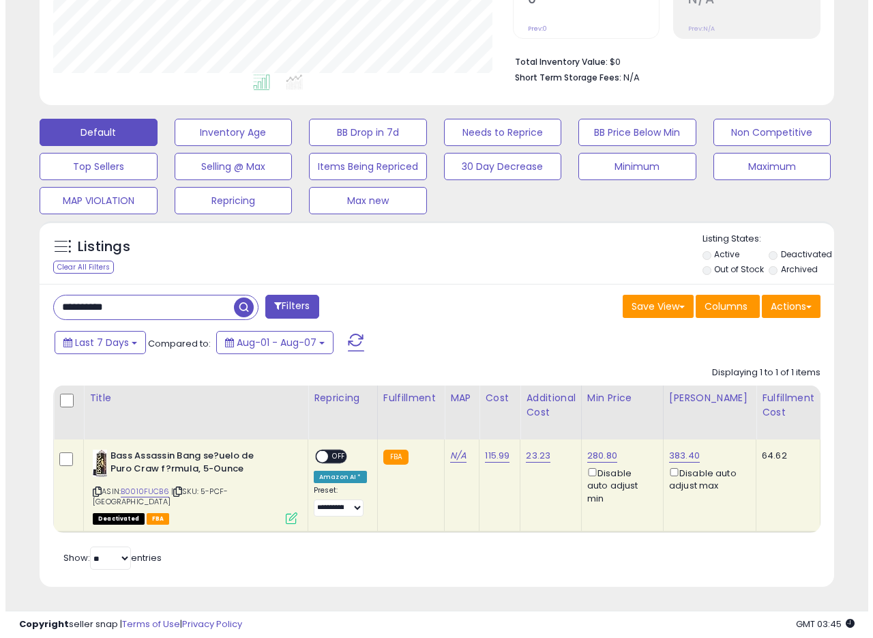
scroll to position [312, 0]
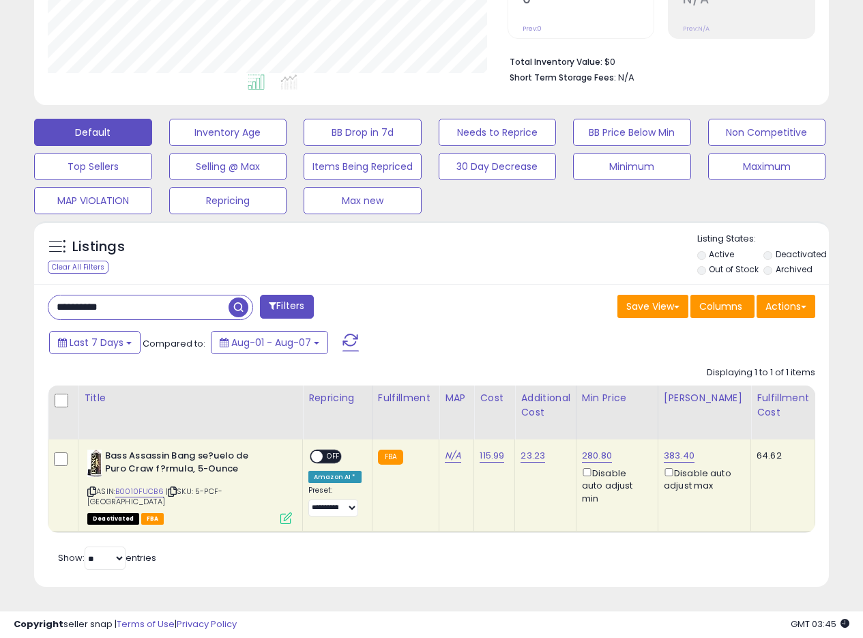
click at [289, 512] on icon at bounding box center [286, 518] width 12 height 12
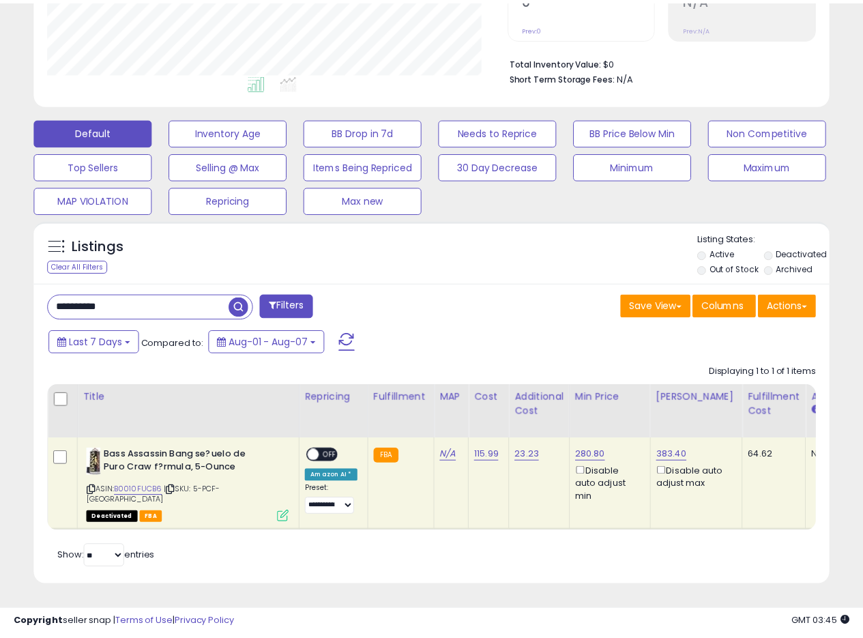
scroll to position [280, 465]
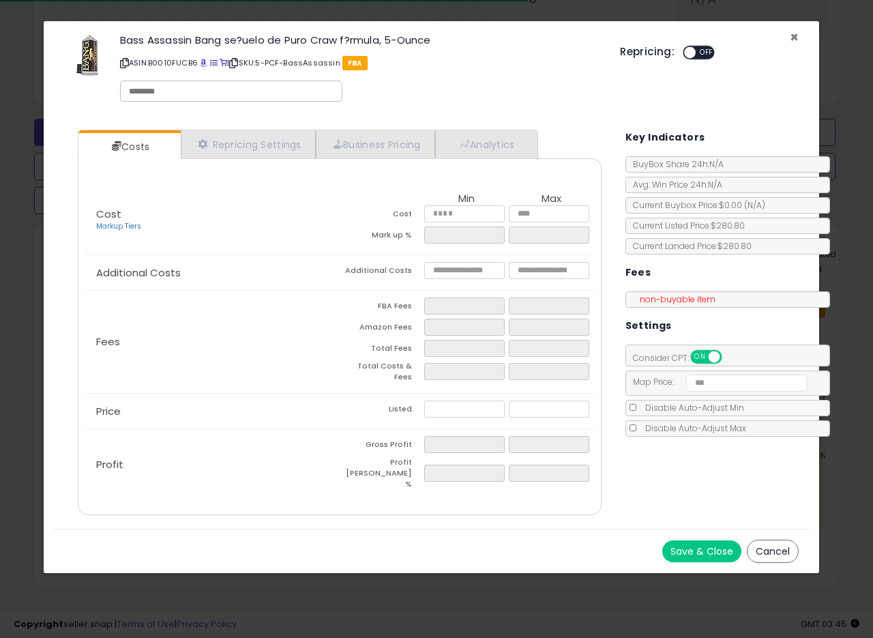
click at [798, 34] on span "×" at bounding box center [794, 37] width 9 height 20
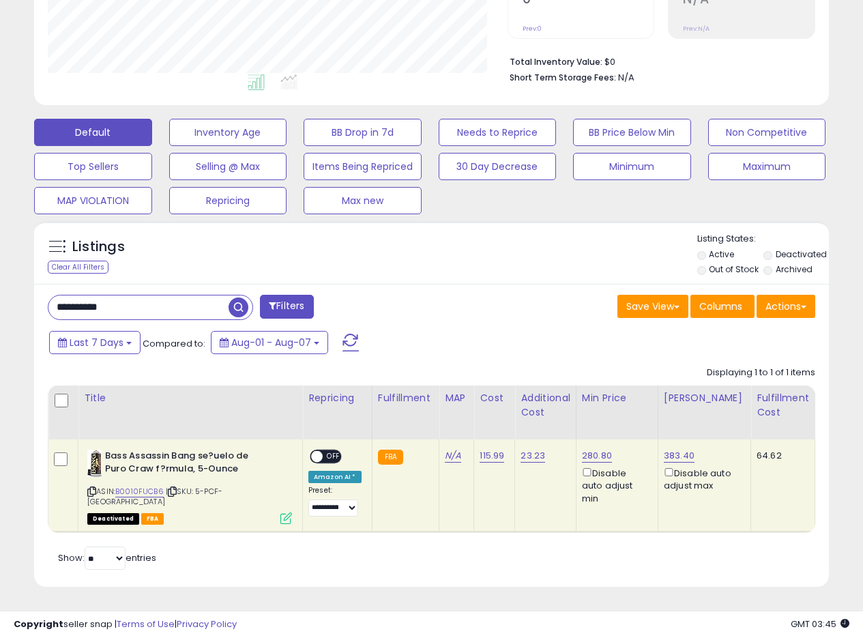
scroll to position [681959, 681779]
drag, startPoint x: 145, startPoint y: 310, endPoint x: 8, endPoint y: 306, distance: 137.2
click at [0, 306] on div "**********" at bounding box center [431, 185] width 863 height 905
paste input "text"
type input "**********"
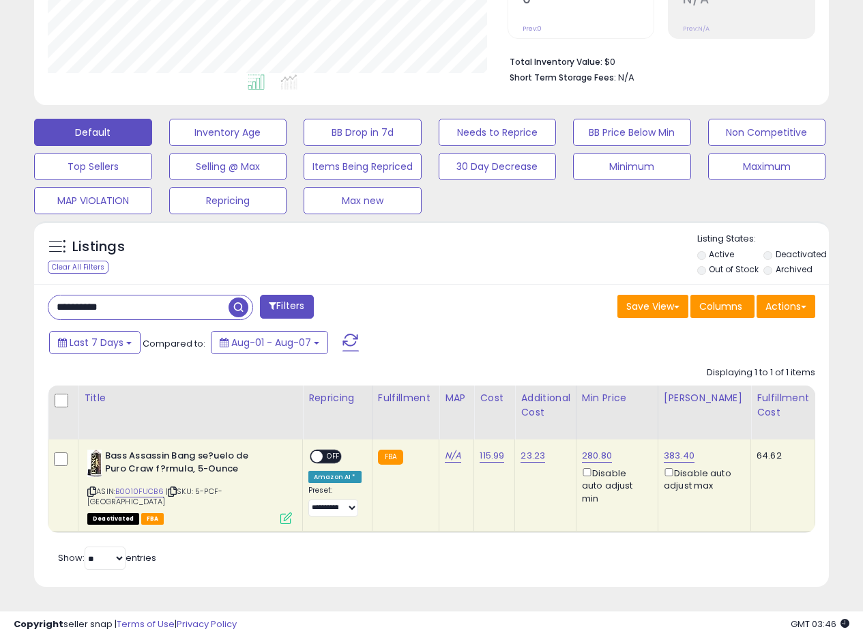
click at [246, 310] on span "button" at bounding box center [239, 307] width 20 height 20
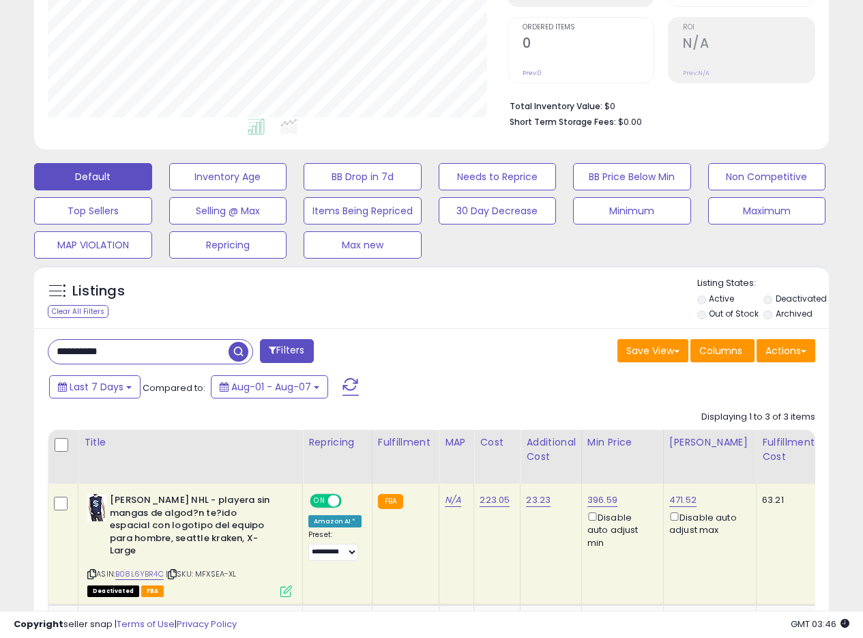
scroll to position [297, 0]
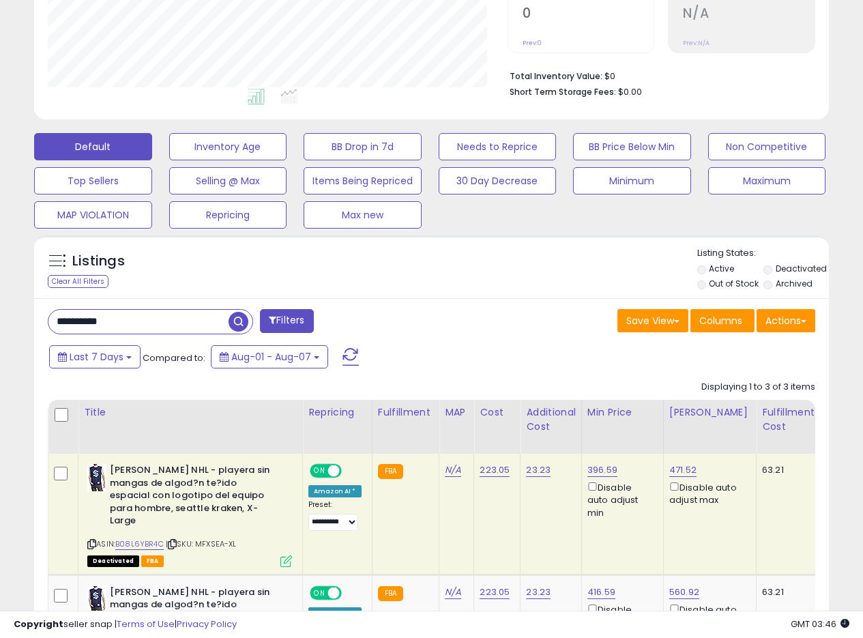
click at [235, 321] on span "button" at bounding box center [239, 322] width 20 height 20
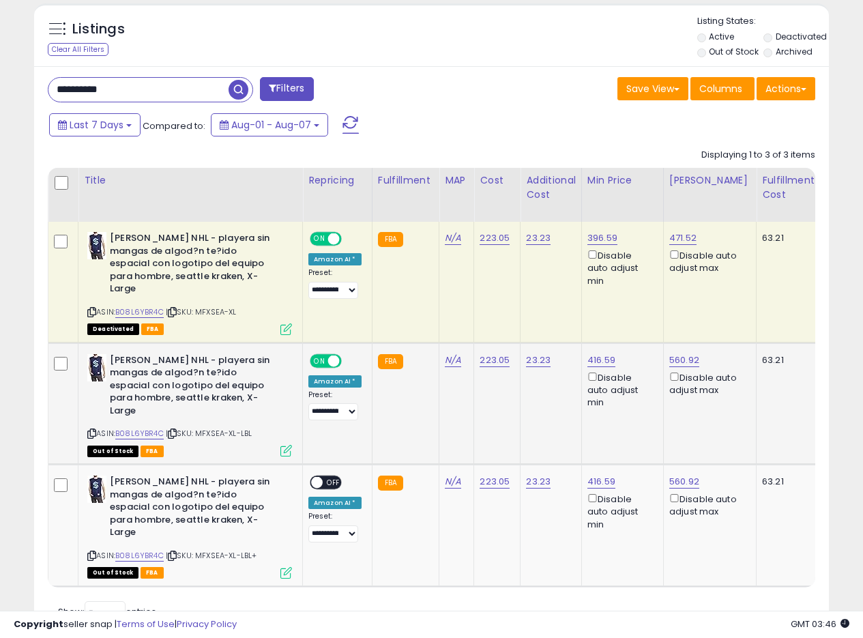
scroll to position [555, 0]
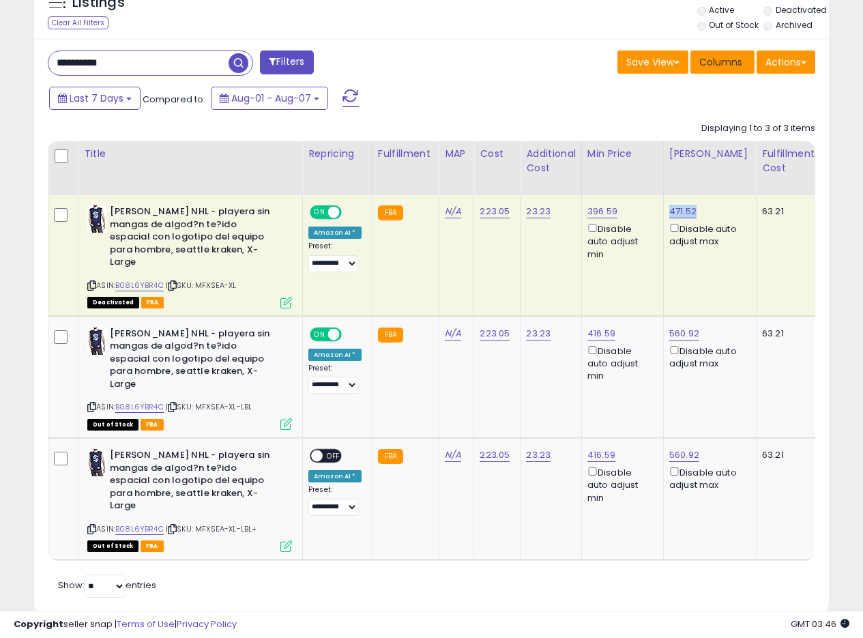
drag, startPoint x: 701, startPoint y: 212, endPoint x: 699, endPoint y: 62, distance: 150.1
click at [669, 211] on div "471.52 Disable auto adjust max" at bounding box center [707, 226] width 76 height 43
copy link "71.52"
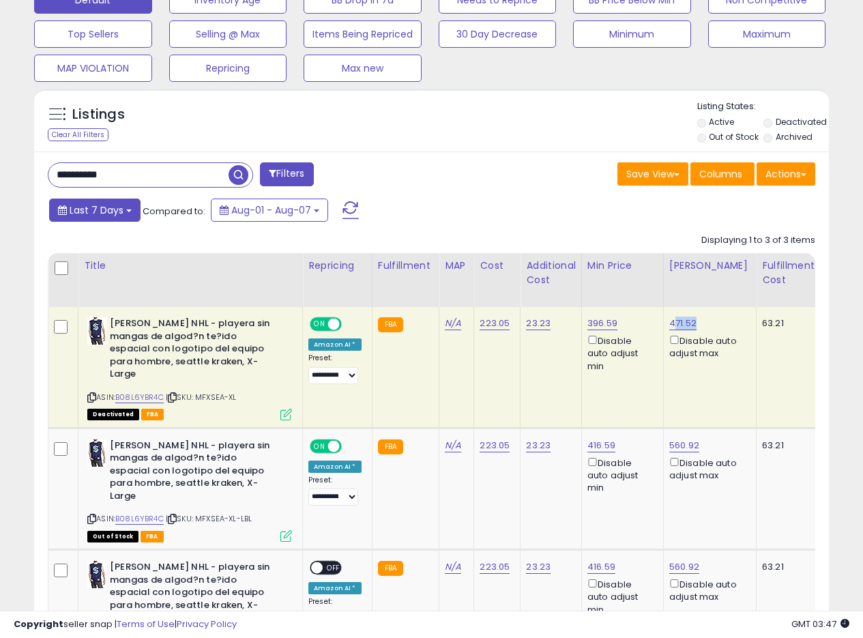
scroll to position [419, 0]
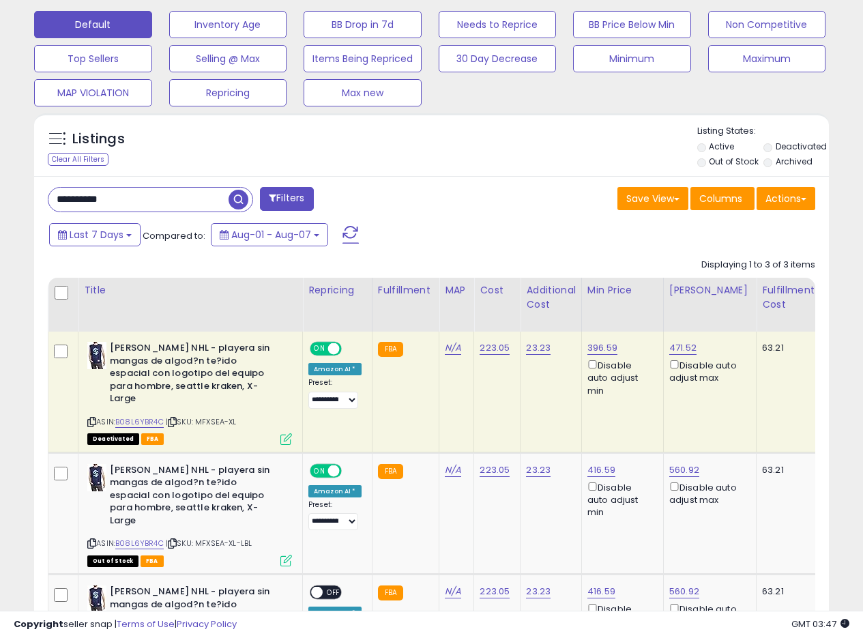
drag, startPoint x: 156, startPoint y: 201, endPoint x: 31, endPoint y: 185, distance: 125.9
click at [38, 187] on div "**********" at bounding box center [235, 200] width 394 height 27
paste input "text"
type input "**********"
drag, startPoint x: 235, startPoint y: 200, endPoint x: 225, endPoint y: 214, distance: 17.1
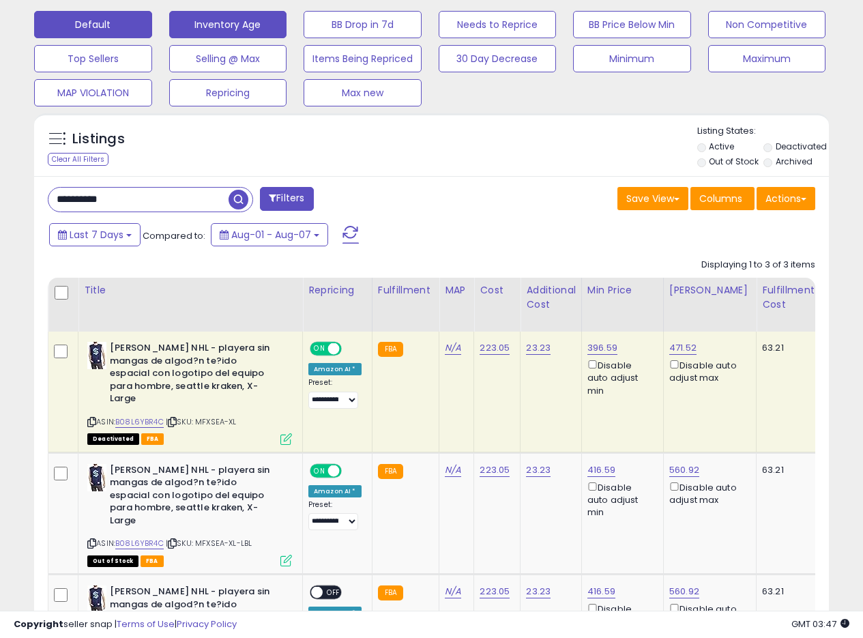
click at [237, 199] on span "button" at bounding box center [239, 200] width 20 height 20
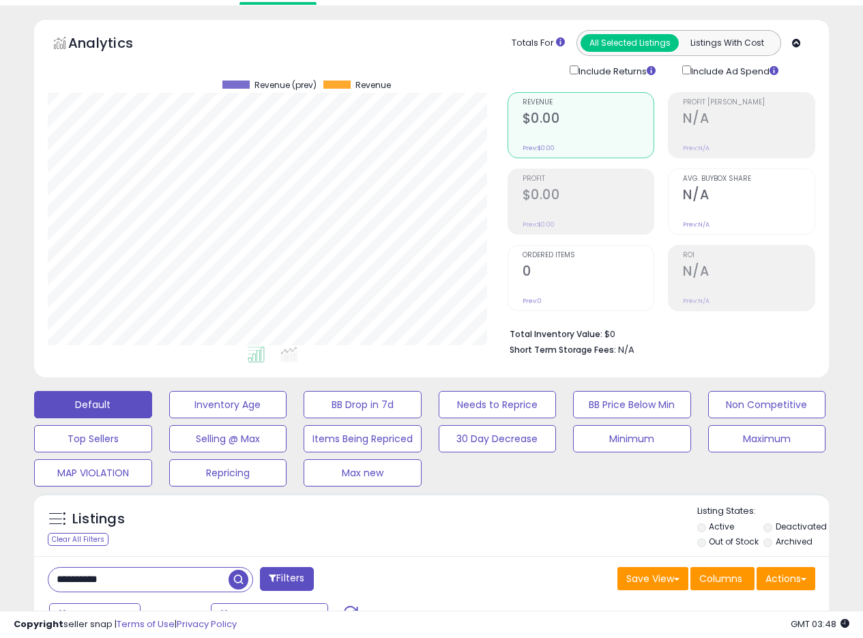
scroll to position [0, 0]
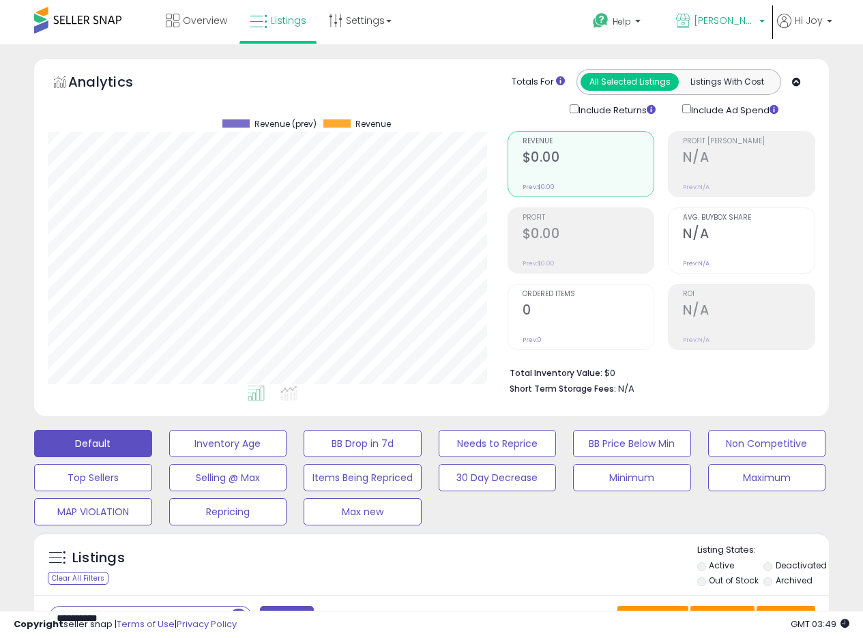
click at [742, 25] on span "[PERSON_NAME] MX" at bounding box center [724, 21] width 61 height 14
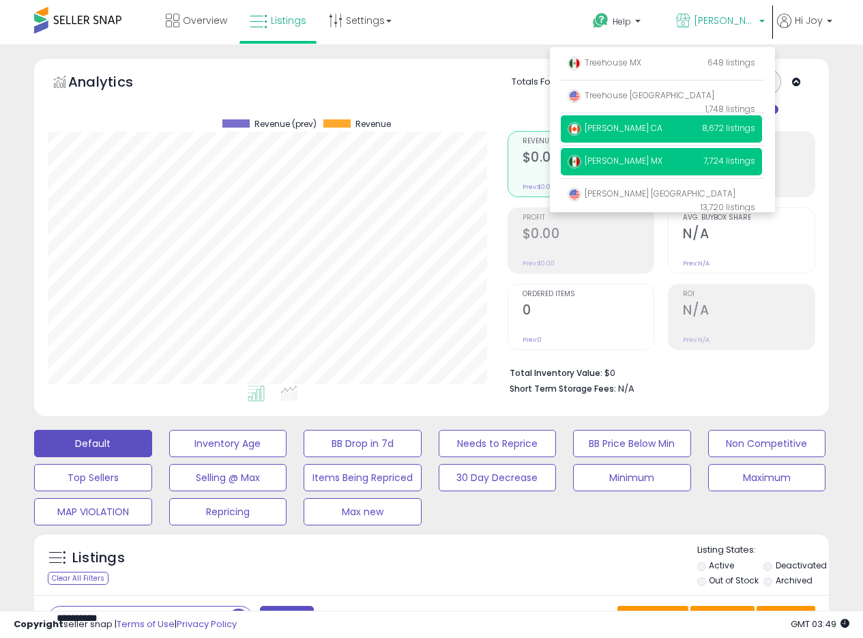
click at [611, 130] on span "[PERSON_NAME] CA" at bounding box center [615, 128] width 95 height 12
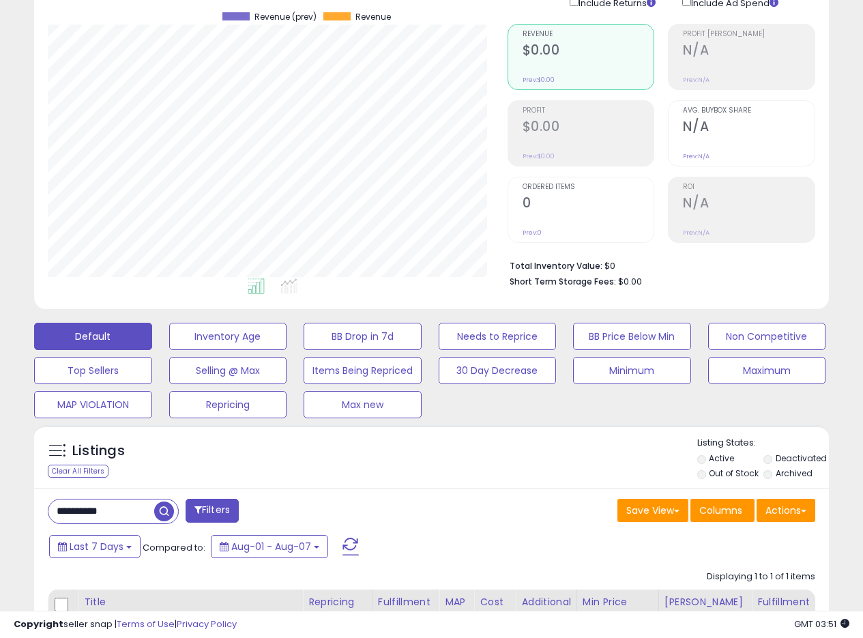
scroll to position [273, 0]
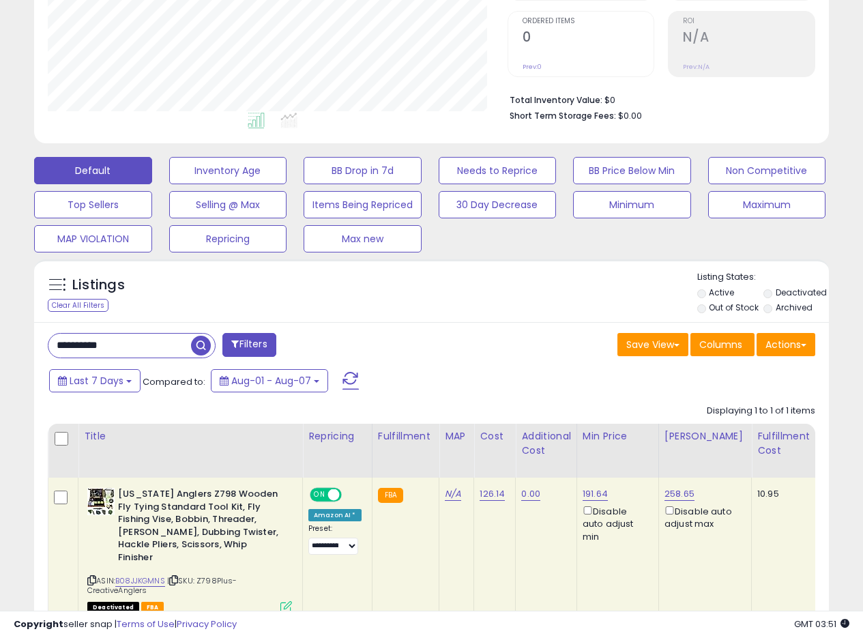
drag, startPoint x: 136, startPoint y: 342, endPoint x: 35, endPoint y: 340, distance: 101.7
click at [0, 344] on div "**********" at bounding box center [431, 248] width 863 height 955
paste input "text"
click at [244, 345] on span "button" at bounding box center [239, 346] width 20 height 20
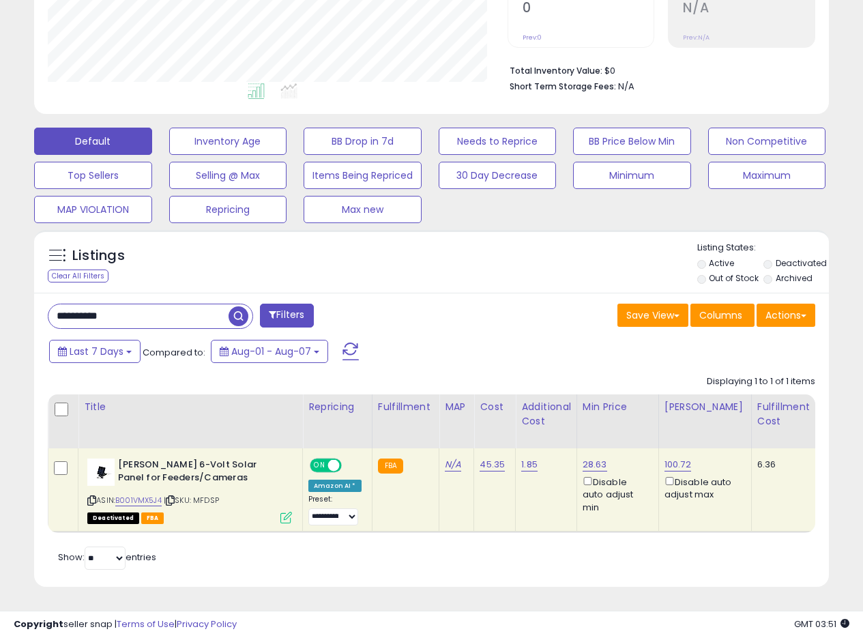
scroll to position [312, 0]
drag, startPoint x: 132, startPoint y: 311, endPoint x: 1, endPoint y: 298, distance: 132.3
click at [0, 300] on div "**********" at bounding box center [431, 190] width 863 height 896
paste input "text"
type input "**********"
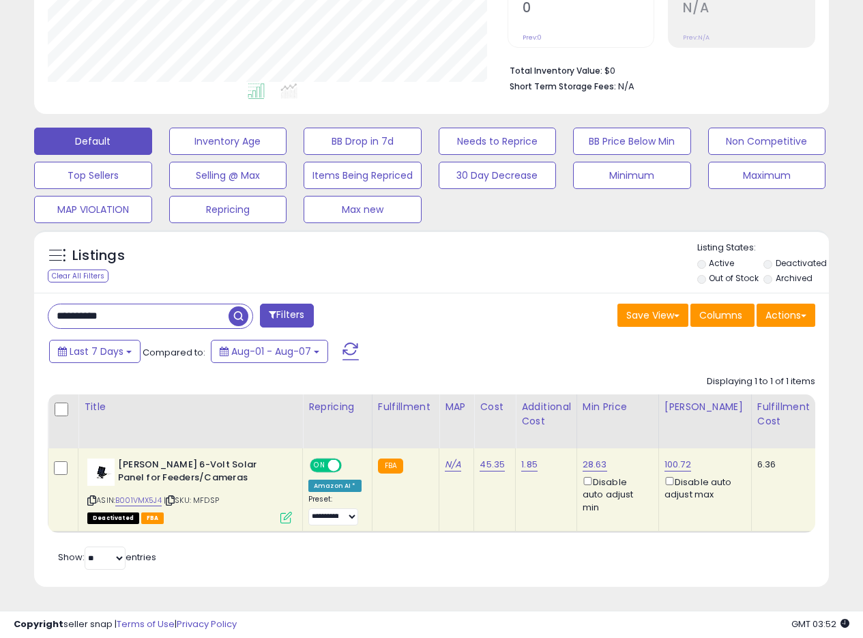
click at [234, 307] on span "button" at bounding box center [239, 316] width 20 height 20
drag, startPoint x: 138, startPoint y: 303, endPoint x: 48, endPoint y: 302, distance: 90.1
click at [48, 304] on input "**********" at bounding box center [138, 316] width 180 height 24
paste input "text"
click at [235, 308] on span "button" at bounding box center [239, 316] width 20 height 20
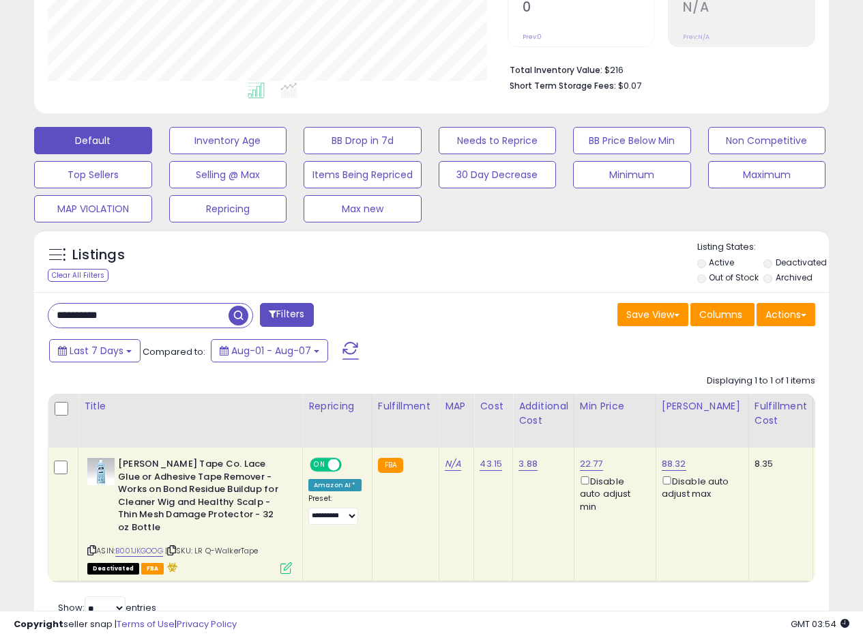
scroll to position [351, 0]
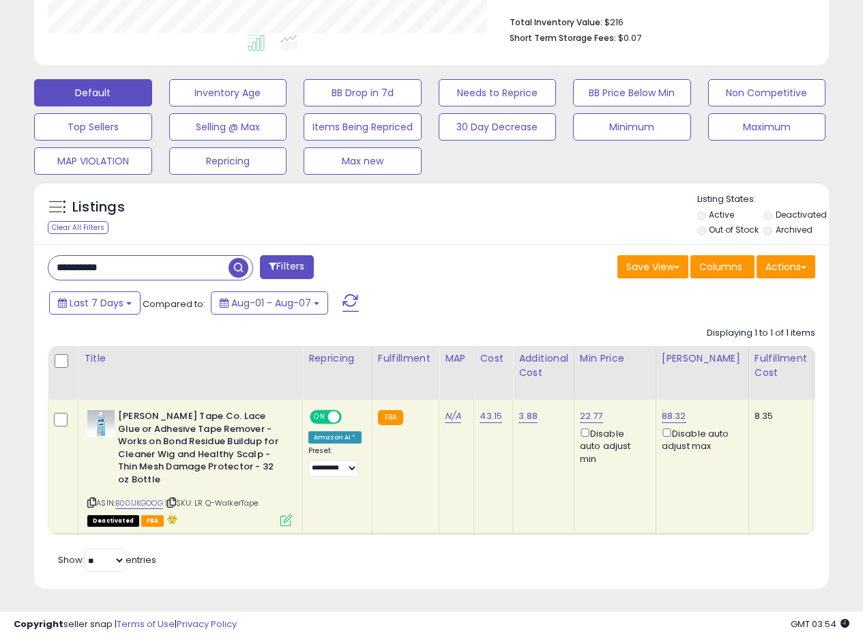
click at [467, 276] on div "Save View Save As New View Update Current View Columns Actions Import Export Vi…" at bounding box center [629, 268] width 394 height 27
drag, startPoint x: 604, startPoint y: 415, endPoint x: 575, endPoint y: 417, distance: 29.4
click at [575, 417] on td "22.77 Disable auto adjust min" at bounding box center [615, 467] width 82 height 134
copy link "22.77"
drag, startPoint x: 128, startPoint y: 272, endPoint x: 6, endPoint y: 253, distance: 122.9
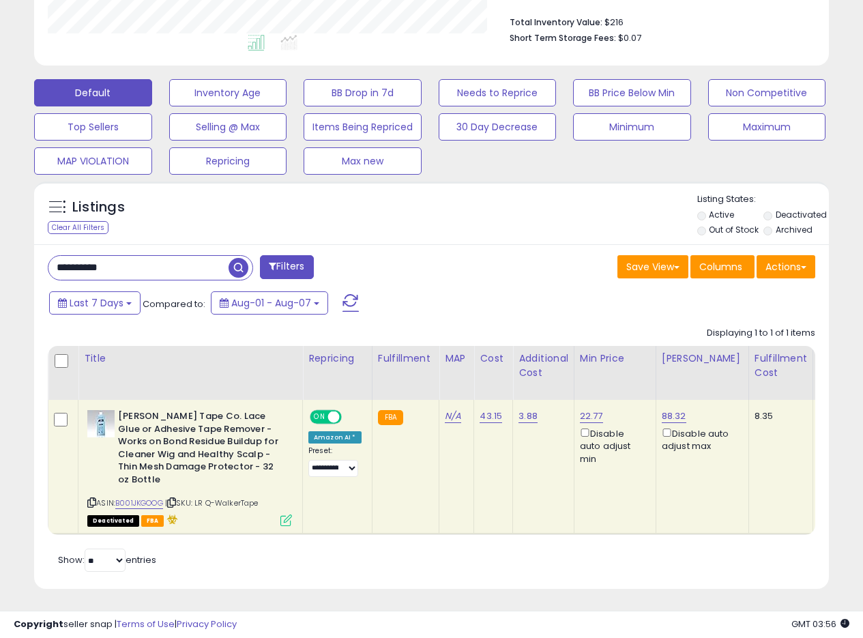
click at [10, 255] on div "**********" at bounding box center [431, 156] width 849 height 899
paste input "text"
click at [237, 269] on span "button" at bounding box center [239, 268] width 20 height 20
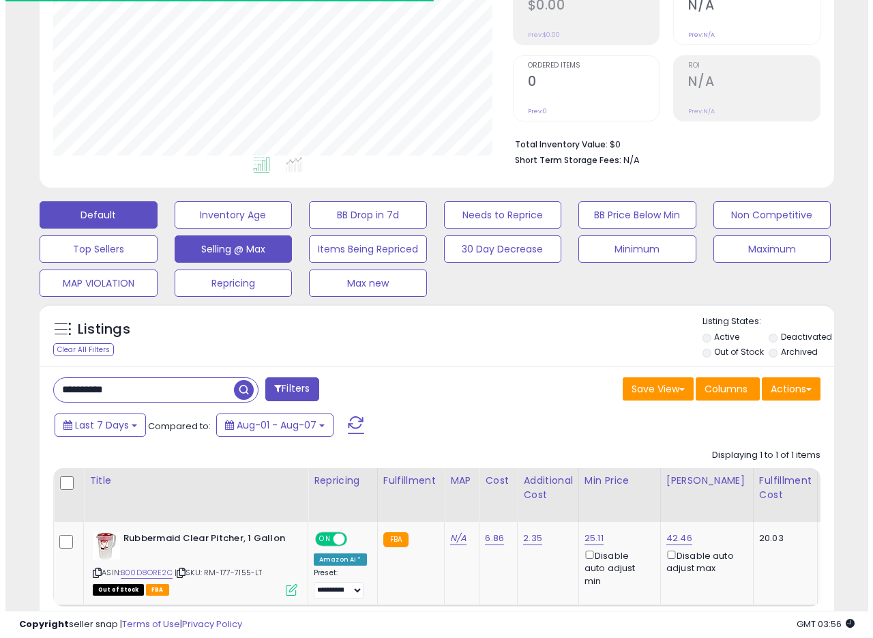
scroll to position [280, 460]
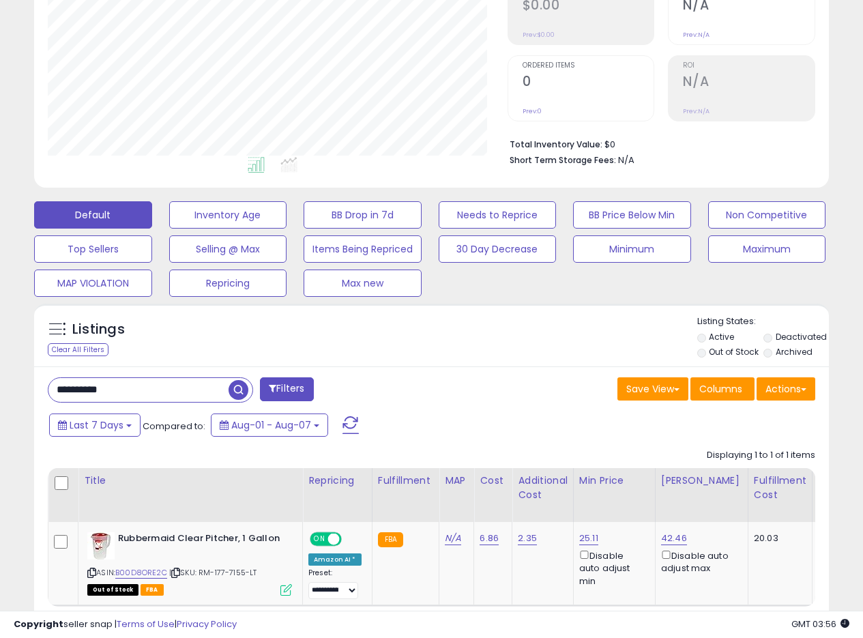
drag, startPoint x: 143, startPoint y: 395, endPoint x: 39, endPoint y: 388, distance: 104.0
click at [45, 389] on div "**********" at bounding box center [235, 390] width 394 height 27
paste input "text"
drag, startPoint x: 242, startPoint y: 392, endPoint x: 255, endPoint y: 392, distance: 13.7
click at [244, 392] on span "button" at bounding box center [239, 390] width 20 height 20
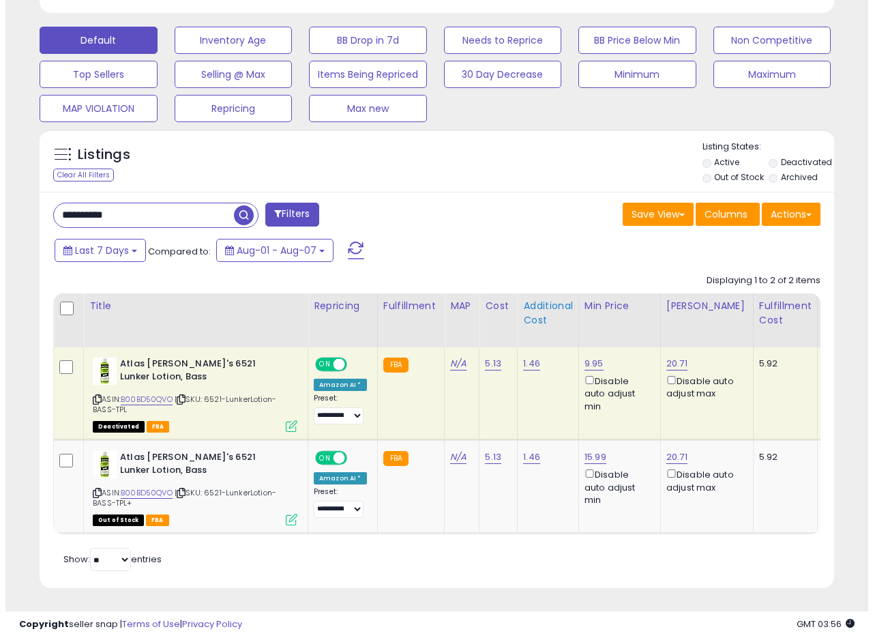
scroll to position [412, 0]
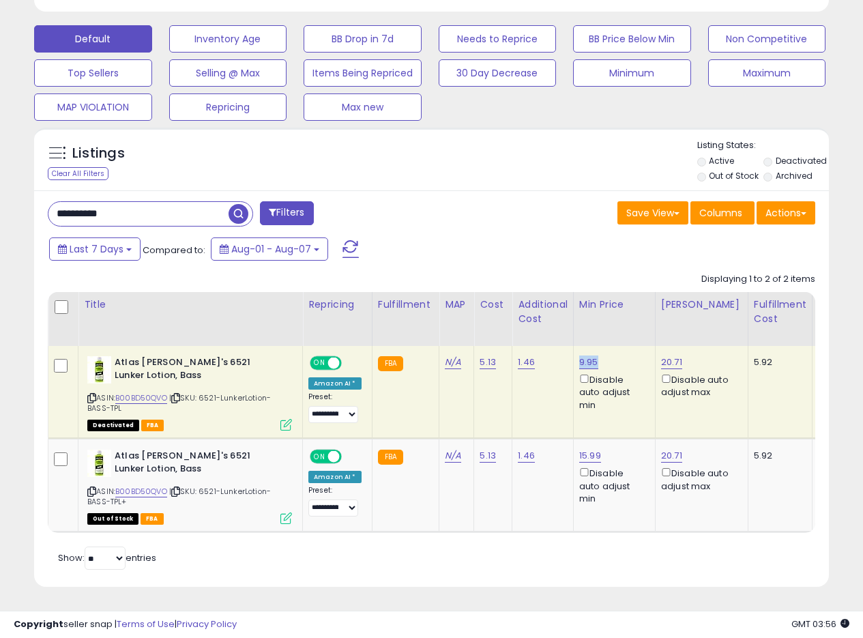
drag, startPoint x: 604, startPoint y: 353, endPoint x: 577, endPoint y: 354, distance: 26.6
click at [579, 356] on div "9.95 Disable auto adjust min" at bounding box center [611, 383] width 65 height 55
copy link "9.95"
click at [287, 419] on icon at bounding box center [286, 425] width 12 height 12
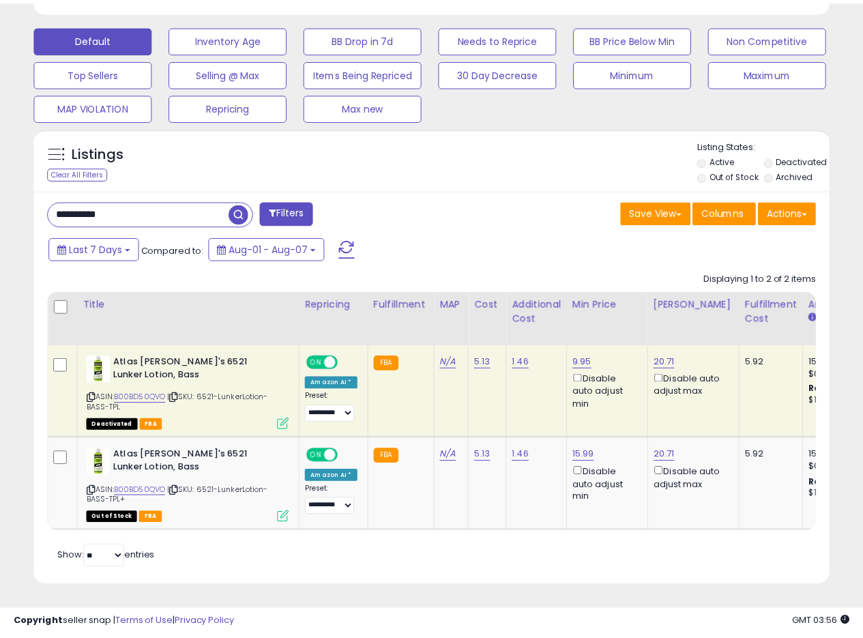
scroll to position [280, 465]
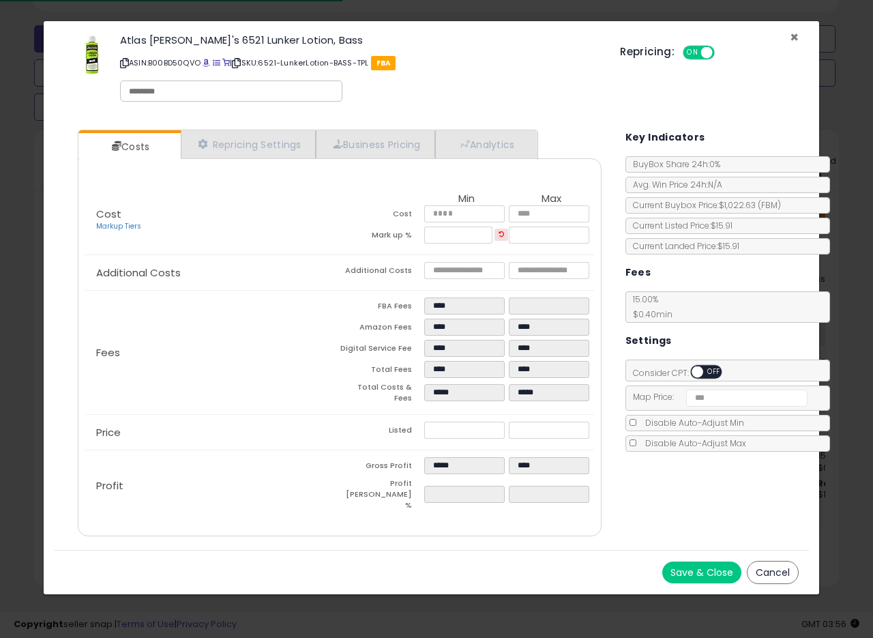
click at [797, 38] on span "×" at bounding box center [794, 37] width 9 height 20
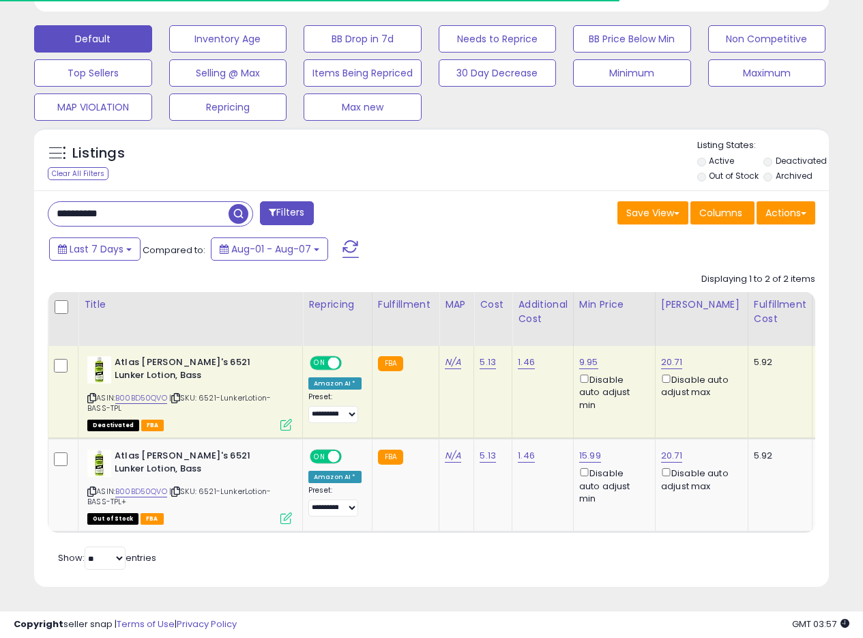
scroll to position [681959, 681779]
drag, startPoint x: 176, startPoint y: 209, endPoint x: 21, endPoint y: 194, distance: 155.7
click at [25, 195] on div "Listings Clear All Filters" at bounding box center [431, 363] width 815 height 484
drag, startPoint x: 595, startPoint y: 349, endPoint x: 576, endPoint y: 355, distance: 19.4
click at [579, 356] on div "9.95 Disable auto adjust min" at bounding box center [611, 383] width 65 height 55
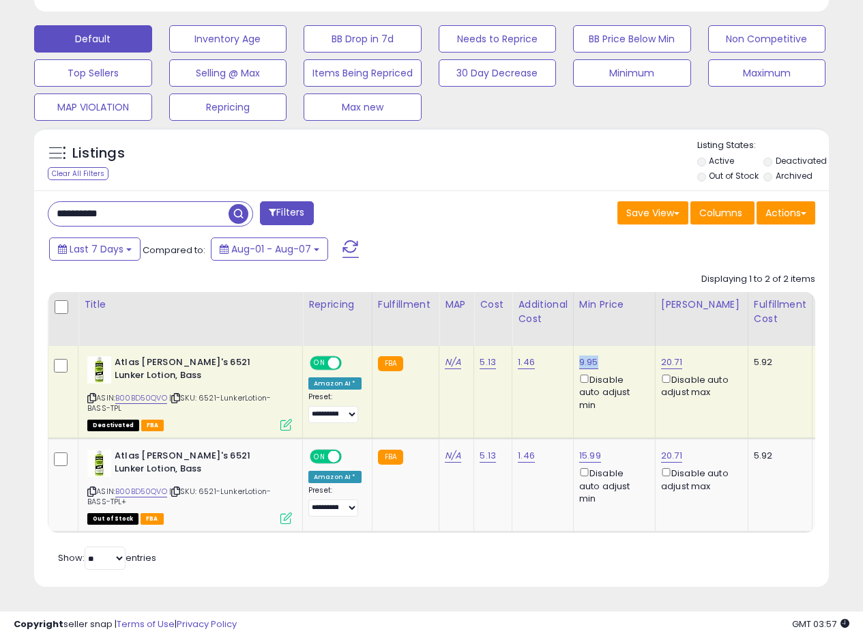
copy link "9.95"
drag, startPoint x: 157, startPoint y: 210, endPoint x: 27, endPoint y: 207, distance: 129.7
click at [0, 207] on div "**********" at bounding box center [431, 139] width 863 height 998
paste input "text"
drag, startPoint x: 242, startPoint y: 210, endPoint x: 251, endPoint y: 223, distance: 16.1
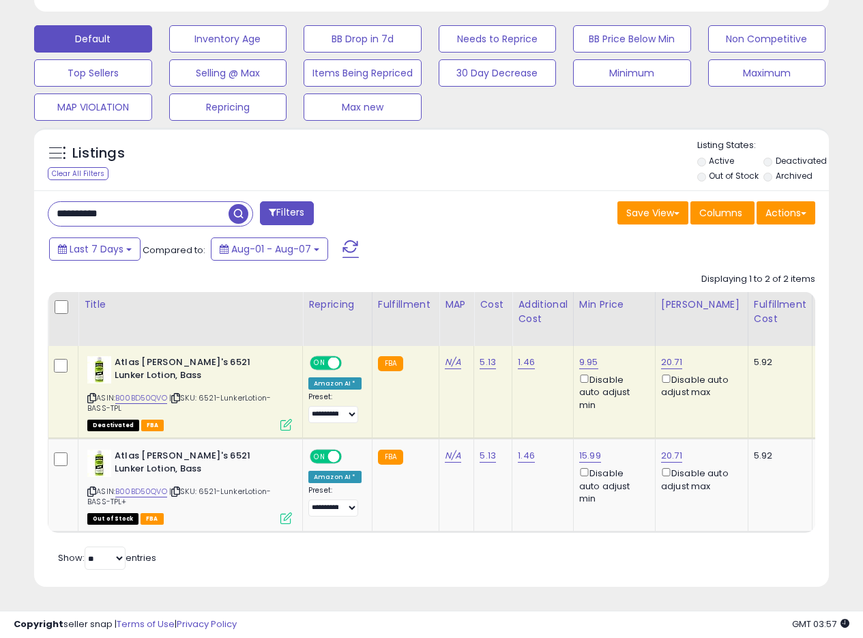
click at [242, 210] on span "button" at bounding box center [239, 214] width 20 height 20
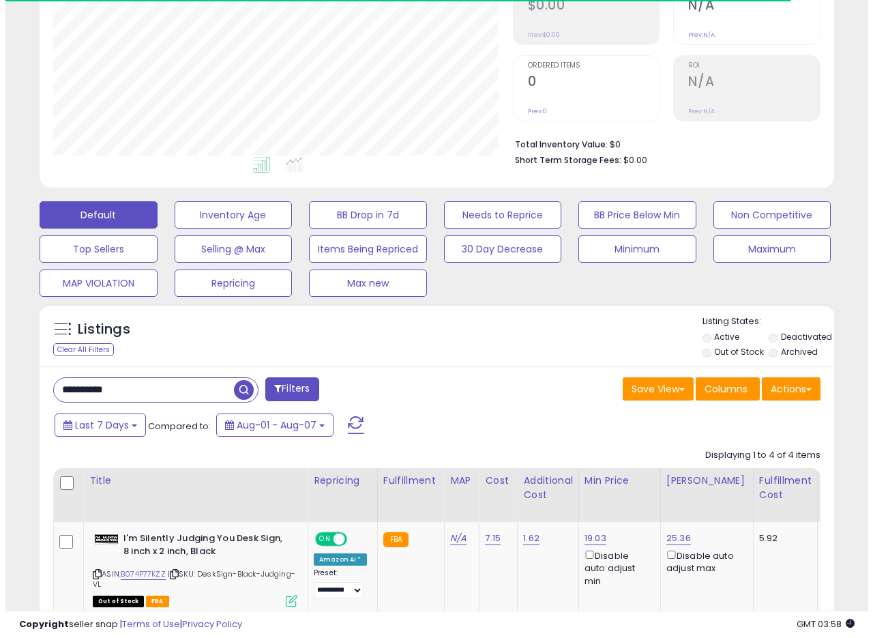
scroll to position [280, 460]
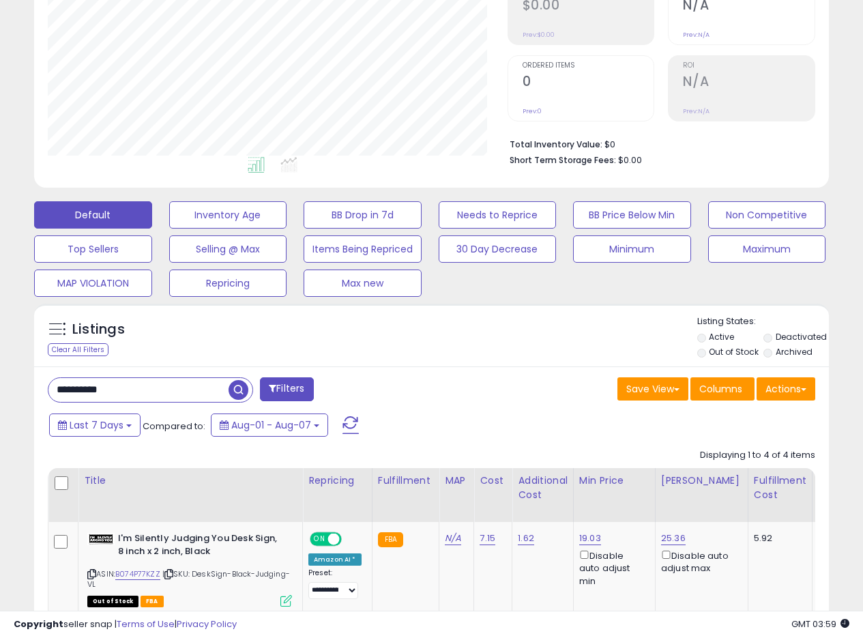
drag, startPoint x: 138, startPoint y: 387, endPoint x: 15, endPoint y: 383, distance: 123.5
click at [16, 383] on div "**********" at bounding box center [431, 397] width 849 height 1137
paste input "text"
click at [237, 395] on span "button" at bounding box center [239, 390] width 20 height 20
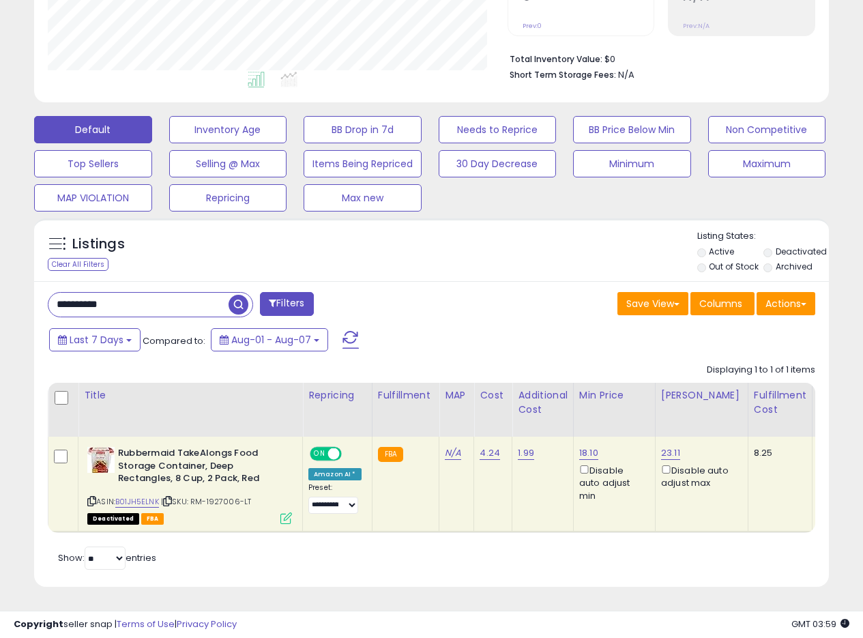
scroll to position [324, 0]
drag, startPoint x: 141, startPoint y: 300, endPoint x: 1, endPoint y: 282, distance: 140.4
click at [0, 282] on div "**********" at bounding box center [431, 184] width 863 height 907
paste input "text"
type input "**********"
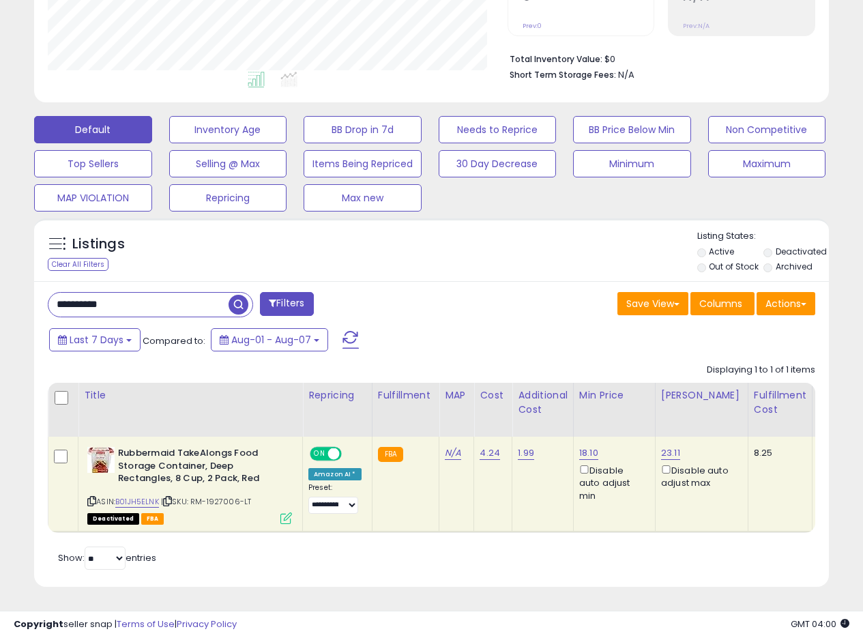
click at [235, 296] on span "button" at bounding box center [239, 305] width 20 height 20
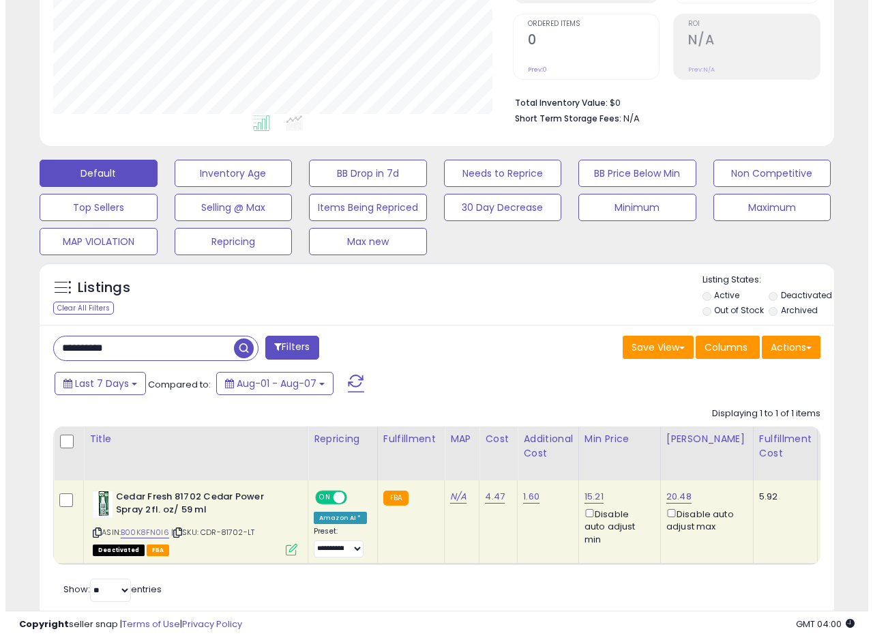
scroll to position [312, 0]
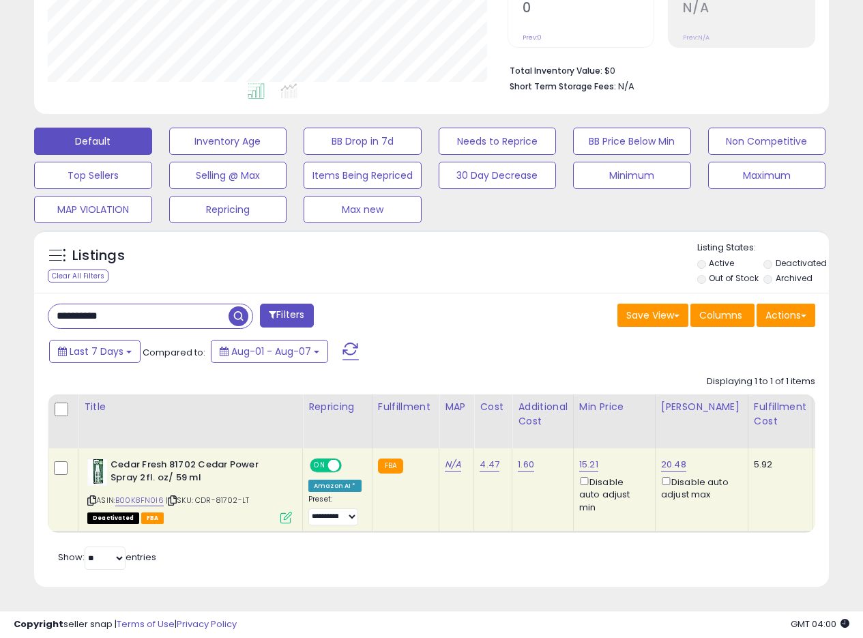
click at [283, 512] on icon at bounding box center [286, 518] width 12 height 12
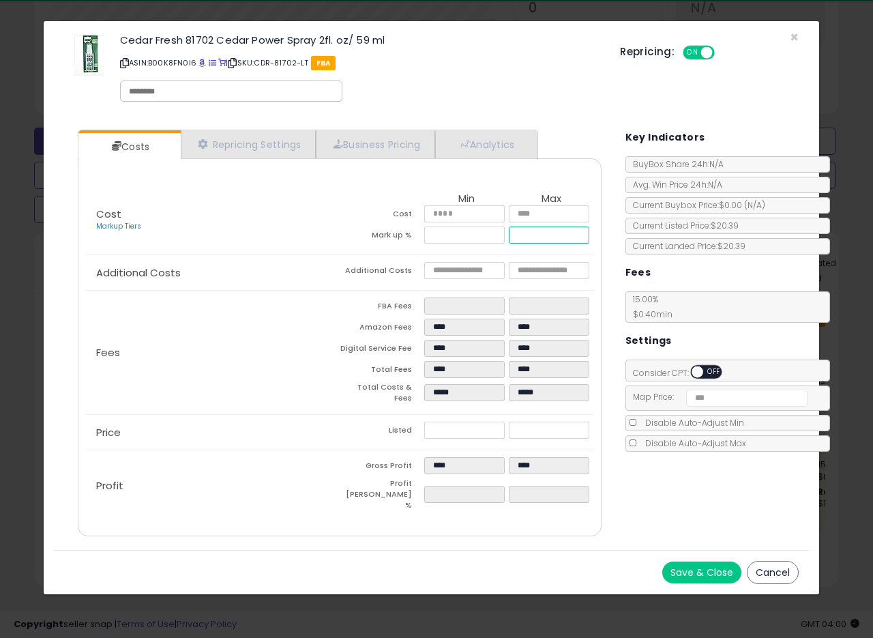
drag, startPoint x: 546, startPoint y: 233, endPoint x: 461, endPoint y: 237, distance: 86.0
click at [461, 237] on tr "Mark up % ***** ******" at bounding box center [467, 237] width 254 height 21
click at [497, 238] on tr "Mark up % ***** *" at bounding box center [467, 237] width 254 height 21
drag, startPoint x: 544, startPoint y: 235, endPoint x: 420, endPoint y: 229, distance: 123.6
click at [420, 229] on tr "Mark up % ***** ***" at bounding box center [467, 237] width 254 height 21
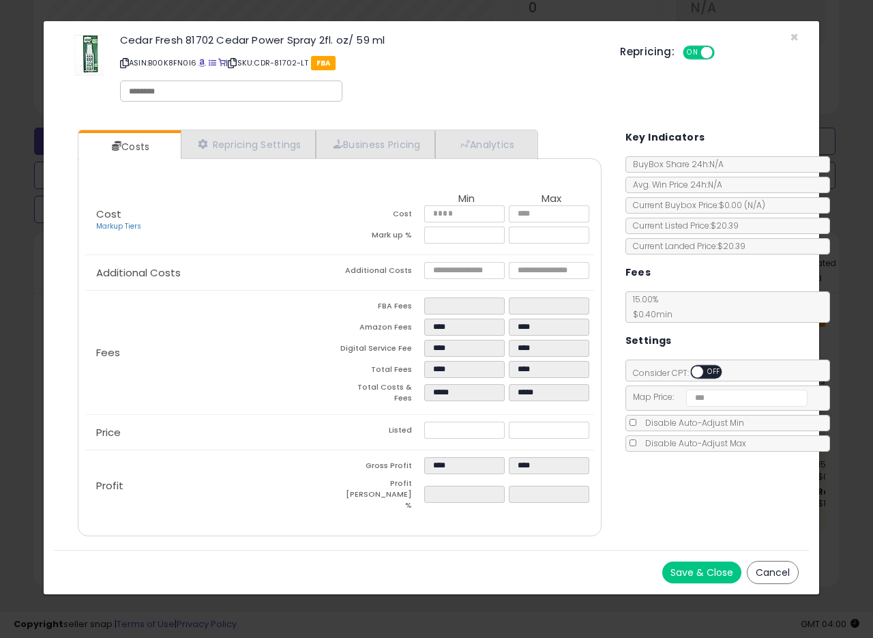
type input "*****"
type input "****"
type input "*****"
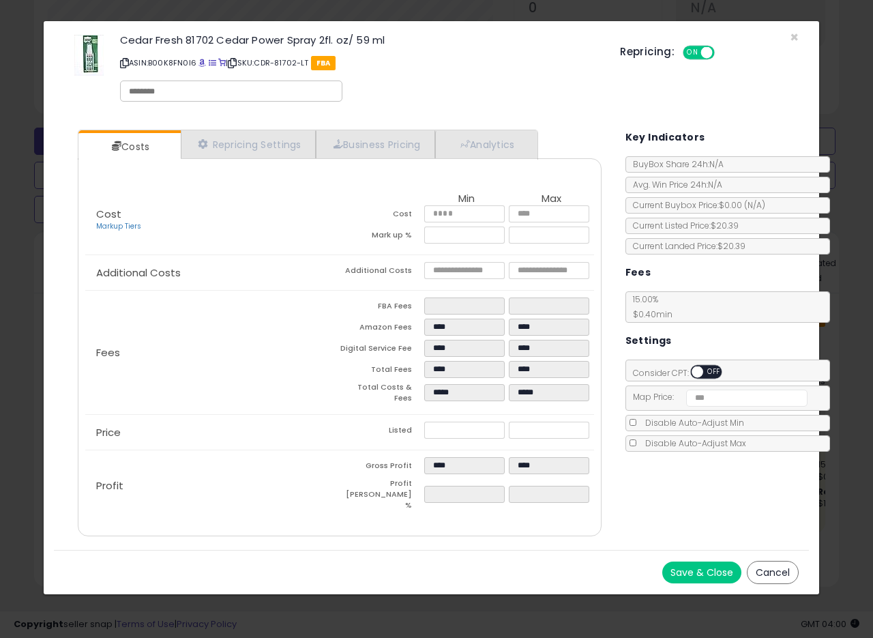
type input "****"
type input "*****"
drag, startPoint x: 391, startPoint y: 362, endPoint x: 673, endPoint y: 497, distance: 313.4
click at [397, 364] on td "Total Fees" at bounding box center [382, 371] width 85 height 21
click at [716, 561] on button "Save & Close" at bounding box center [701, 572] width 79 height 22
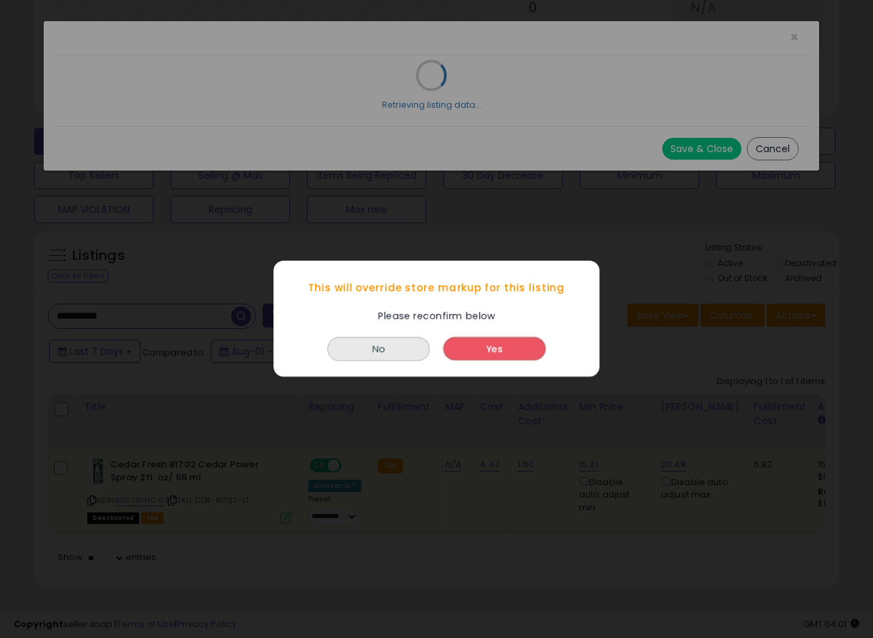
click at [521, 343] on button "Yes" at bounding box center [494, 349] width 102 height 23
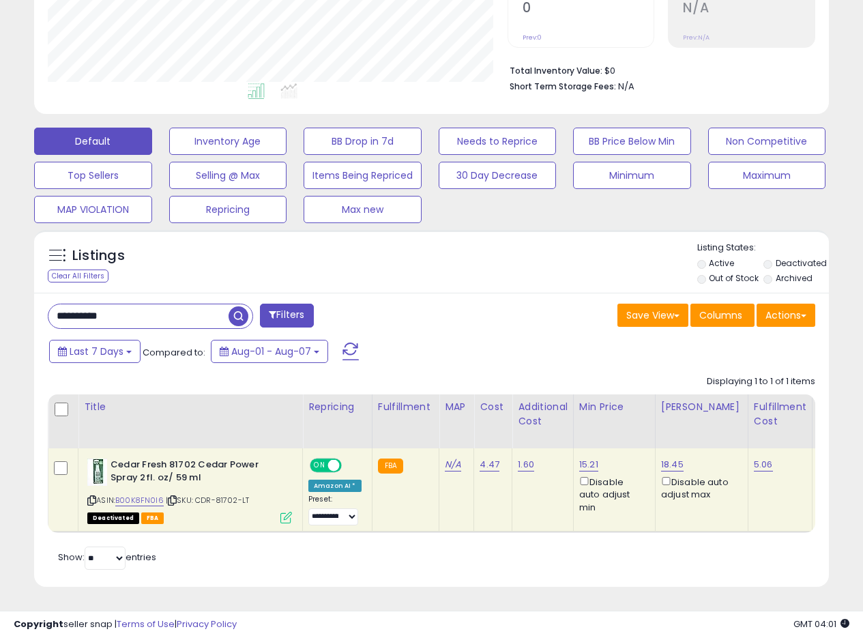
scroll to position [681959, 681779]
drag, startPoint x: 604, startPoint y: 454, endPoint x: 576, endPoint y: 458, distance: 28.2
click at [579, 458] on div "15.21 Disable auto adjust min" at bounding box center [611, 485] width 65 height 55
copy link "15.21"
drag, startPoint x: 132, startPoint y: 309, endPoint x: 21, endPoint y: 301, distance: 111.5
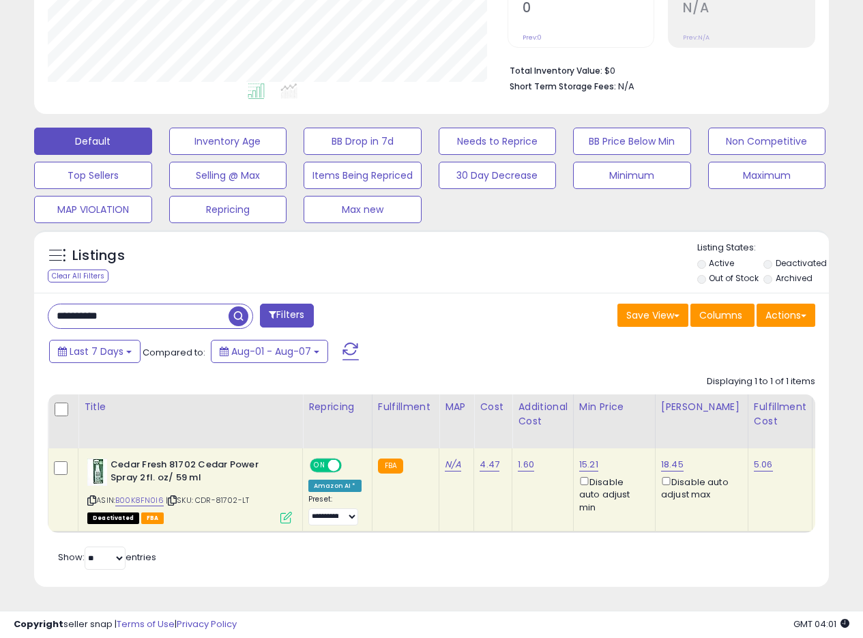
click at [26, 304] on div "Listings Clear All Filters" at bounding box center [431, 413] width 815 height 381
paste input "text"
type input "**********"
click at [238, 306] on span "button" at bounding box center [239, 316] width 20 height 20
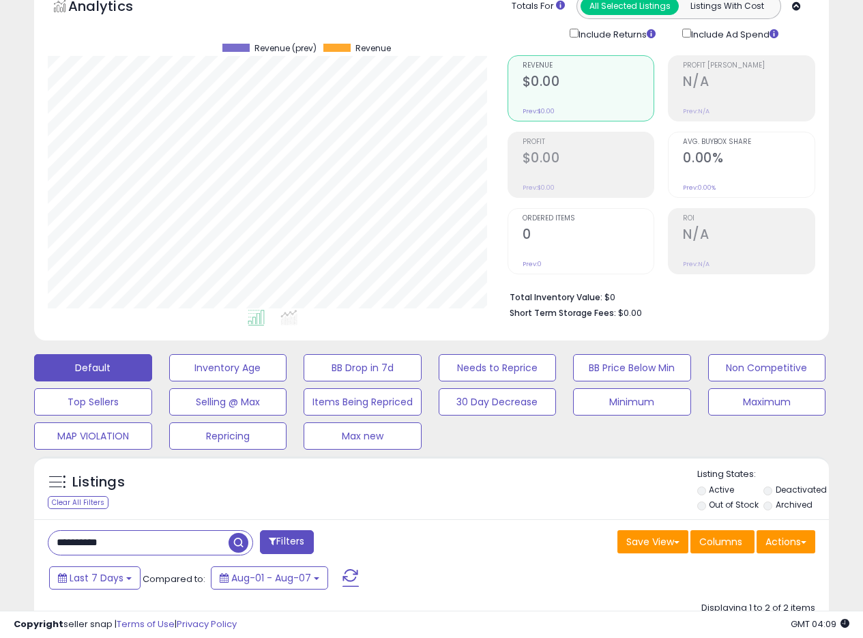
scroll to position [0, 0]
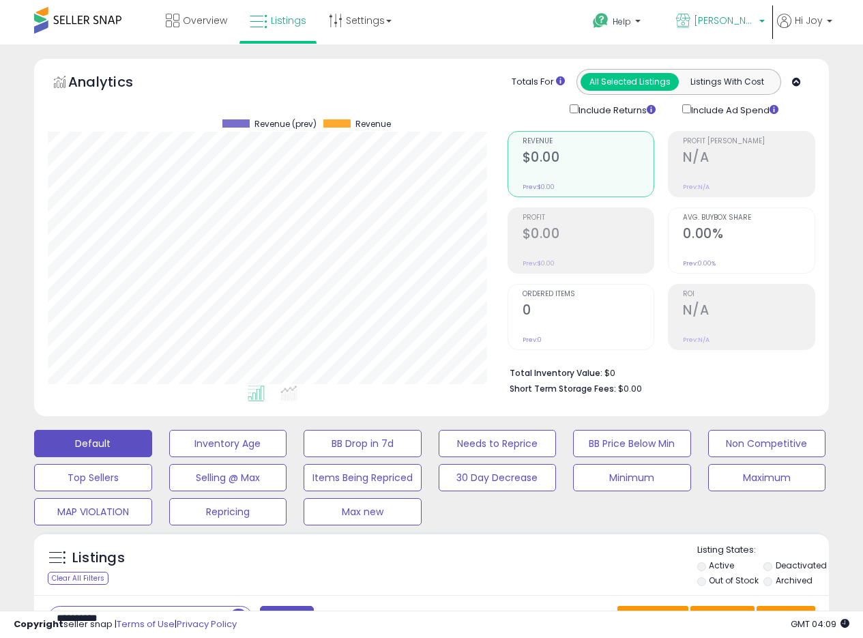
click at [736, 23] on span "[PERSON_NAME] CA" at bounding box center [724, 21] width 61 height 14
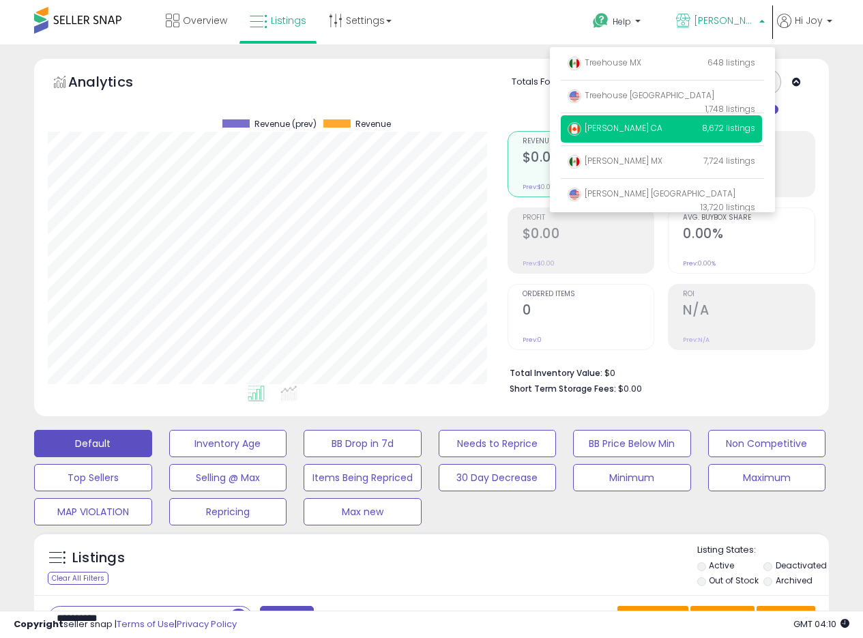
drag, startPoint x: 619, startPoint y: 195, endPoint x: 727, endPoint y: 6, distance: 217.9
click at [634, 183] on p "Welch USA 13,720 listings" at bounding box center [661, 200] width 201 height 39
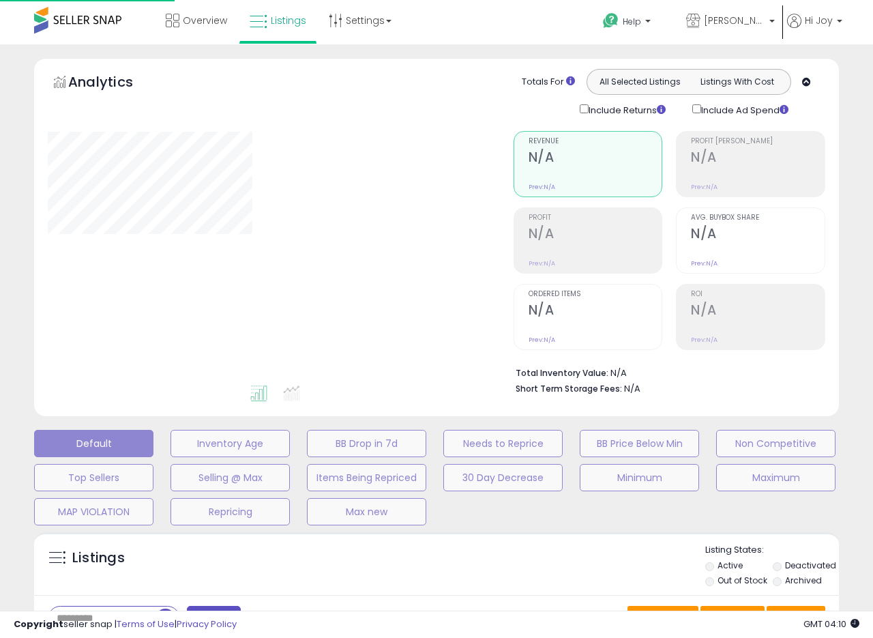
type input "**********"
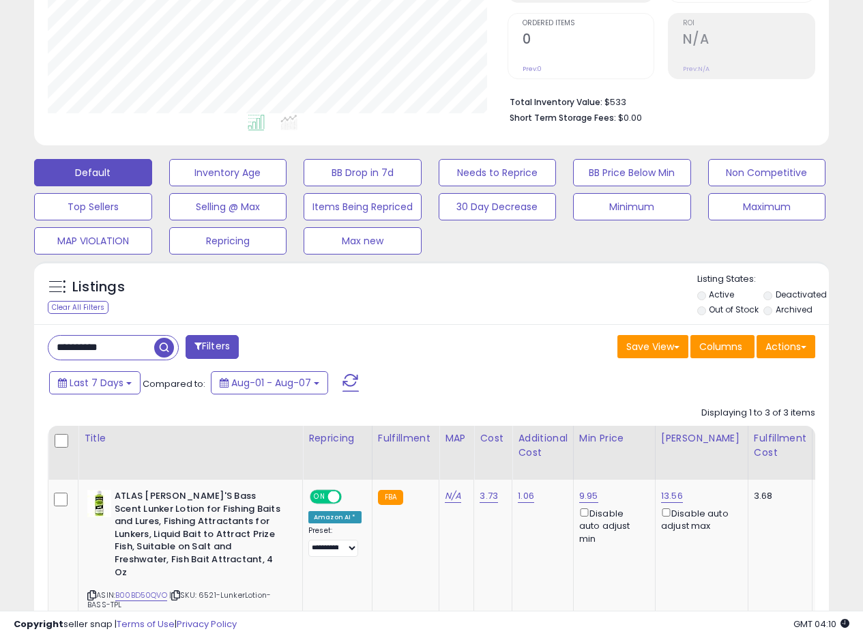
scroll to position [273, 0]
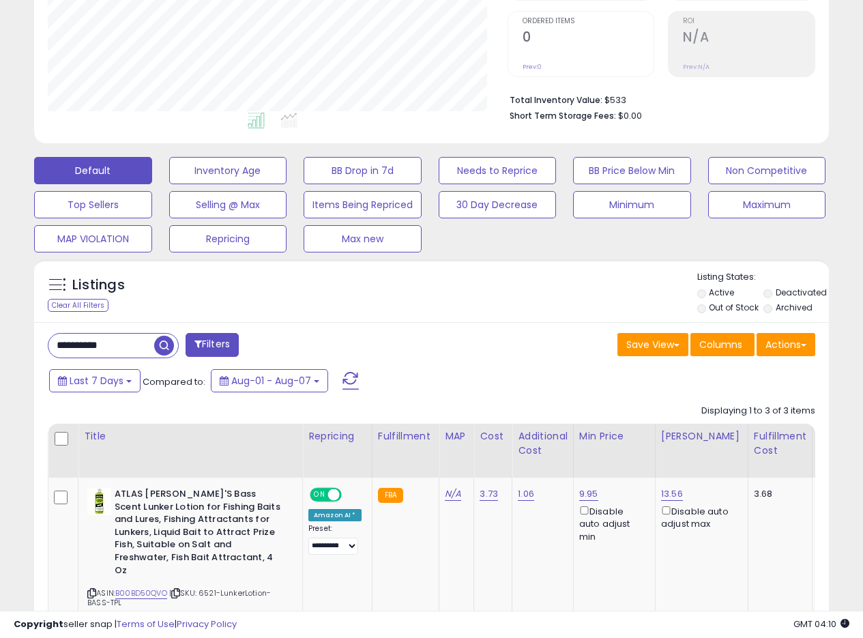
click at [521, 305] on div "Listings Clear All Filters Listing States:" at bounding box center [431, 294] width 795 height 46
click at [439, 295] on div "Listings Clear All Filters Listing States:" at bounding box center [431, 294] width 795 height 46
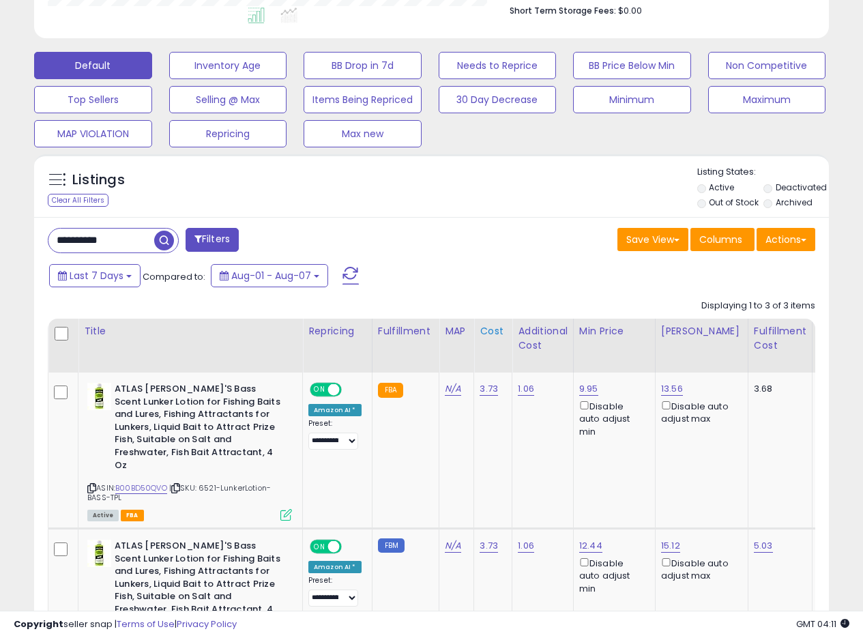
scroll to position [478, 0]
